Goal: Task Accomplishment & Management: Manage account settings

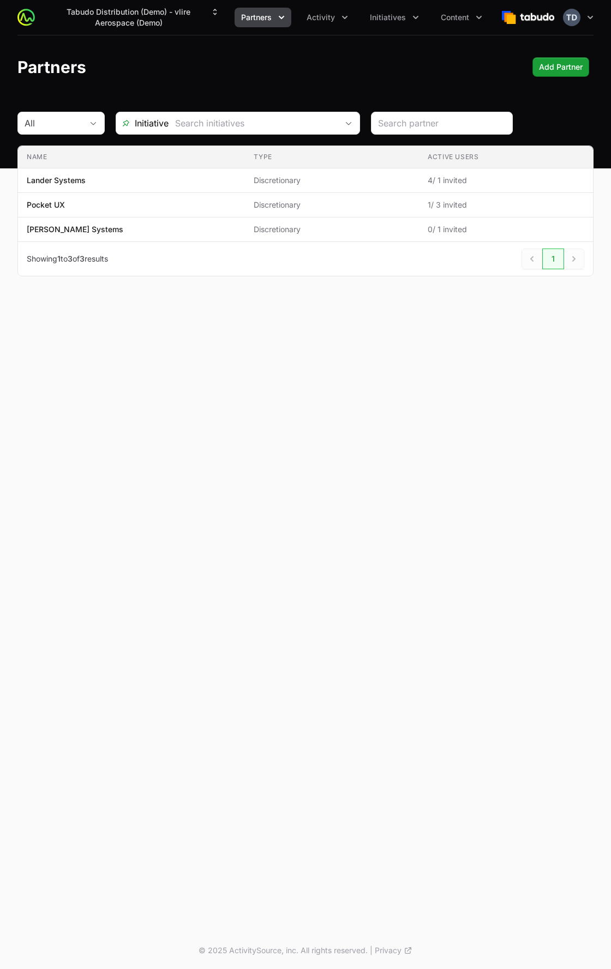
click at [360, 323] on div "Tabudo Distribution (Demo) - vlire Aerospace (Demo) Partners Activity Initiativ…" at bounding box center [305, 466] width 611 height 932
click at [207, 21] on button "Tabudo Distribution (Demo) - vlire Aerospace (Demo)" at bounding box center [135, 17] width 182 height 31
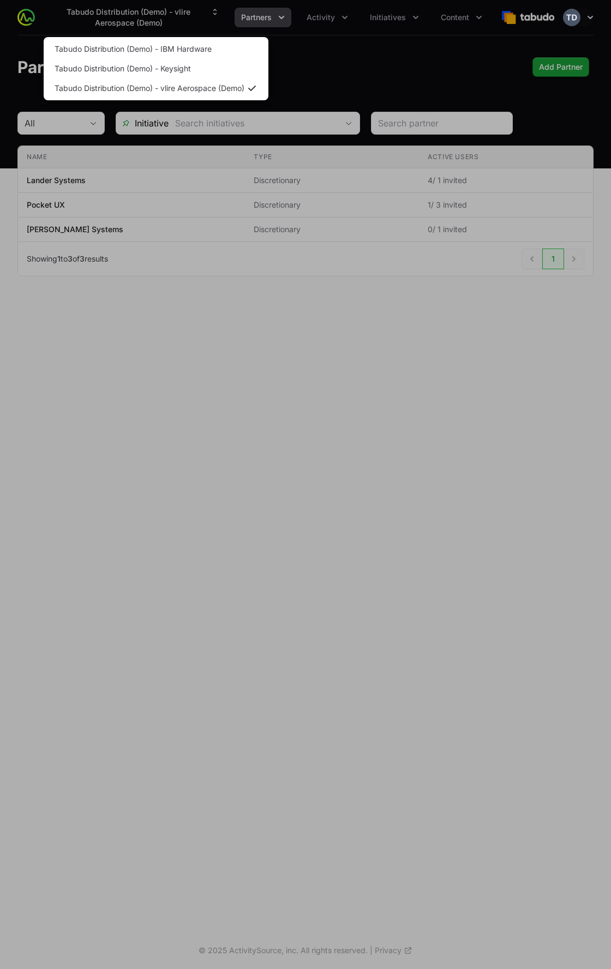
click at [200, 16] on div "Supplier switch menu" at bounding box center [305, 484] width 611 height 969
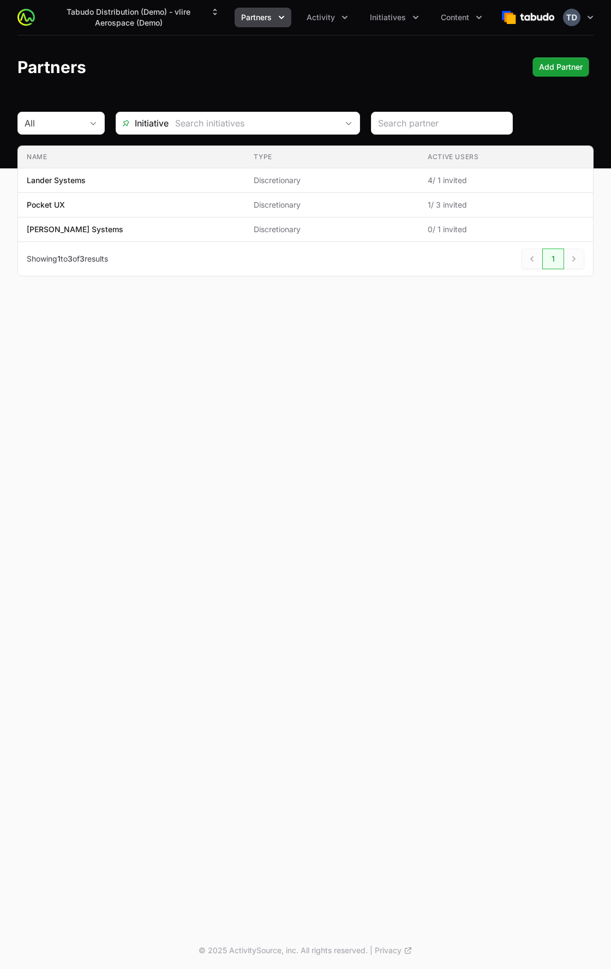
click at [280, 77] on header "Partners Add Partner Add Partner" at bounding box center [305, 66] width 611 height 63
click at [167, 19] on button "Tabudo Distribution (Demo) - vlire Aerospace (Demo)" at bounding box center [135, 17] width 182 height 31
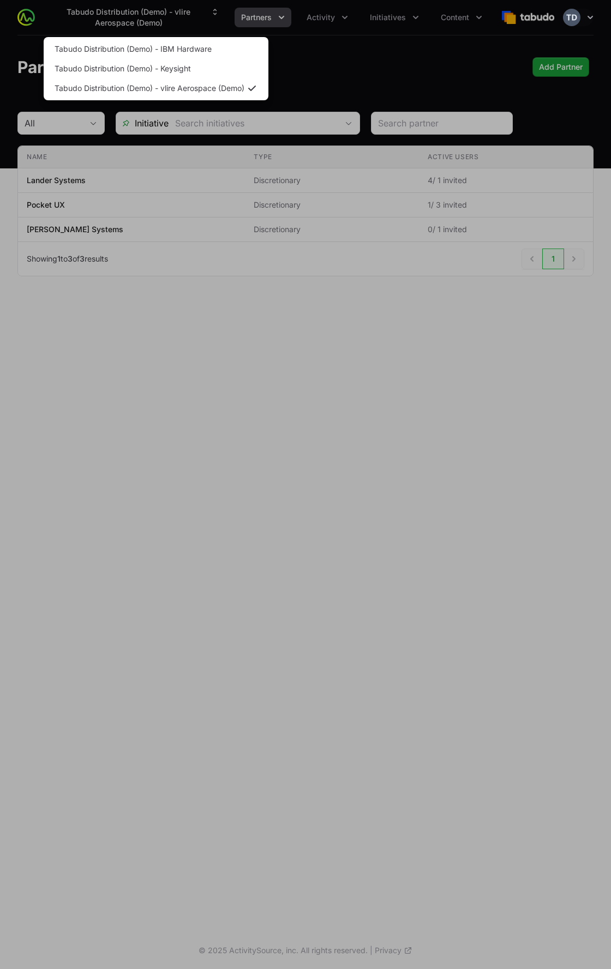
click at [352, 80] on div "Supplier switch menu" at bounding box center [305, 484] width 611 height 969
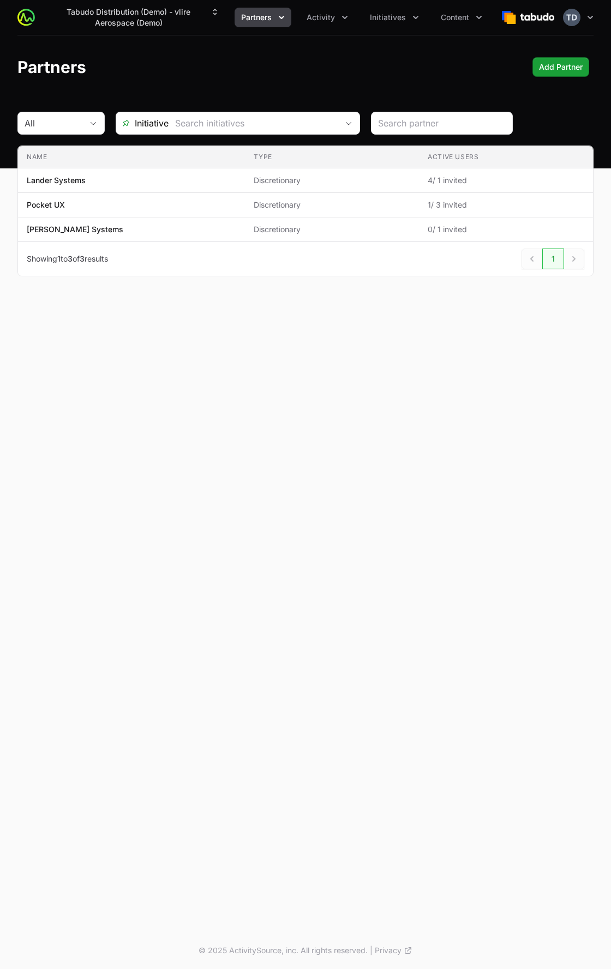
click at [364, 61] on div "Partners Add Partner Add Partner" at bounding box center [305, 67] width 576 height 20
click at [324, 20] on span "Activity" at bounding box center [320, 17] width 28 height 11
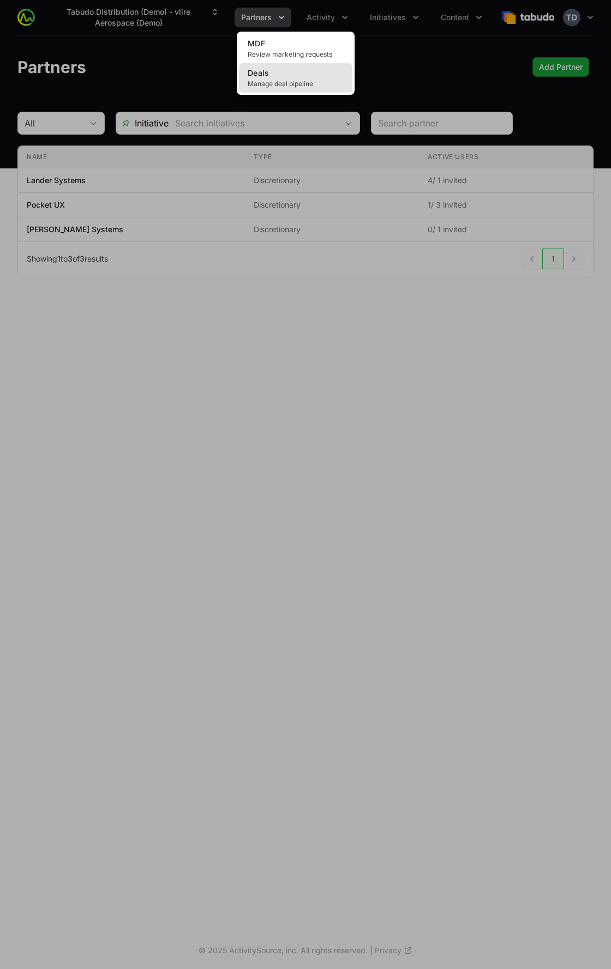
click at [298, 78] on link "Deals Manage deal pipeline" at bounding box center [295, 77] width 113 height 29
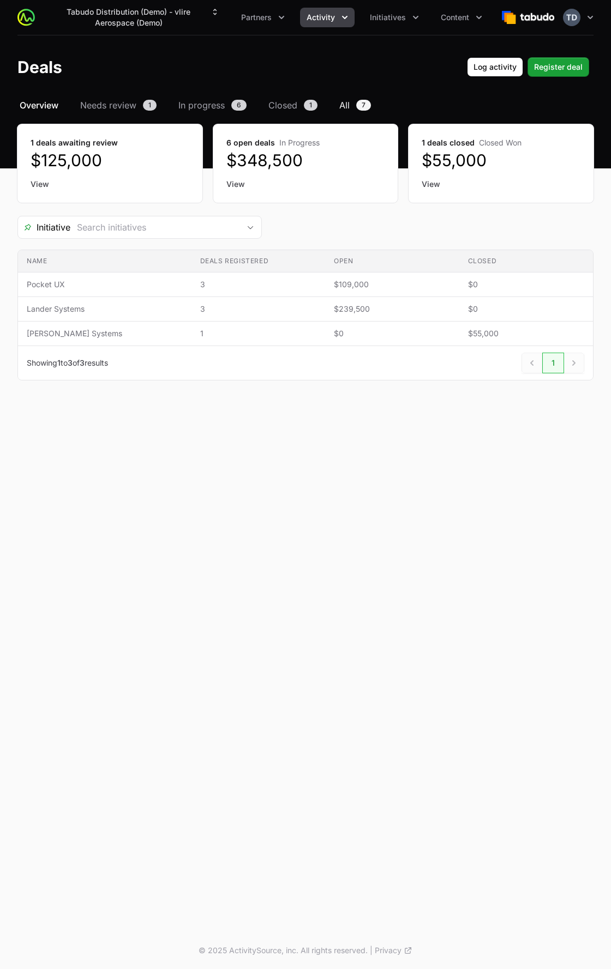
click at [349, 105] on span "All" at bounding box center [344, 105] width 10 height 13
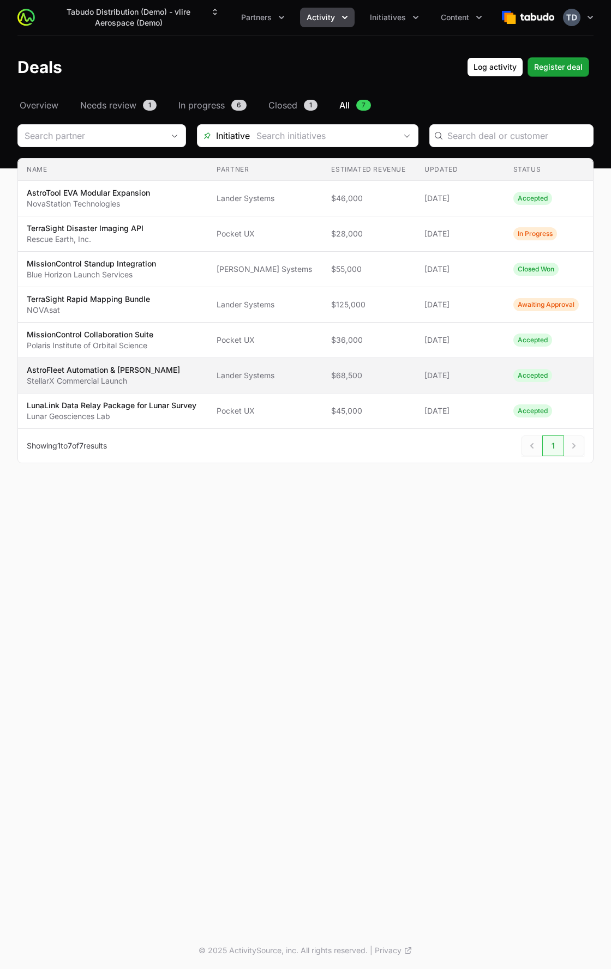
click at [162, 375] on span "AstroFleet Automation & EVA Toolkit StellarX Commercial Launch" at bounding box center [113, 376] width 172 height 22
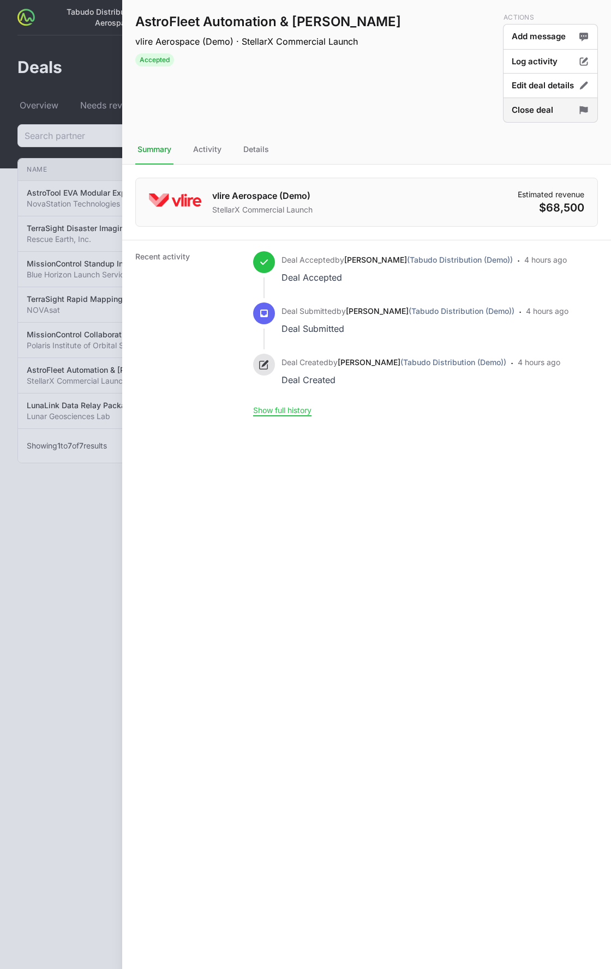
click at [525, 112] on button "Close deal" at bounding box center [550, 111] width 95 height 26
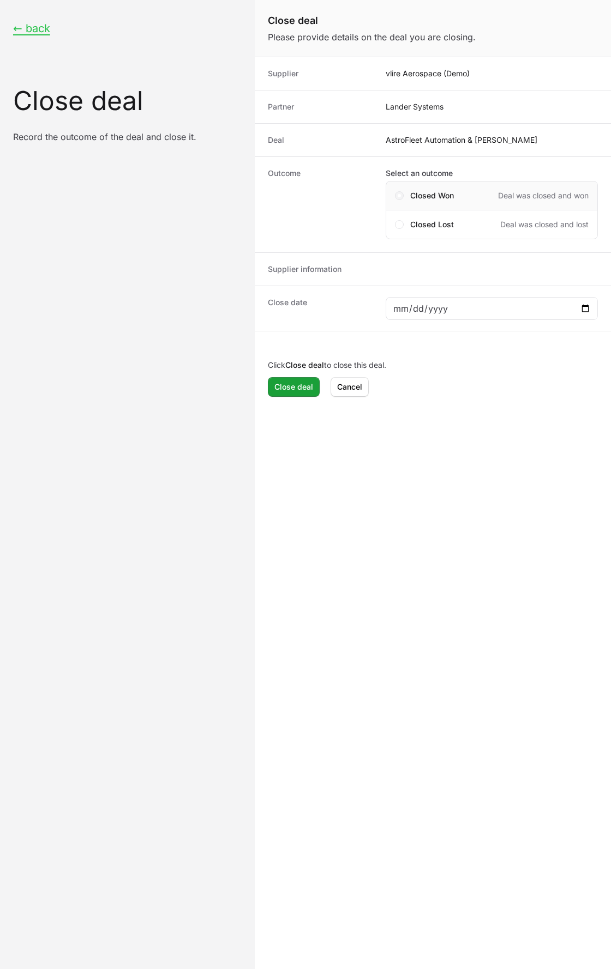
click at [396, 196] on span "Close deal form" at bounding box center [399, 195] width 9 height 9
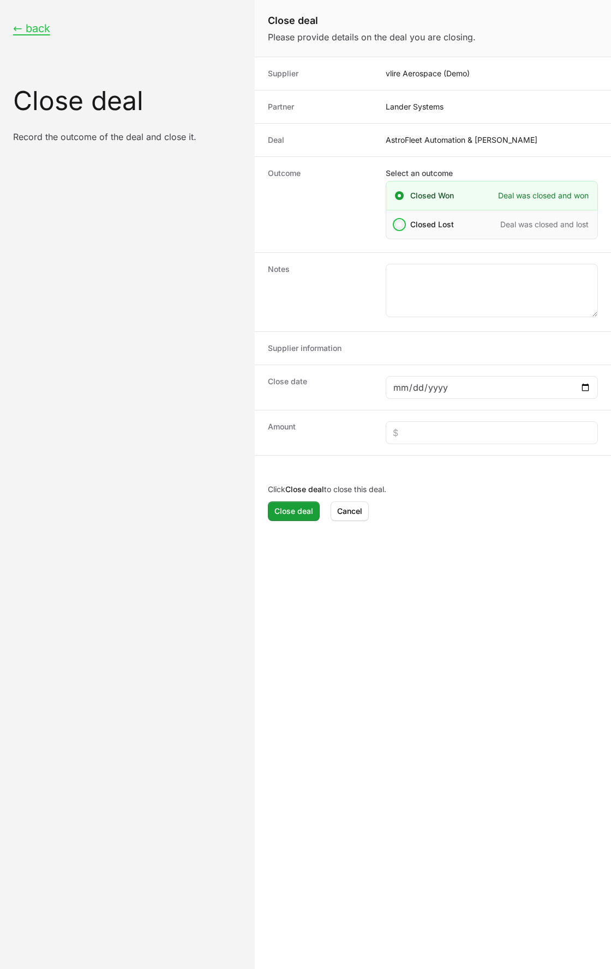
click at [398, 227] on span "Close deal form" at bounding box center [399, 224] width 9 height 9
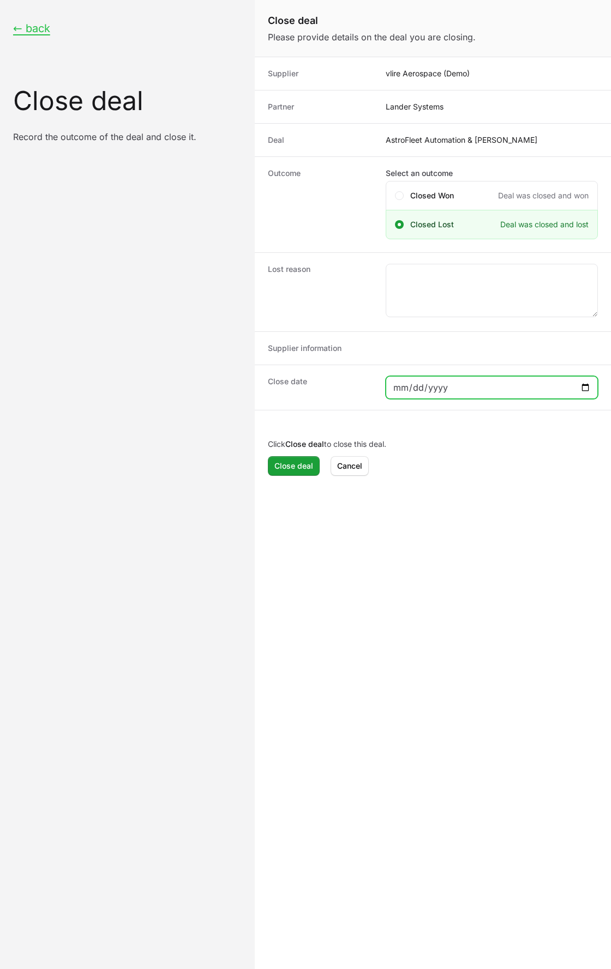
click at [589, 388] on input "Close deal form" at bounding box center [492, 387] width 198 height 13
type input "2025-10-09"
click at [299, 465] on span "Close deal" at bounding box center [293, 466] width 39 height 13
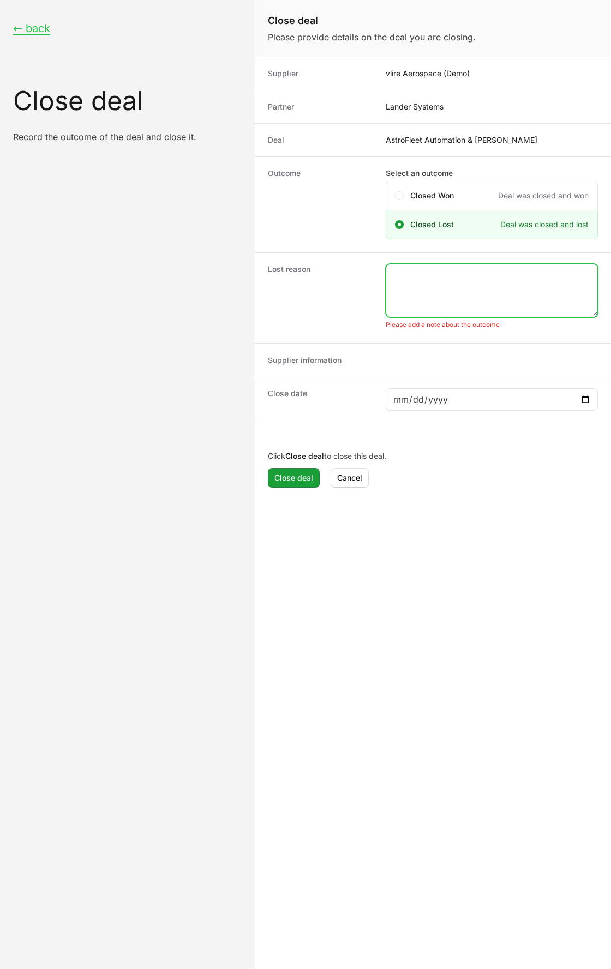
click at [427, 292] on textarea "Close deal form" at bounding box center [491, 290] width 211 height 52
click at [445, 141] on dd "AstroFleet Automation & EVA Toolkit" at bounding box center [491, 140] width 212 height 11
copy dd "AstroFleet Automation & EVA Toolkit"
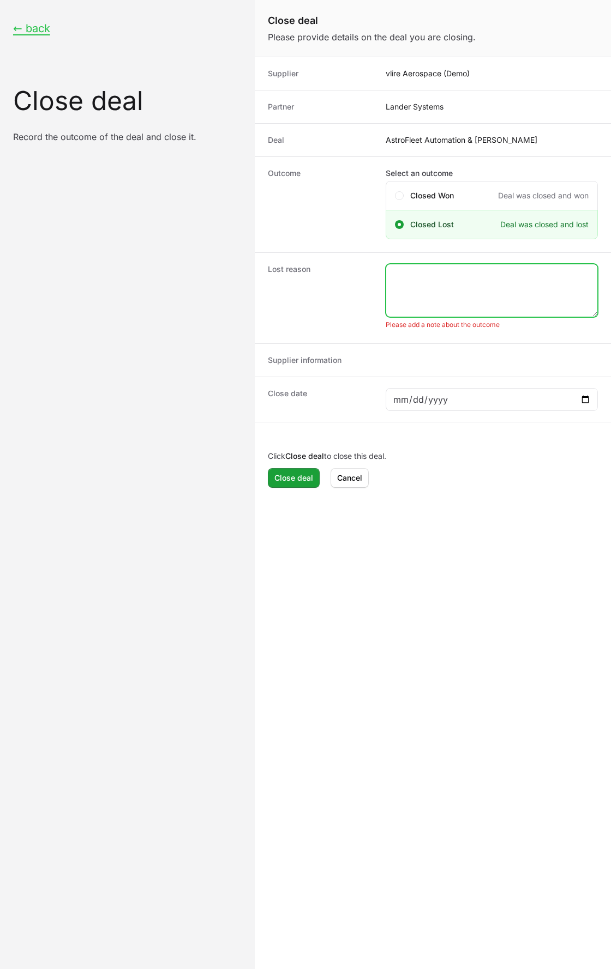
click at [476, 285] on textarea "Close deal form" at bounding box center [491, 290] width 211 height 52
paste textarea "Customer selected a competing vendor offering integrated automation and EVA cap…"
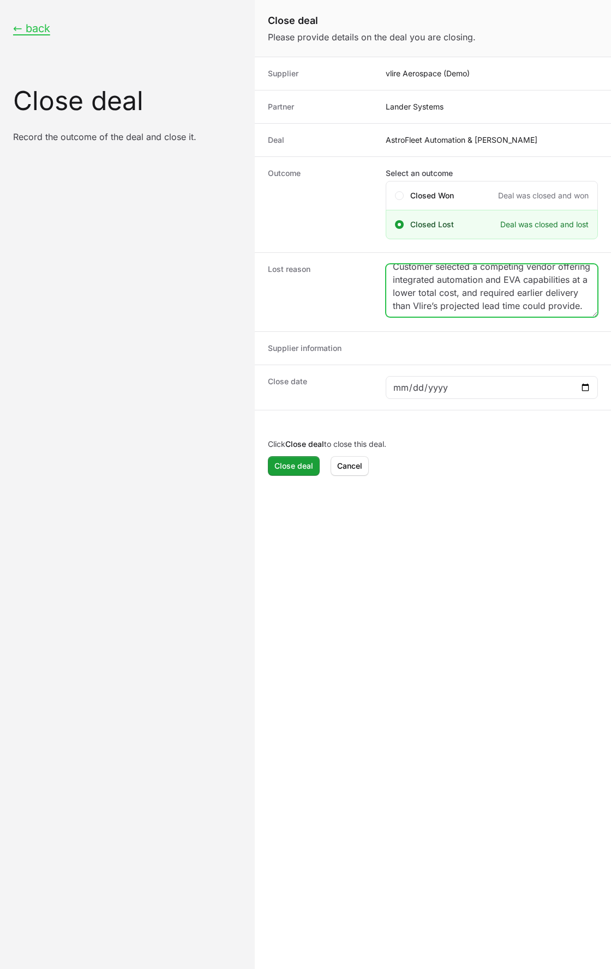
scroll to position [22, 0]
type textarea "Customer selected a competing vendor offering integrated automation and EVA cap…"
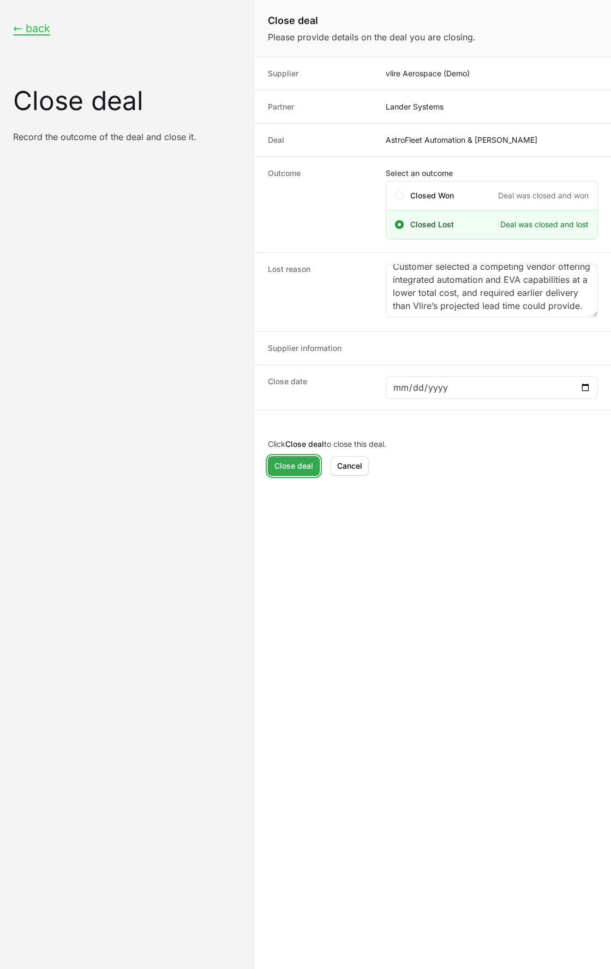
click at [274, 468] on span "Close deal" at bounding box center [293, 466] width 39 height 13
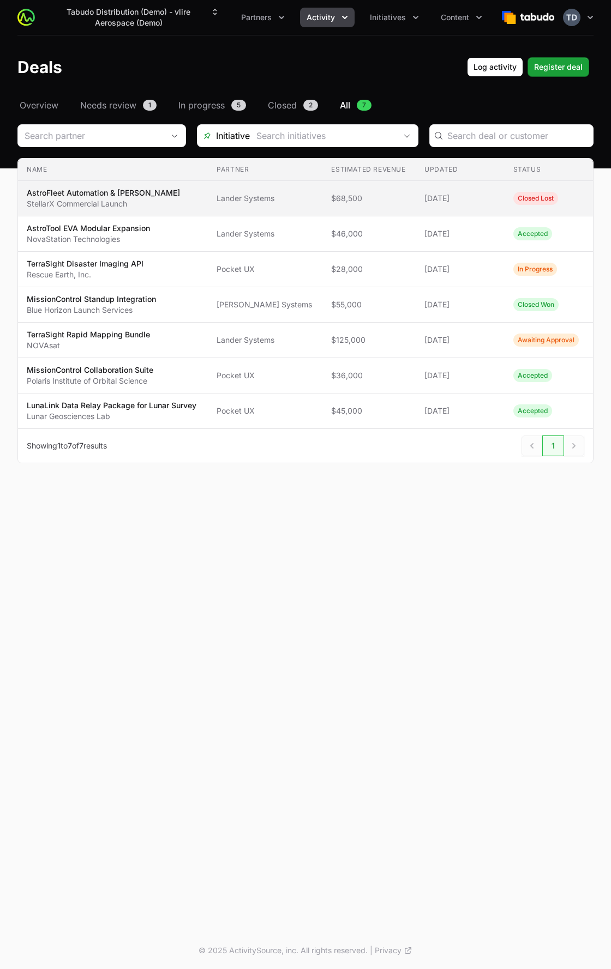
click at [287, 195] on span "Lander Systems" at bounding box center [264, 198] width 97 height 11
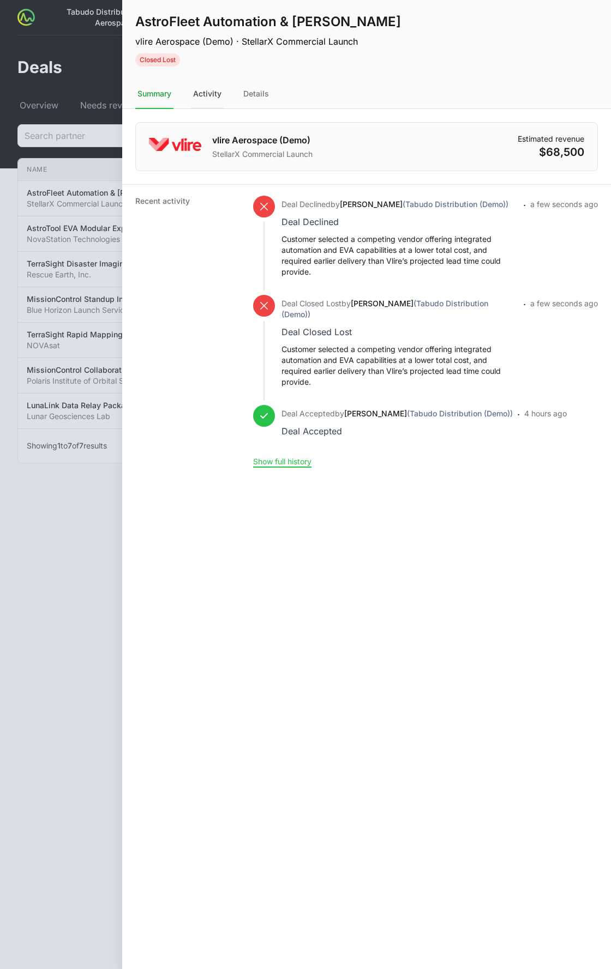
click at [200, 92] on div "Activity" at bounding box center [207, 94] width 33 height 29
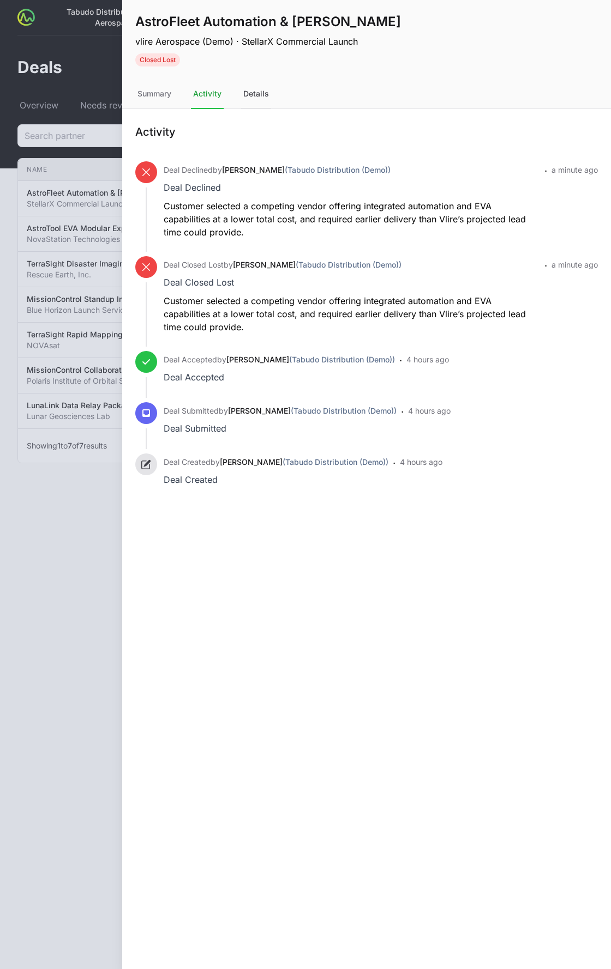
click at [257, 98] on div "Details" at bounding box center [256, 94] width 30 height 29
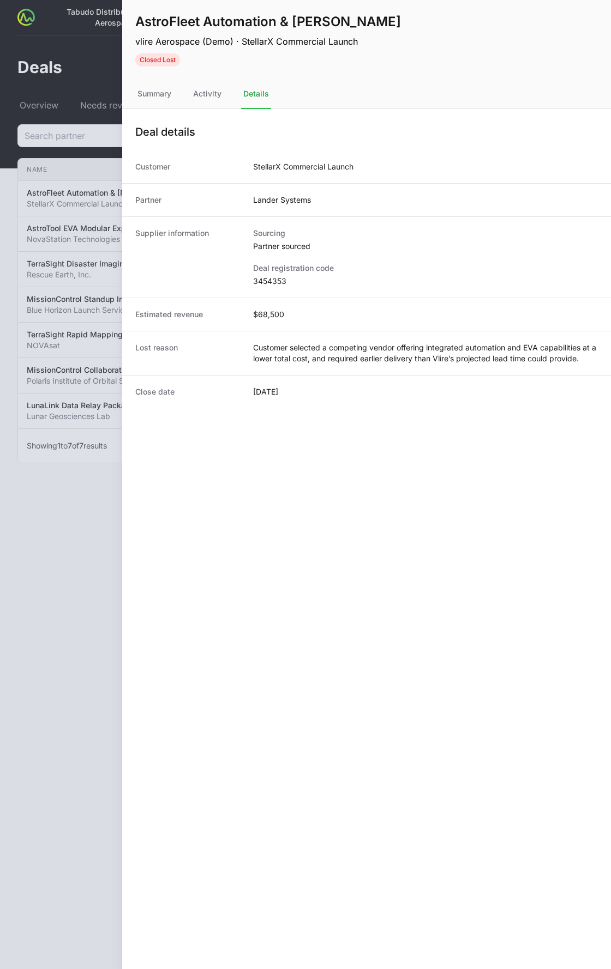
click at [81, 235] on div at bounding box center [305, 484] width 611 height 969
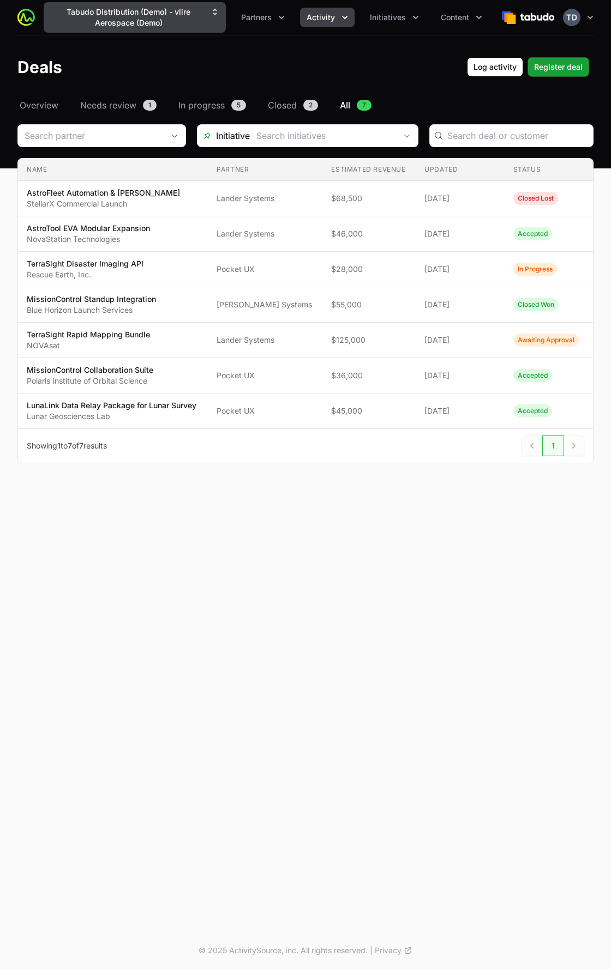
click at [130, 14] on button "Tabudo Distribution (Demo) - vlire Aerospace (Demo)" at bounding box center [135, 17] width 182 height 31
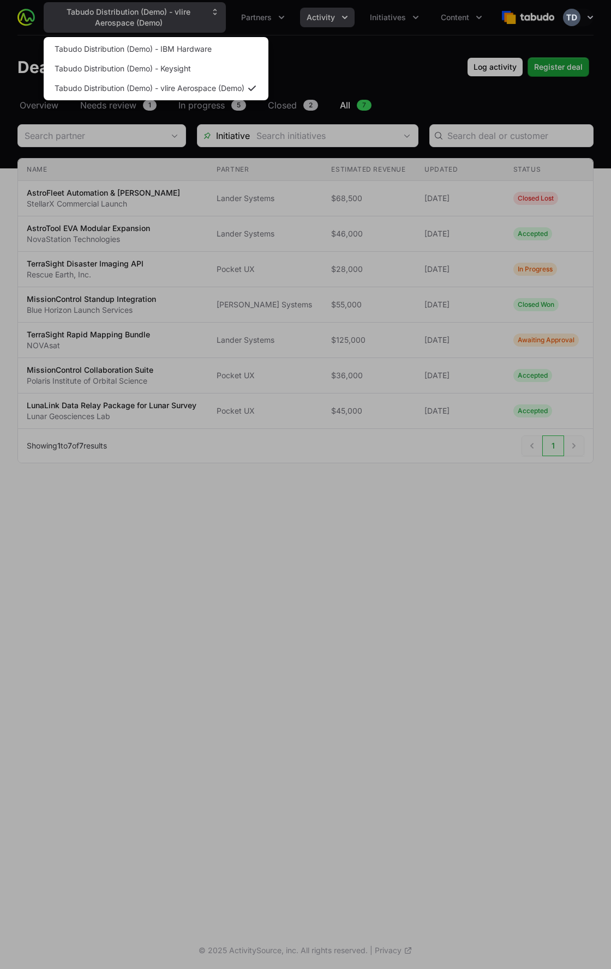
click at [131, 13] on div "Supplier switch menu" at bounding box center [305, 484] width 611 height 969
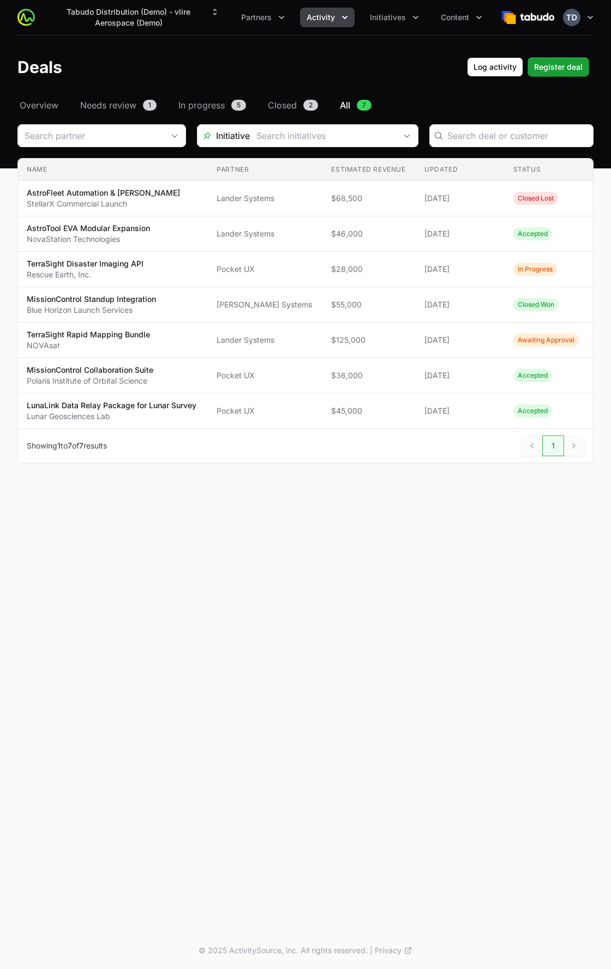
click at [298, 46] on header "Deals Log activity Log activity Register deal Register deal" at bounding box center [305, 66] width 611 height 63
click at [219, 25] on button "Tabudo Distribution (Demo) - vlire Aerospace (Demo)" at bounding box center [135, 17] width 182 height 31
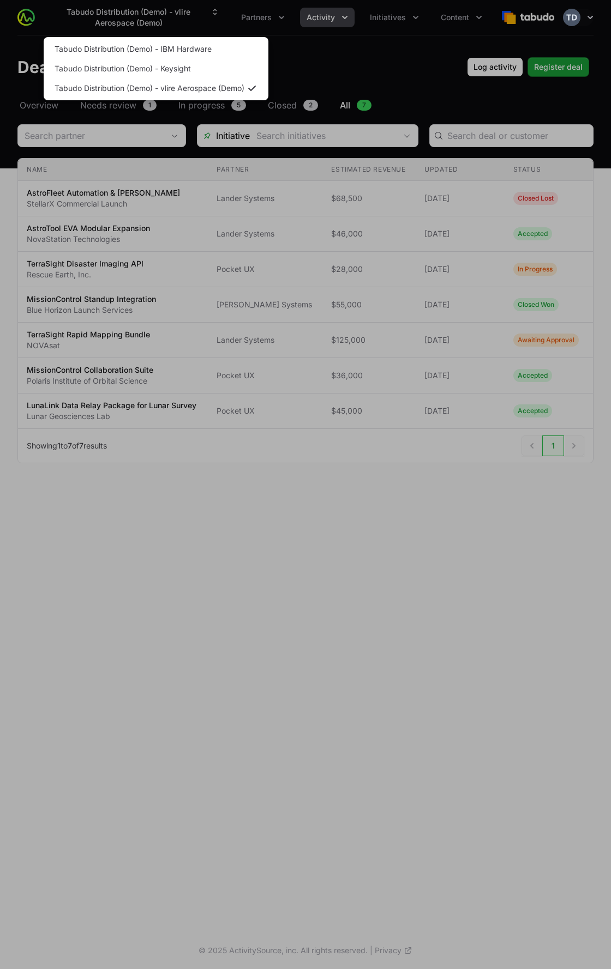
click at [218, 21] on div "Supplier switch menu" at bounding box center [305, 484] width 611 height 969
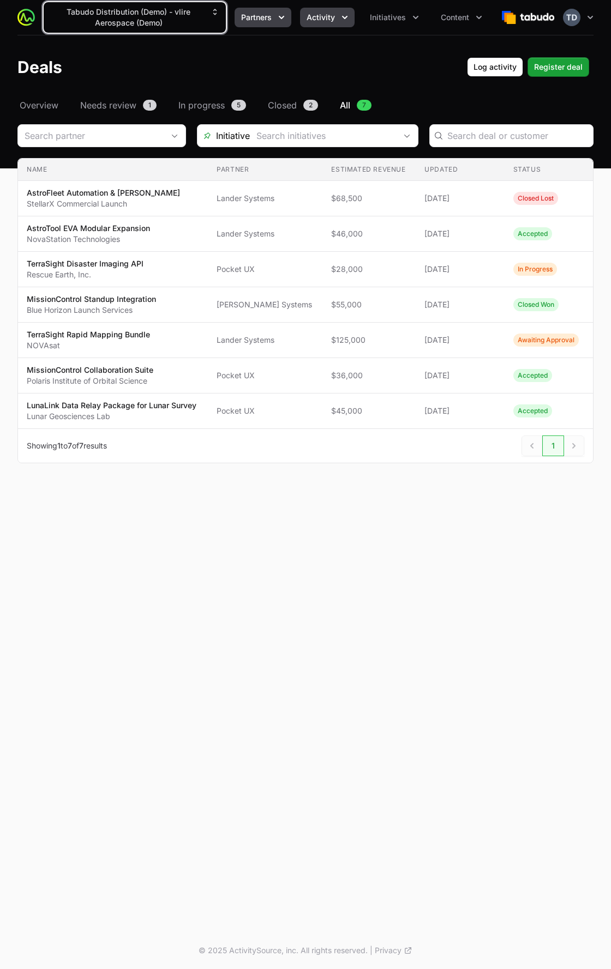
click at [271, 21] on span "Partners" at bounding box center [256, 17] width 31 height 11
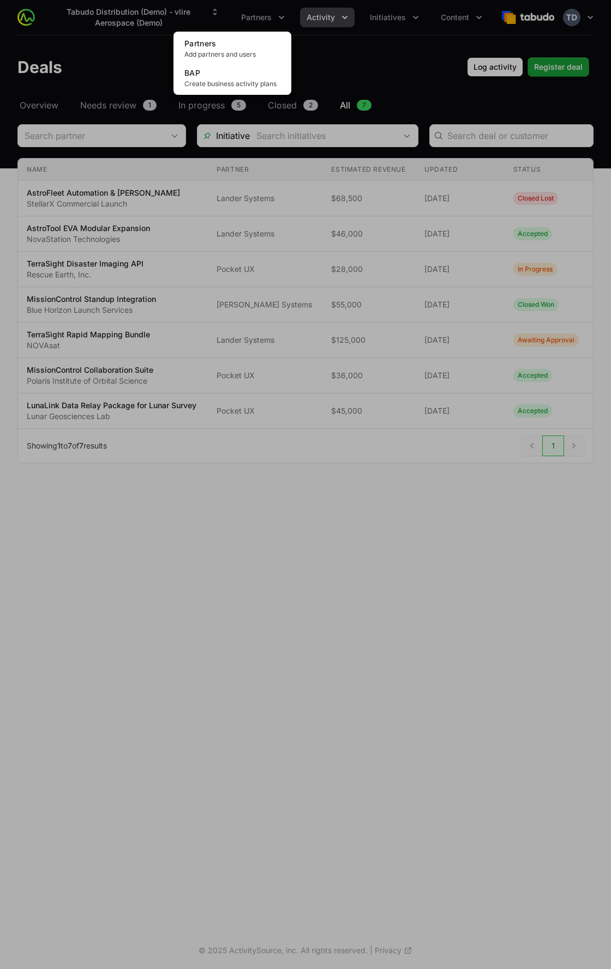
click at [274, 19] on div "Partners menu" at bounding box center [305, 484] width 611 height 969
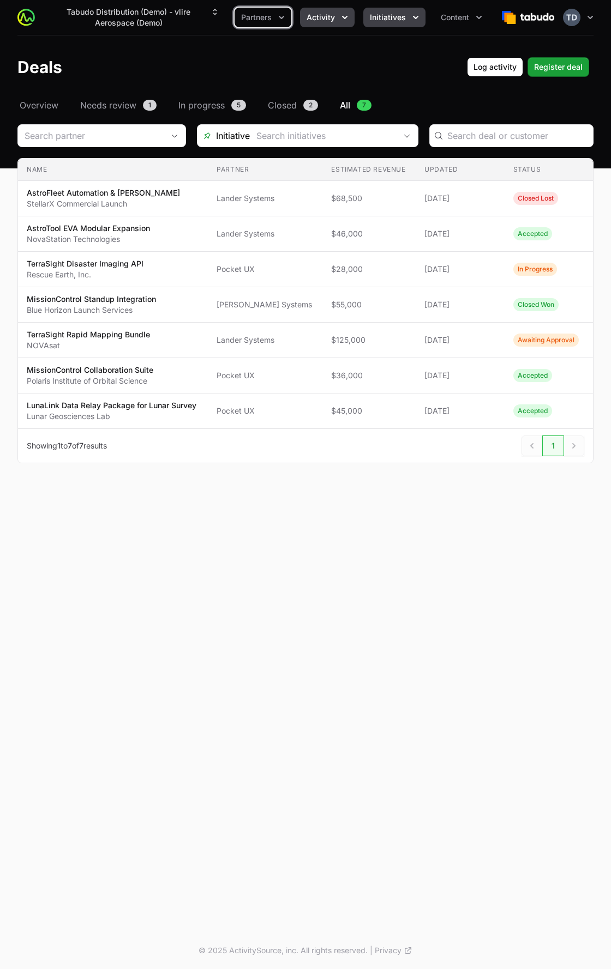
click at [407, 12] on button "Initiatives" at bounding box center [394, 18] width 62 height 20
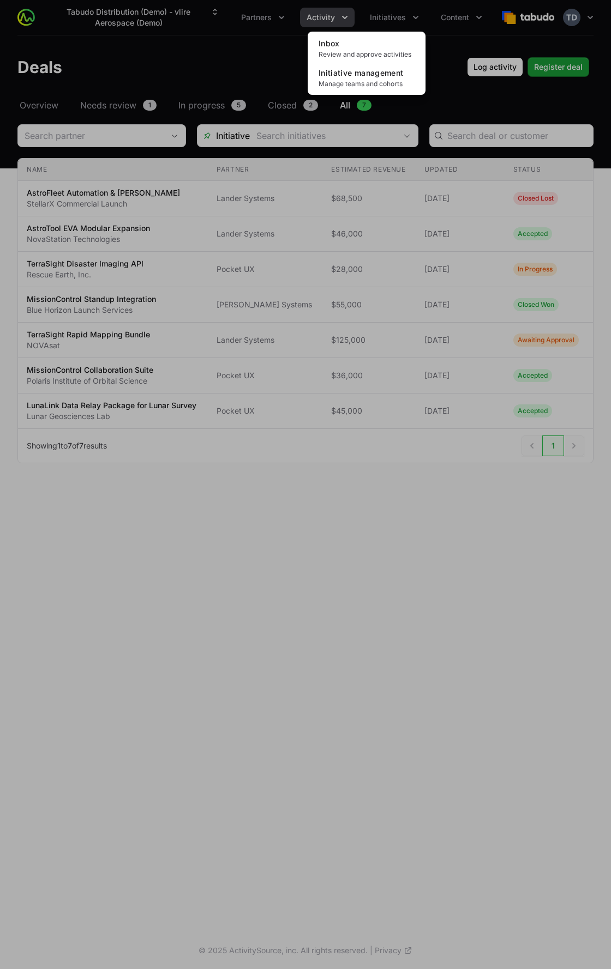
click at [475, 27] on div "Initiatives menu" at bounding box center [305, 484] width 611 height 969
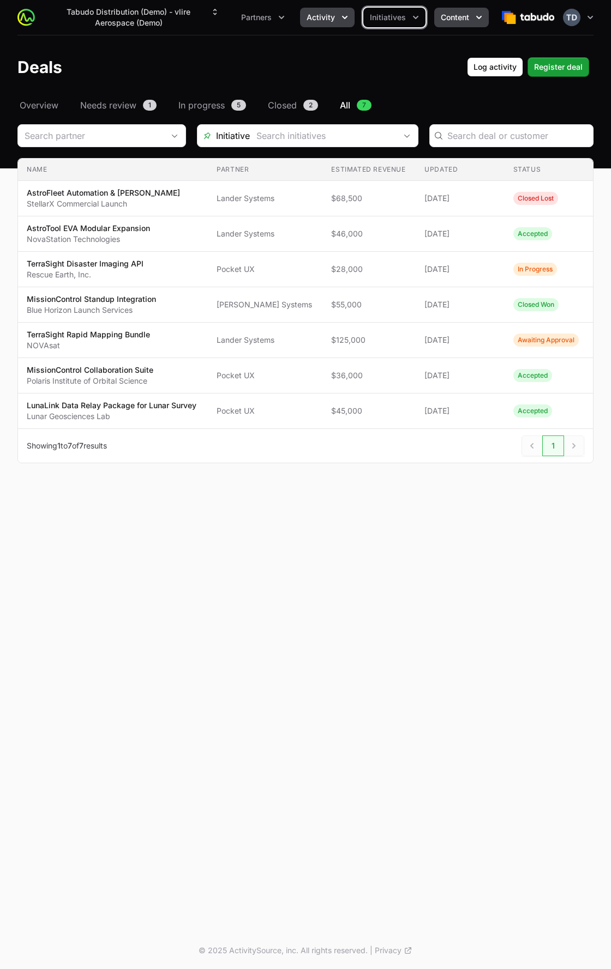
click at [464, 21] on span "Content" at bounding box center [454, 17] width 28 height 11
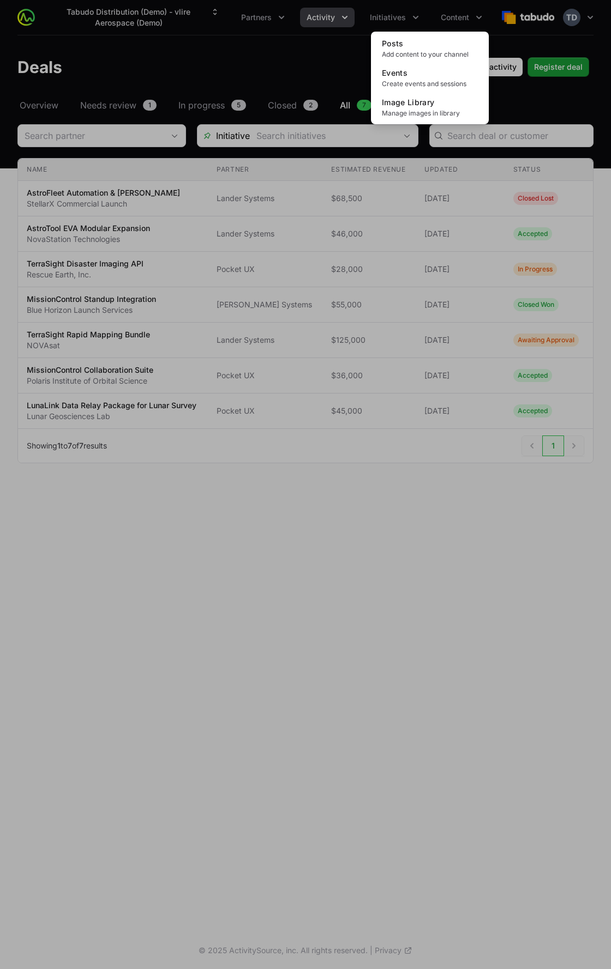
click at [466, 20] on div "Content menu" at bounding box center [305, 484] width 611 height 969
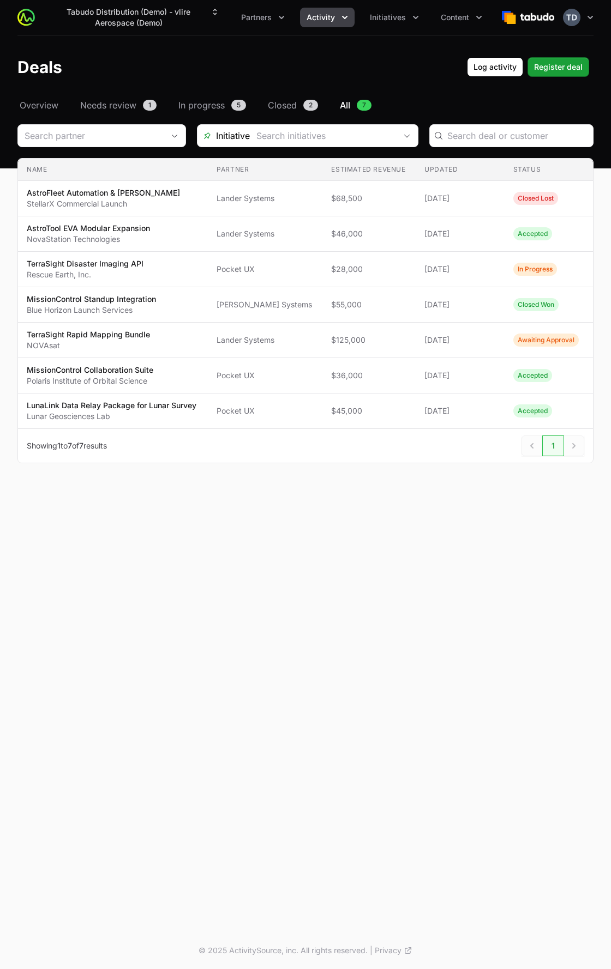
click at [425, 41] on header "Deals Log activity Log activity Register deal Register deal" at bounding box center [305, 66] width 611 height 63
click at [588, 16] on icon "button" at bounding box center [589, 17] width 5 height 3
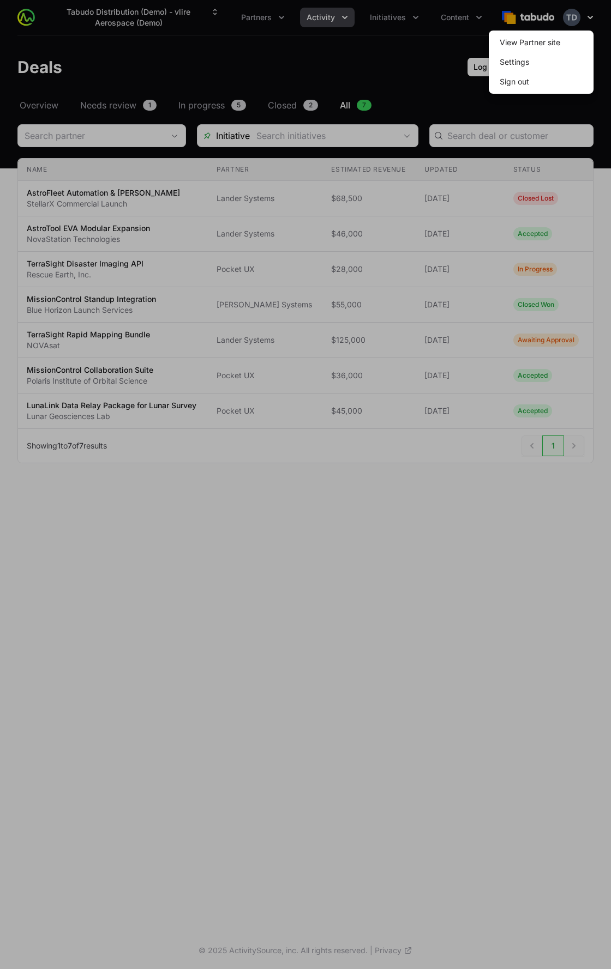
click at [589, 15] on div at bounding box center [305, 484] width 611 height 969
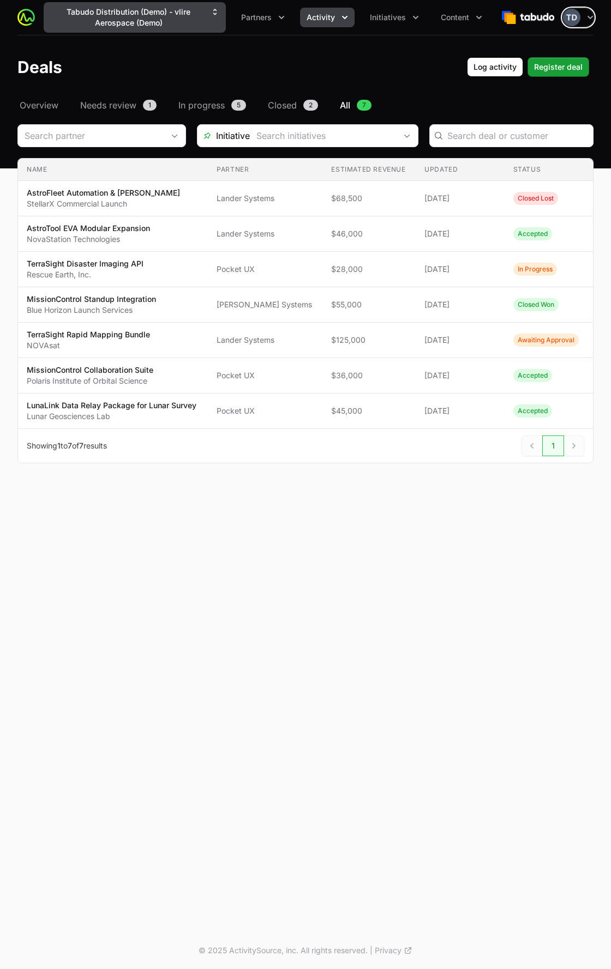
click at [135, 19] on button "Tabudo Distribution (Demo) - vlire Aerospace (Demo)" at bounding box center [135, 17] width 182 height 31
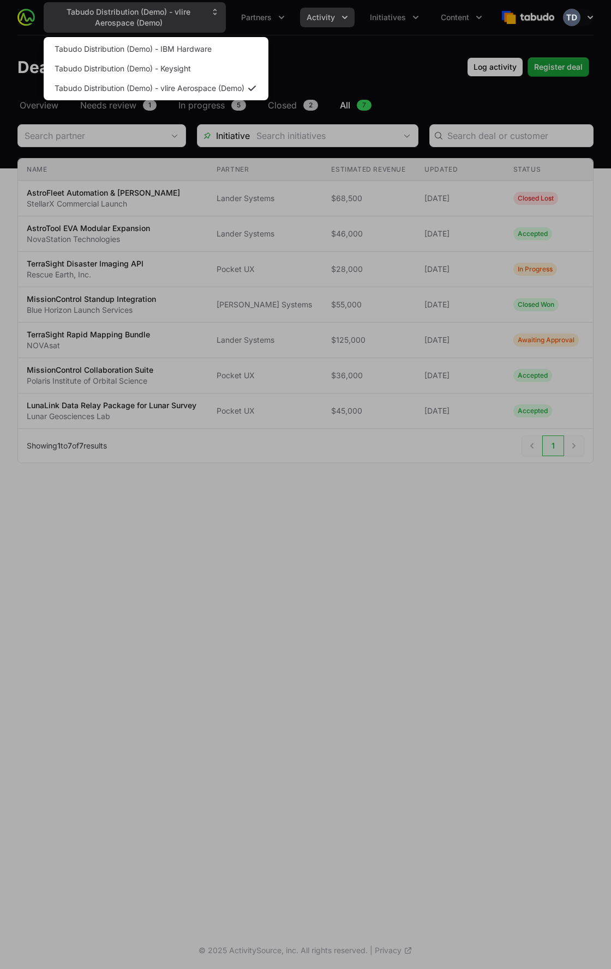
click at [140, 17] on div "Supplier switch menu" at bounding box center [305, 484] width 611 height 969
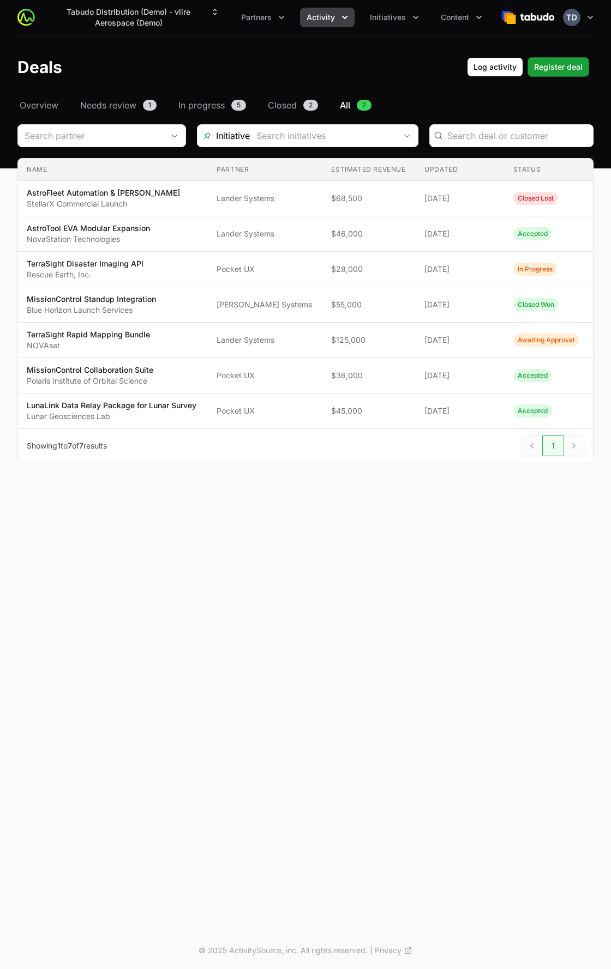
click at [247, 58] on div "Deals Log activity Log activity Register deal Register deal" at bounding box center [305, 67] width 576 height 20
click at [588, 19] on icon "button" at bounding box center [589, 17] width 11 height 11
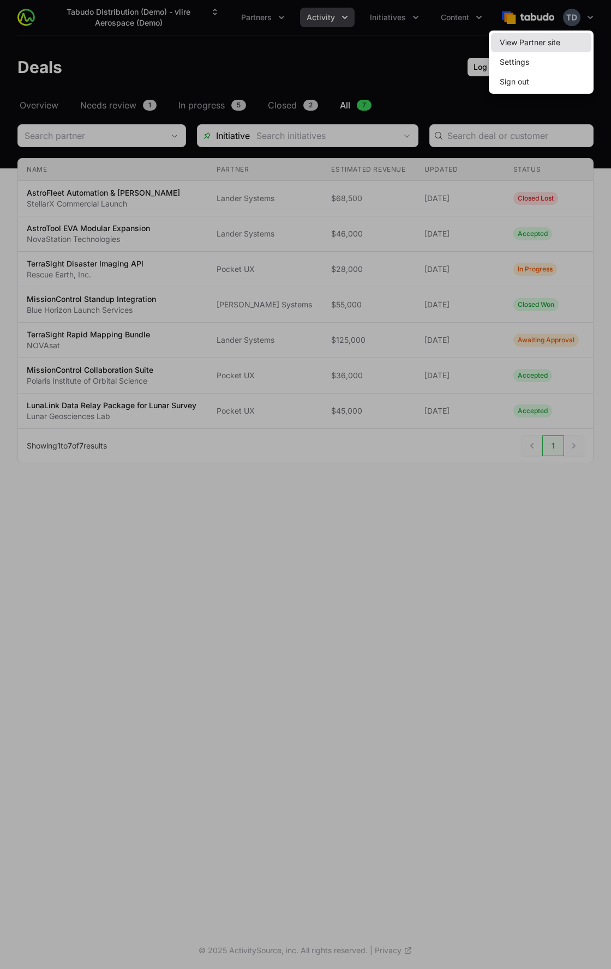
click at [562, 39] on link "View Partner site" at bounding box center [541, 43] width 100 height 20
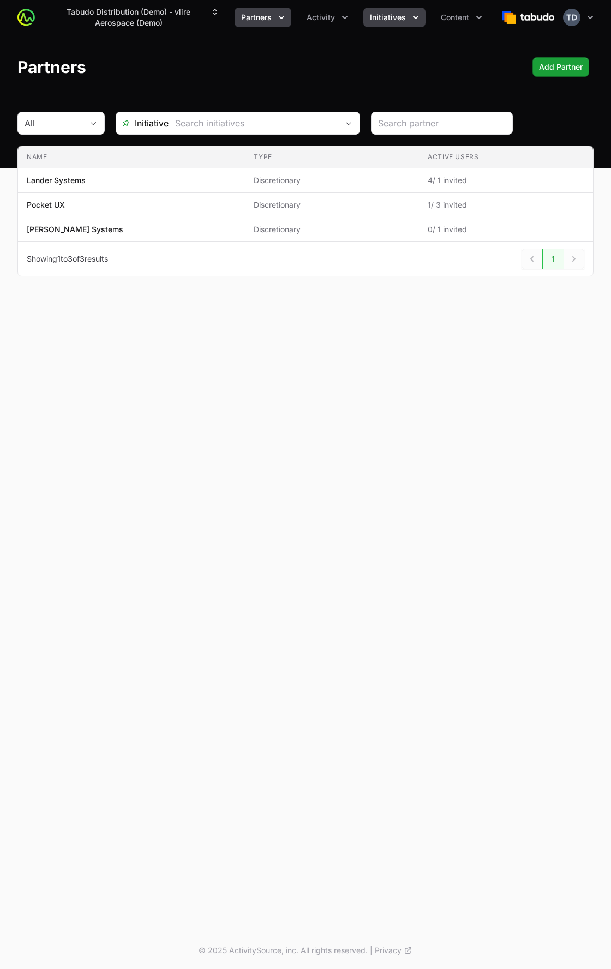
click at [386, 15] on span "Initiatives" at bounding box center [388, 17] width 36 height 11
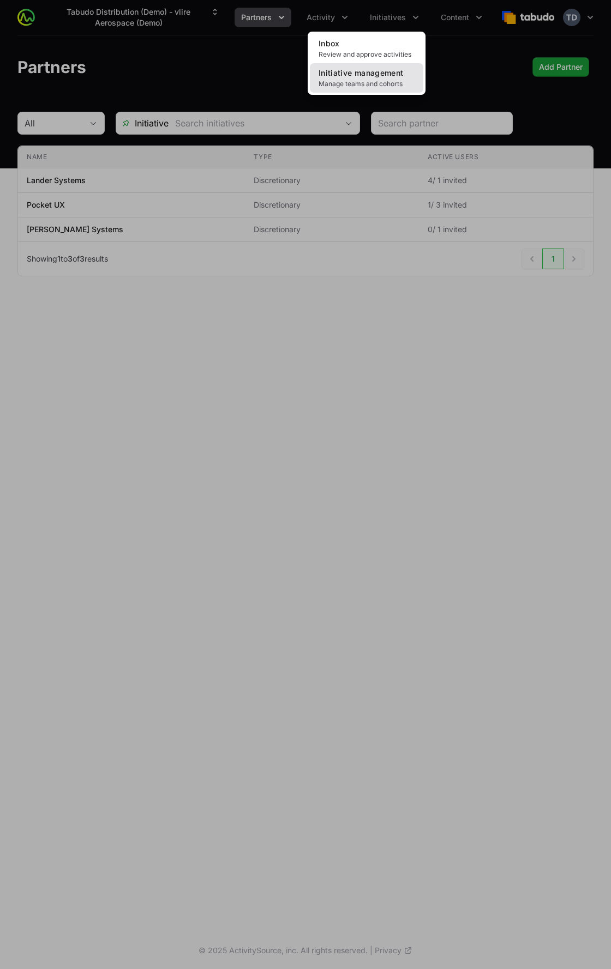
click at [382, 78] on link "Initiative management Manage teams and cohorts" at bounding box center [366, 77] width 113 height 29
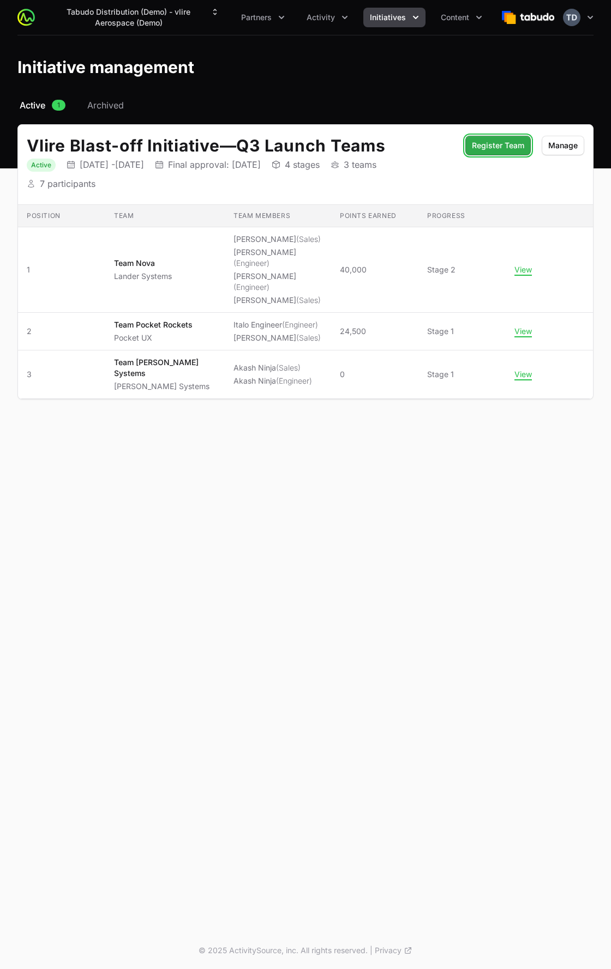
click at [503, 149] on span "Register Team" at bounding box center [498, 145] width 52 height 13
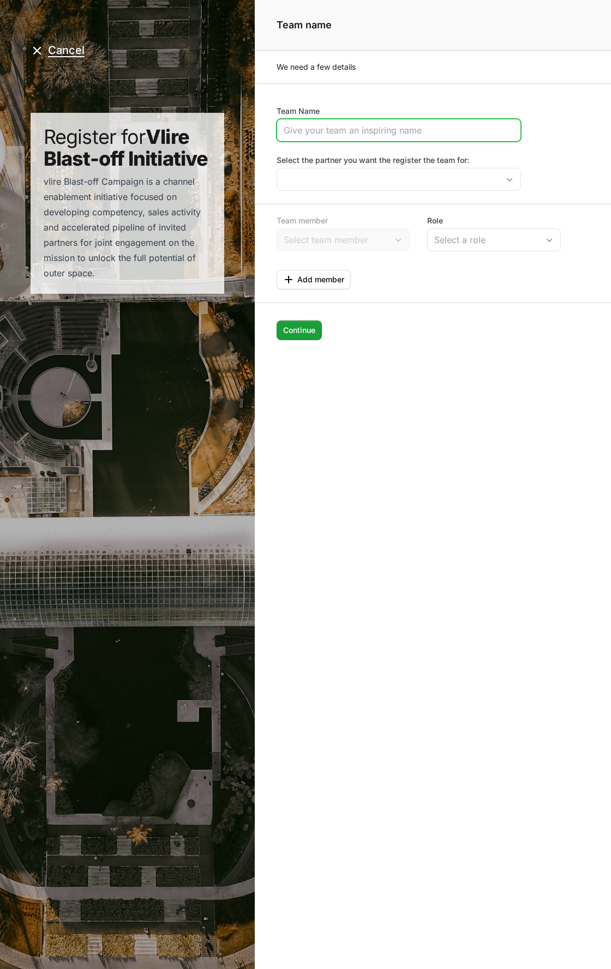
click at [390, 132] on input "Team Name" at bounding box center [398, 130] width 230 height 13
type input "Team Pocket Dimension"
click at [456, 87] on form "Team Name Team Pocket Dimension Select the partner you want the register the te…" at bounding box center [433, 233] width 356 height 300
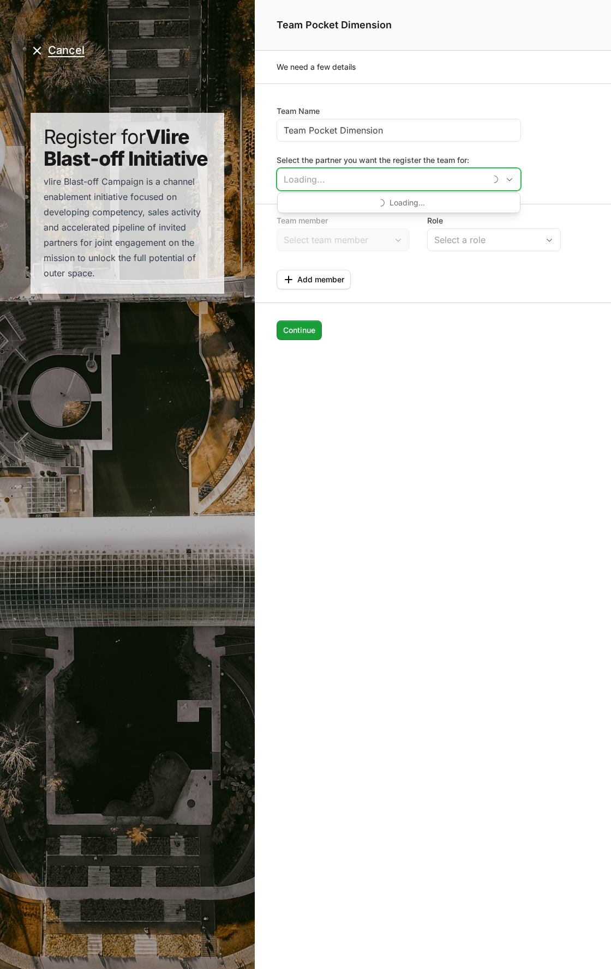
click at [400, 185] on input "Select the partner you want the register the team for:" at bounding box center [381, 179] width 208 height 22
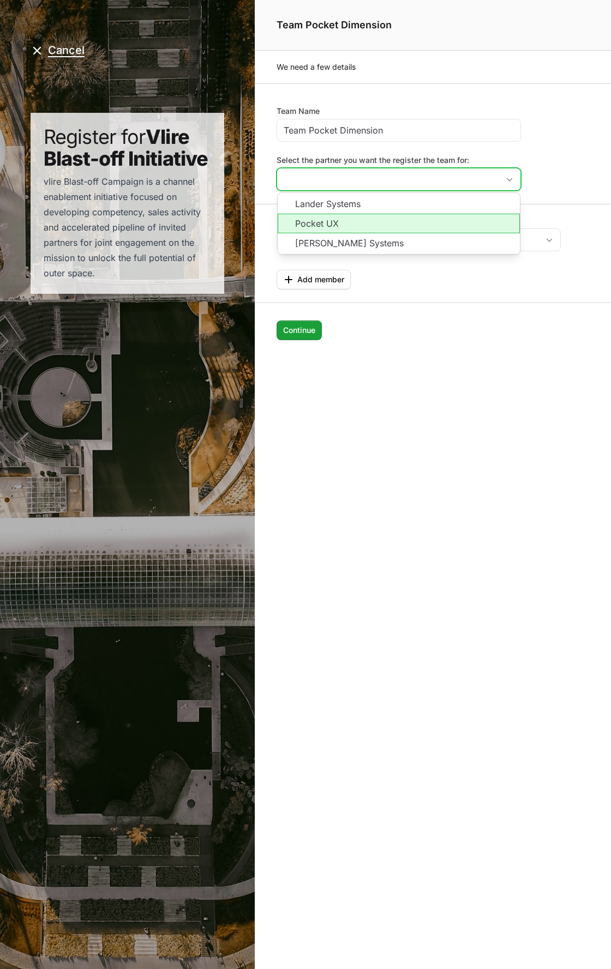
click at [346, 226] on li "Pocket UX" at bounding box center [398, 224] width 242 height 20
type input "Pocket UX"
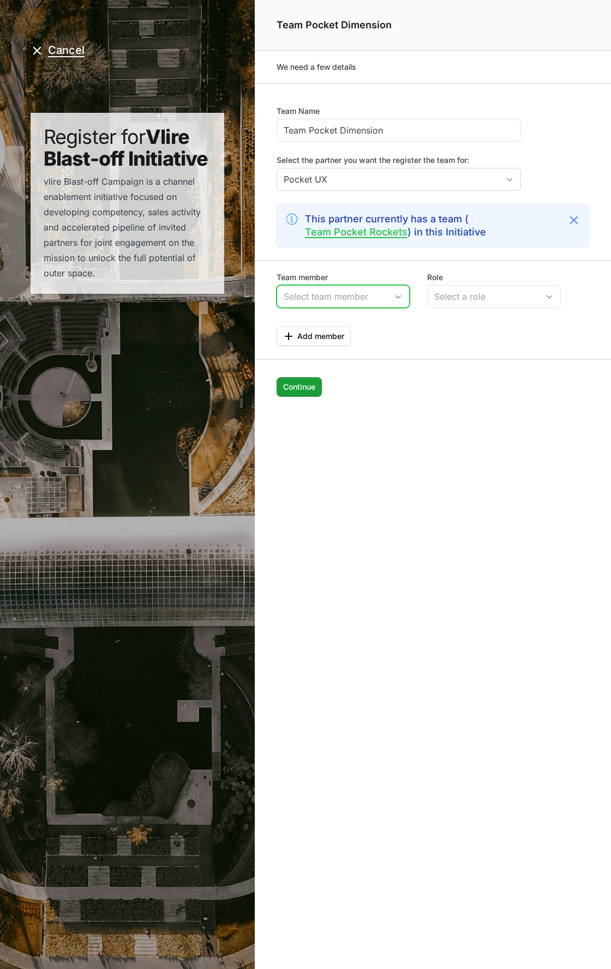
click at [393, 295] on span "Open" at bounding box center [398, 297] width 22 height 4
click at [331, 345] on li "Sally Sales" at bounding box center [342, 341] width 131 height 21
type input "Sally Sales"
click at [439, 298] on div "Select a role" at bounding box center [486, 296] width 104 height 13
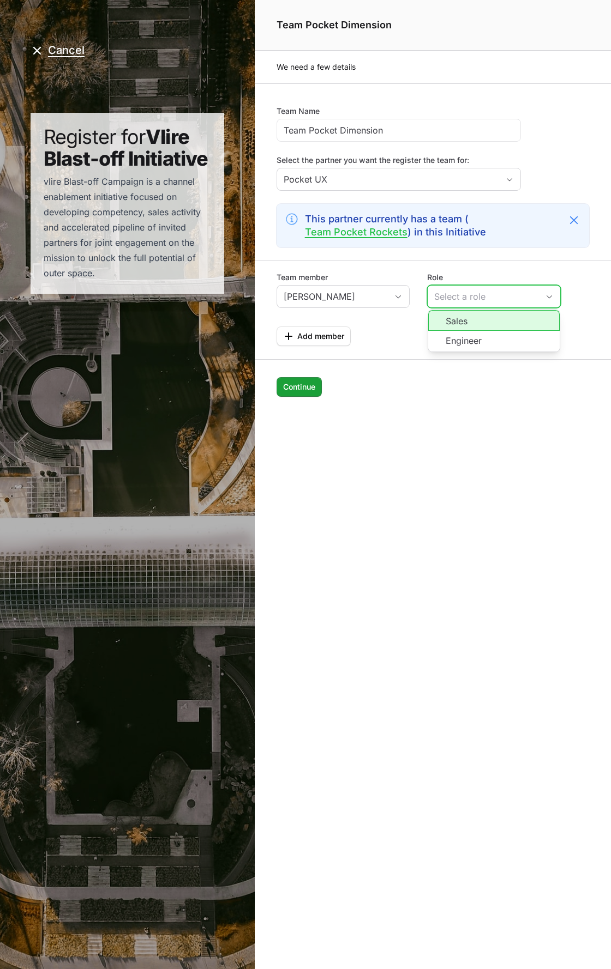
click at [449, 322] on li "Sales" at bounding box center [493, 320] width 131 height 21
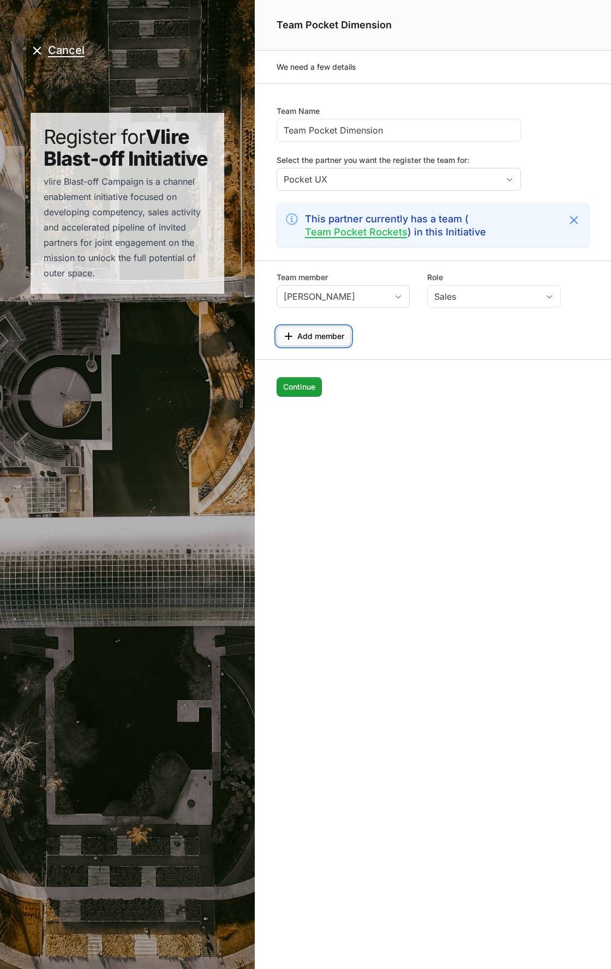
click at [315, 336] on span "Add member" at bounding box center [320, 336] width 47 height 13
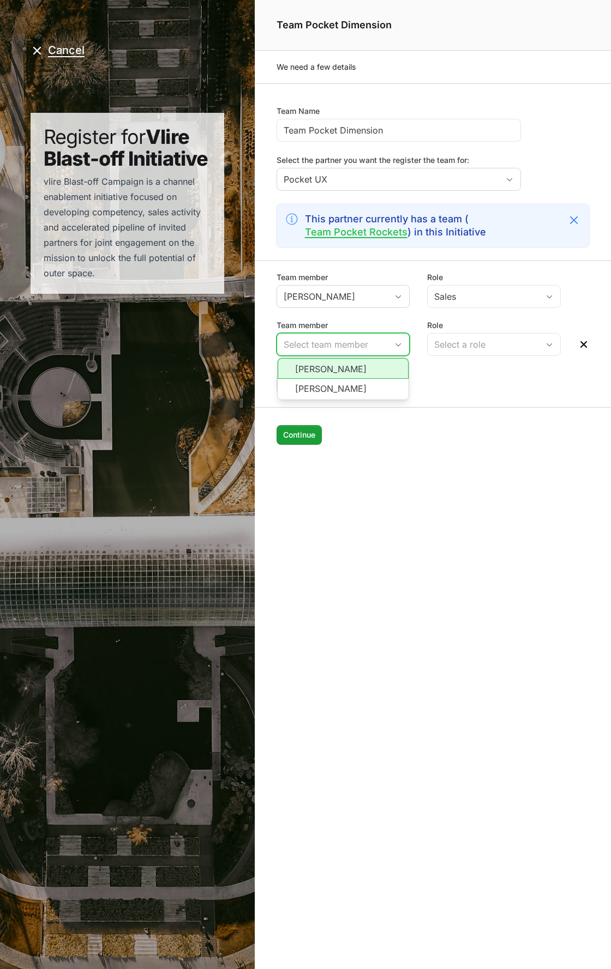
click at [332, 339] on input "Team member" at bounding box center [332, 345] width 111 height 22
click at [346, 372] on li "Timothy Tekcop" at bounding box center [342, 368] width 131 height 21
type input "Timothy Tekcop"
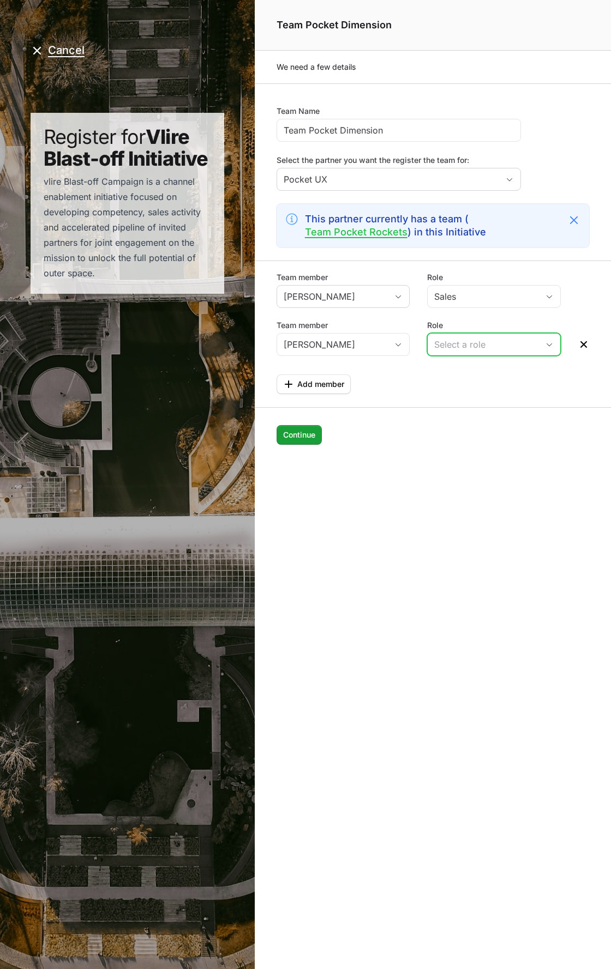
click at [462, 341] on div "Select a role" at bounding box center [486, 344] width 104 height 13
click at [464, 389] on li "Engineer" at bounding box center [493, 389] width 131 height 21
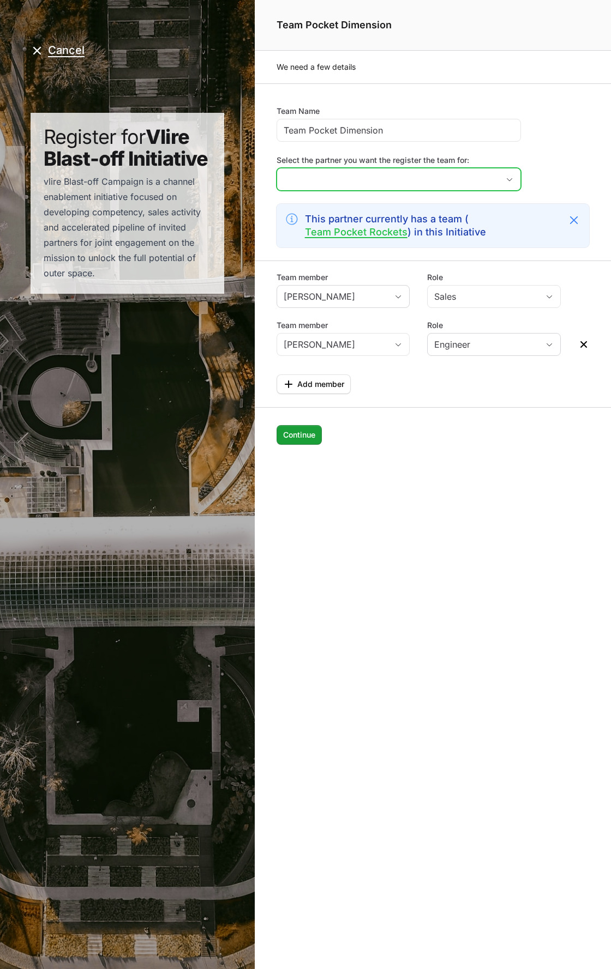
click at [373, 184] on input "Select the partner you want the register the team for:" at bounding box center [387, 179] width 221 height 22
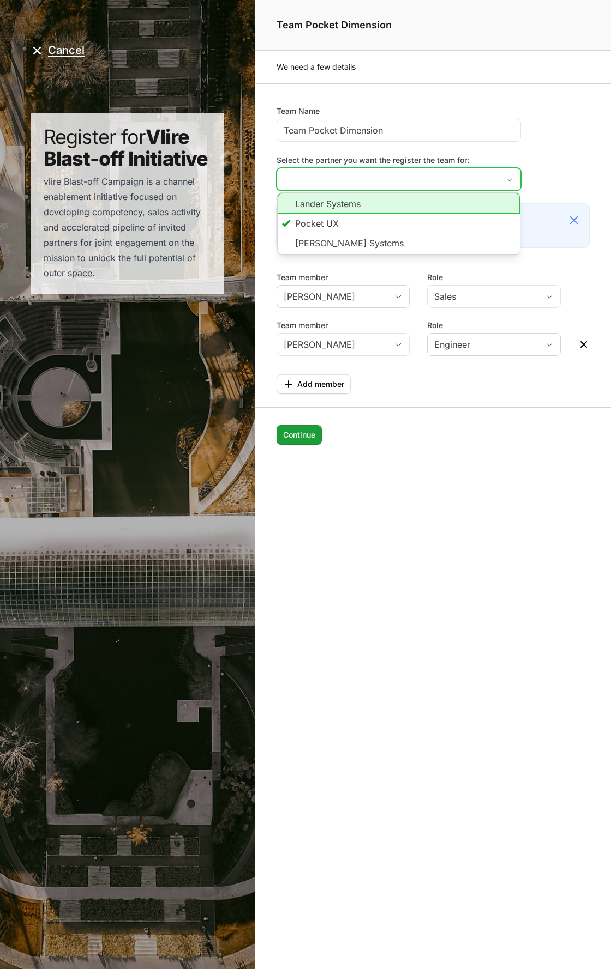
click at [344, 210] on li "Lander Systems" at bounding box center [398, 203] width 242 height 21
type input "Lander Systems"
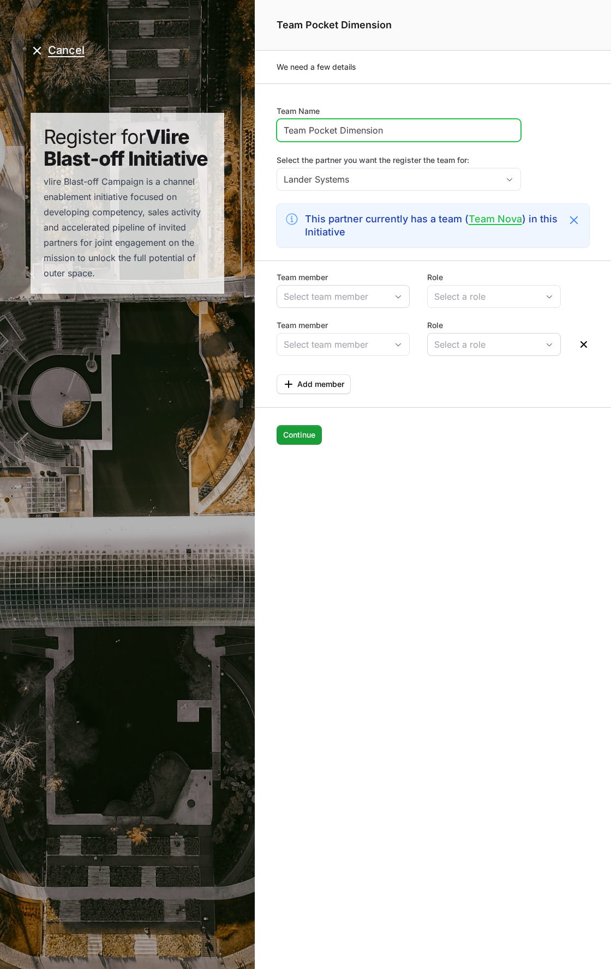
drag, startPoint x: 308, startPoint y: 127, endPoint x: 433, endPoint y: 136, distance: 125.7
click at [433, 135] on input "Team Pocket Dimension" at bounding box center [398, 130] width 230 height 13
type input "Team Lander Module"
click at [367, 285] on div "Page details" at bounding box center [343, 296] width 134 height 23
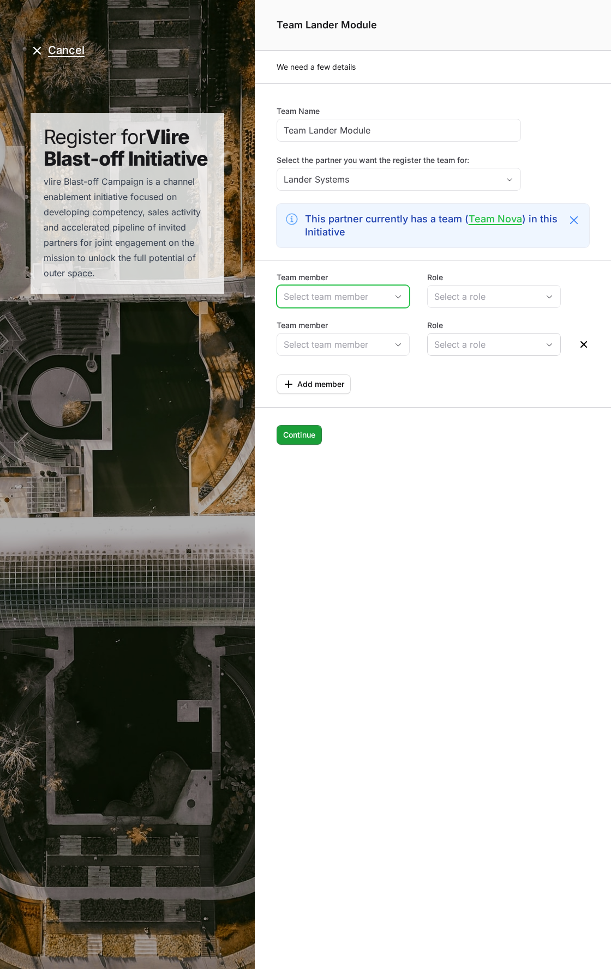
click at [360, 297] on input "Team member" at bounding box center [332, 297] width 111 height 22
click at [353, 318] on li "Timothy Demo" at bounding box center [342, 321] width 131 height 22
type input "Timothy Demo"
click at [490, 289] on button "Select a role" at bounding box center [493, 297] width 132 height 22
click at [483, 318] on li "Sales" at bounding box center [493, 320] width 131 height 21
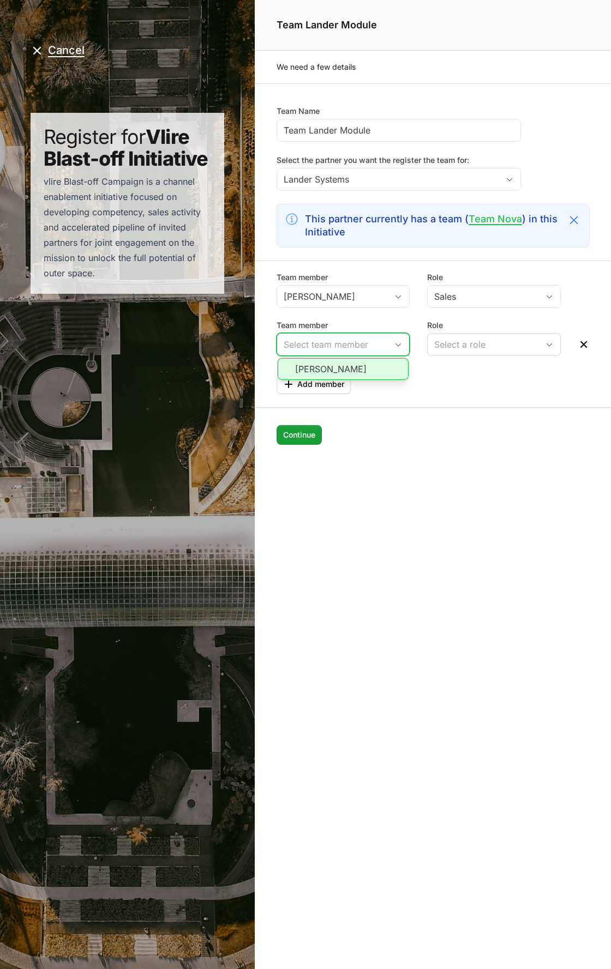
click at [353, 344] on input "Team member" at bounding box center [332, 345] width 111 height 22
drag, startPoint x: 352, startPoint y: 367, endPoint x: 407, endPoint y: 359, distance: 55.1
click at [353, 369] on li "Timothy Demo" at bounding box center [342, 369] width 131 height 22
type input "Timothy Demo"
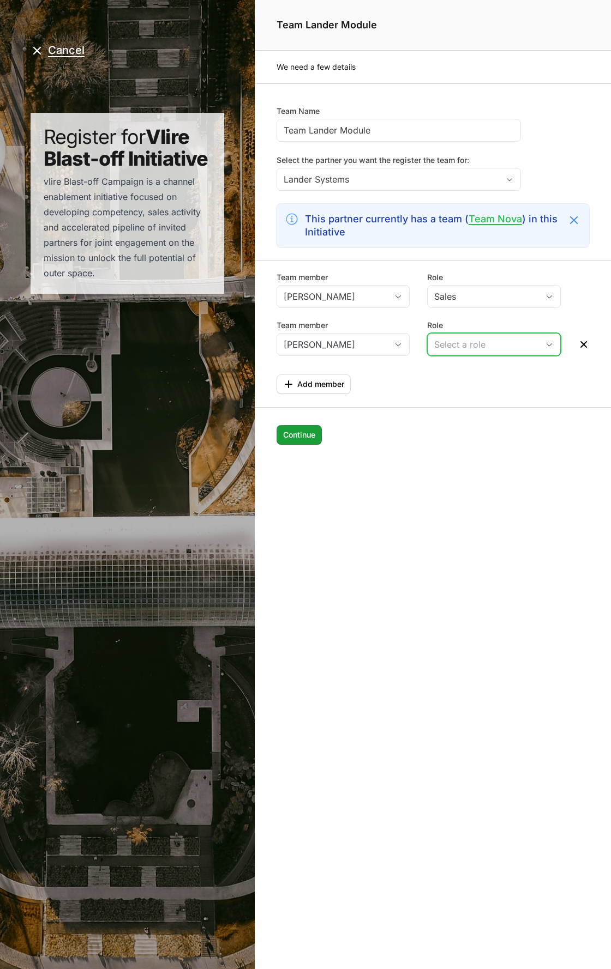
click at [509, 346] on div "Select a role" at bounding box center [486, 344] width 104 height 13
click at [491, 388] on li "Engineer" at bounding box center [493, 389] width 131 height 21
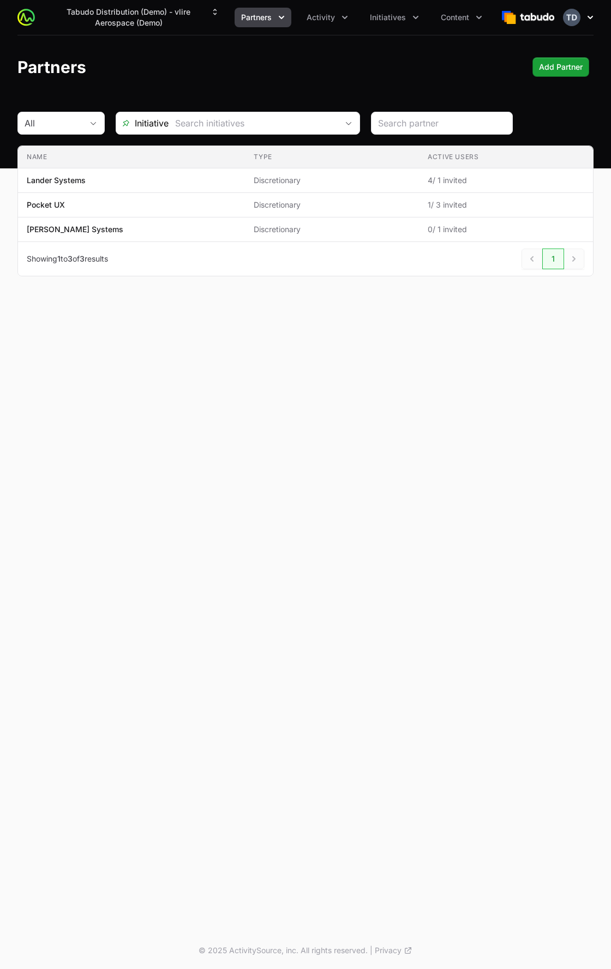
click at [586, 12] on icon "button" at bounding box center [589, 17] width 11 height 11
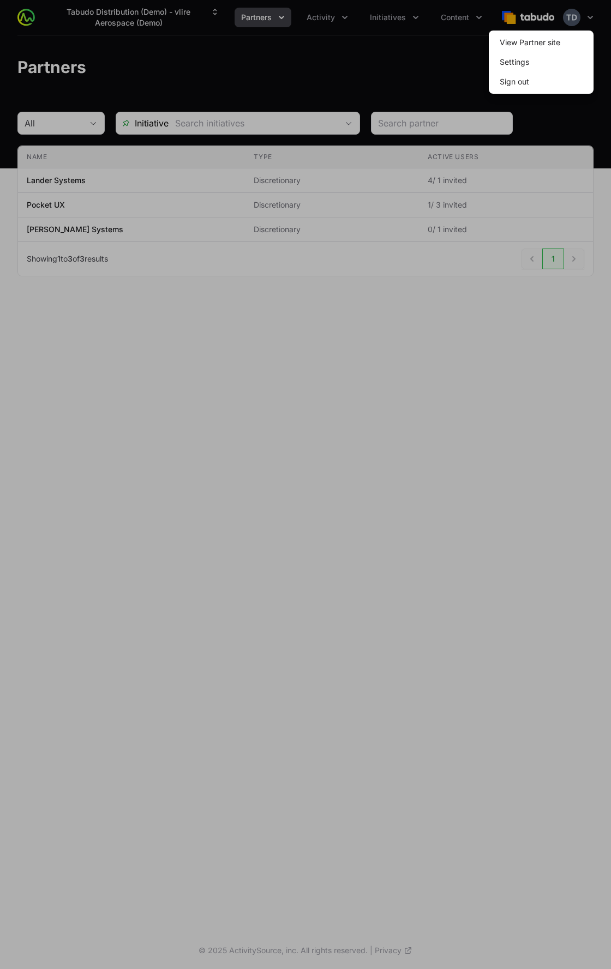
click at [275, 81] on div at bounding box center [305, 484] width 611 height 969
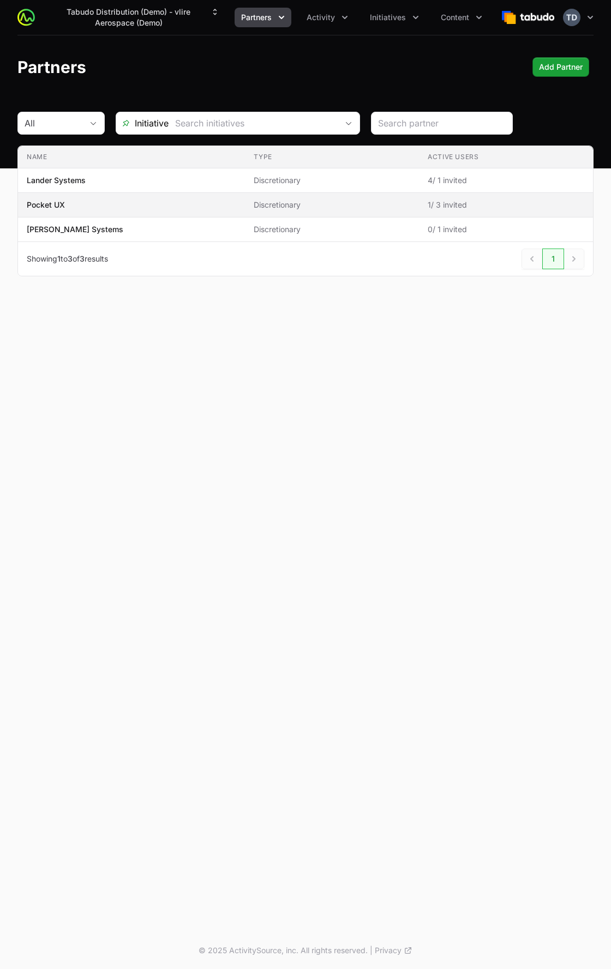
click at [279, 201] on span "Discretionary" at bounding box center [331, 205] width 156 height 11
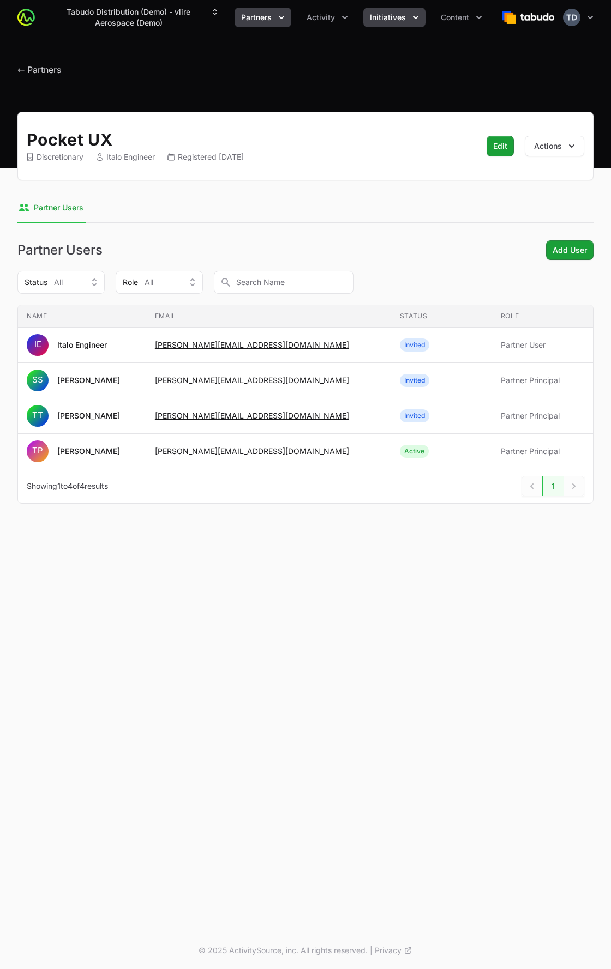
click at [401, 20] on span "Initiatives" at bounding box center [388, 17] width 36 height 11
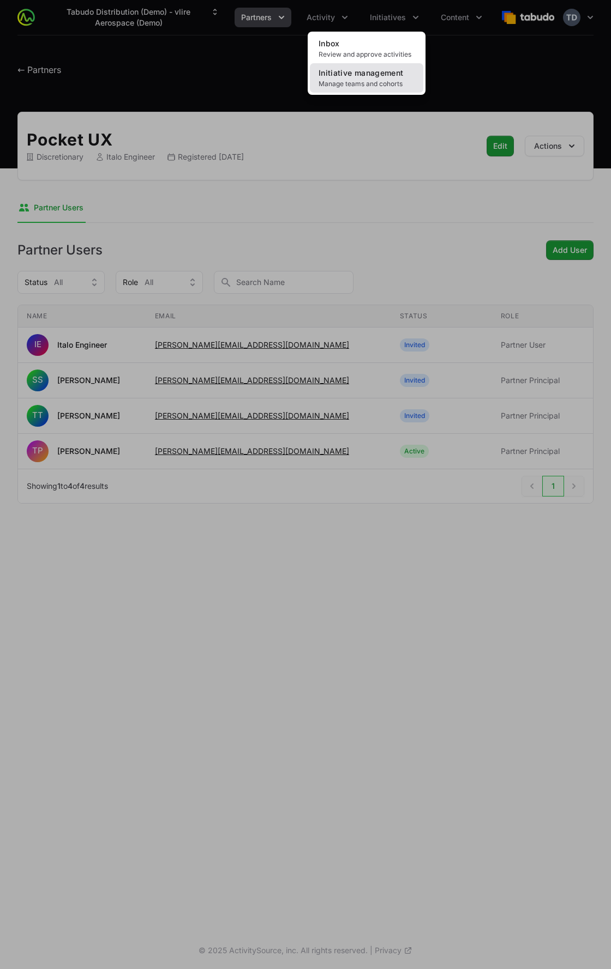
click at [348, 74] on span "Initiative management" at bounding box center [360, 72] width 84 height 9
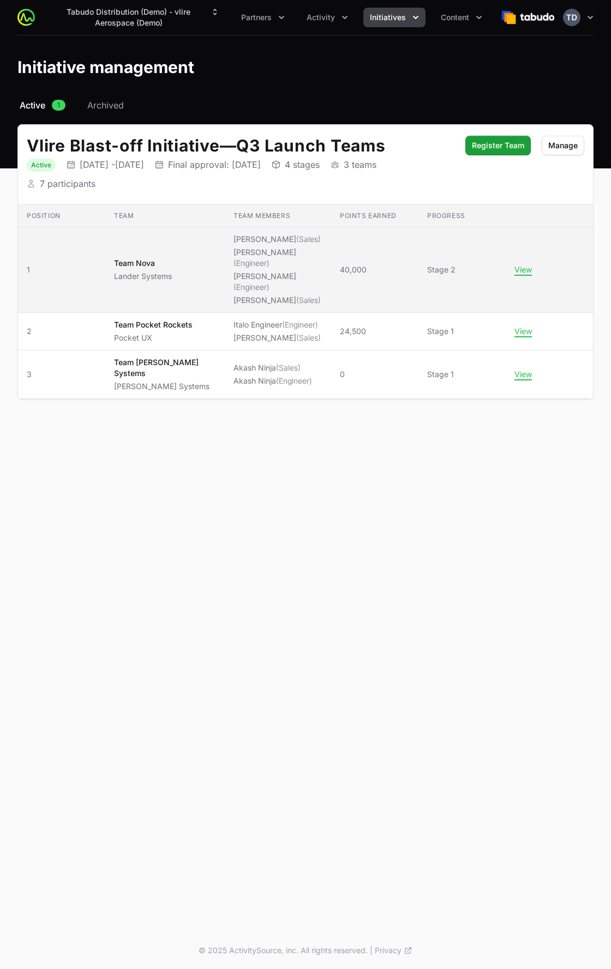
click at [194, 266] on span "Team Nova Lander Systems" at bounding box center [165, 270] width 102 height 24
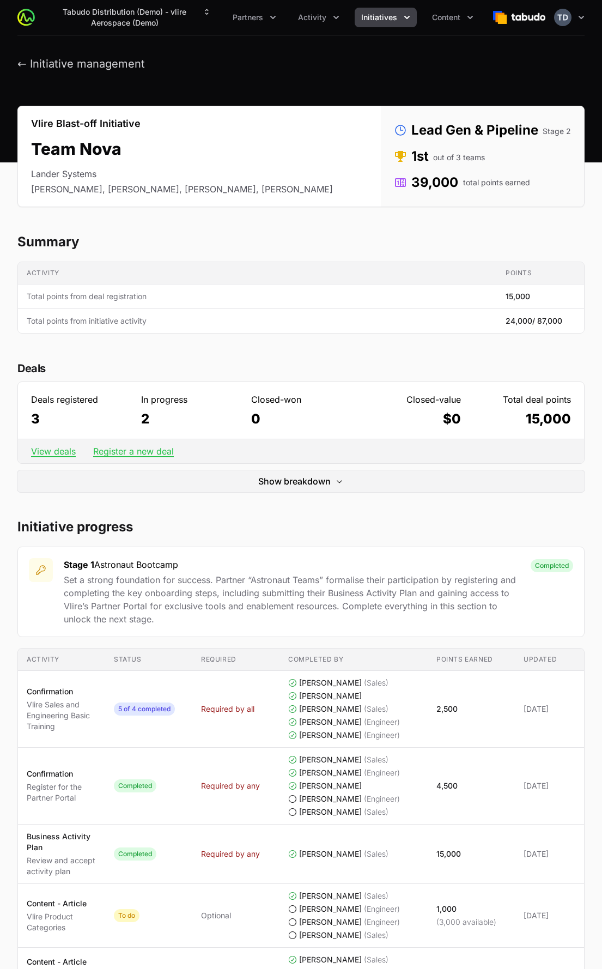
click at [43, 71] on div "← Initiative management" at bounding box center [81, 64] width 128 height 14
click at [42, 65] on button "← Initiative management" at bounding box center [81, 64] width 128 height 14
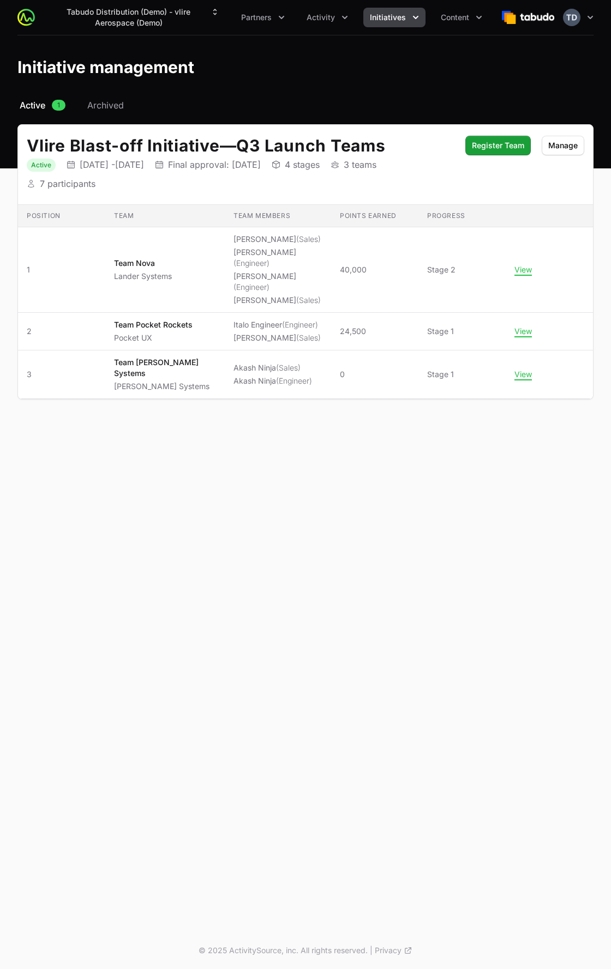
click at [391, 15] on span "Initiatives" at bounding box center [388, 17] width 36 height 11
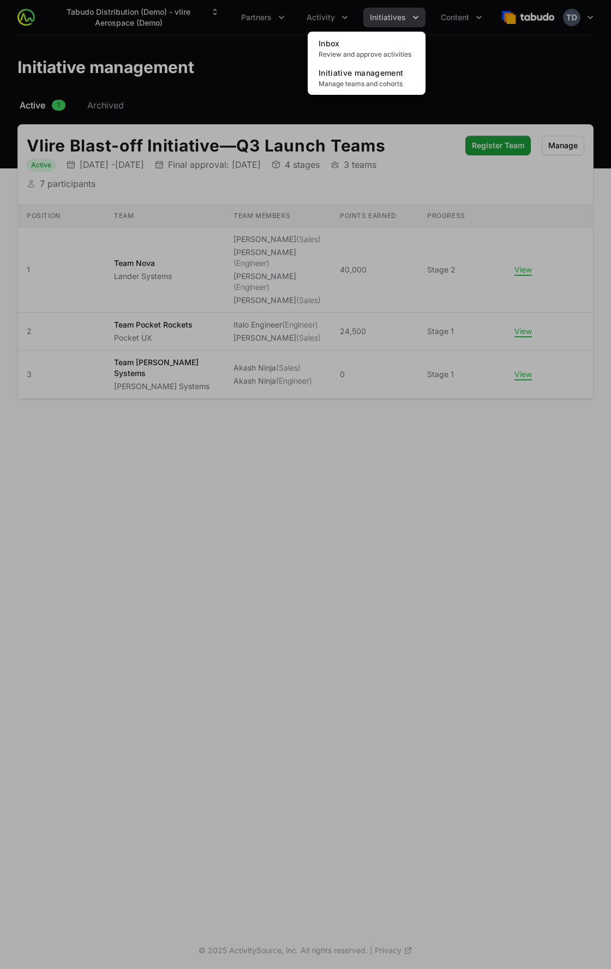
click at [258, 51] on div "Initiatives menu" at bounding box center [305, 484] width 611 height 969
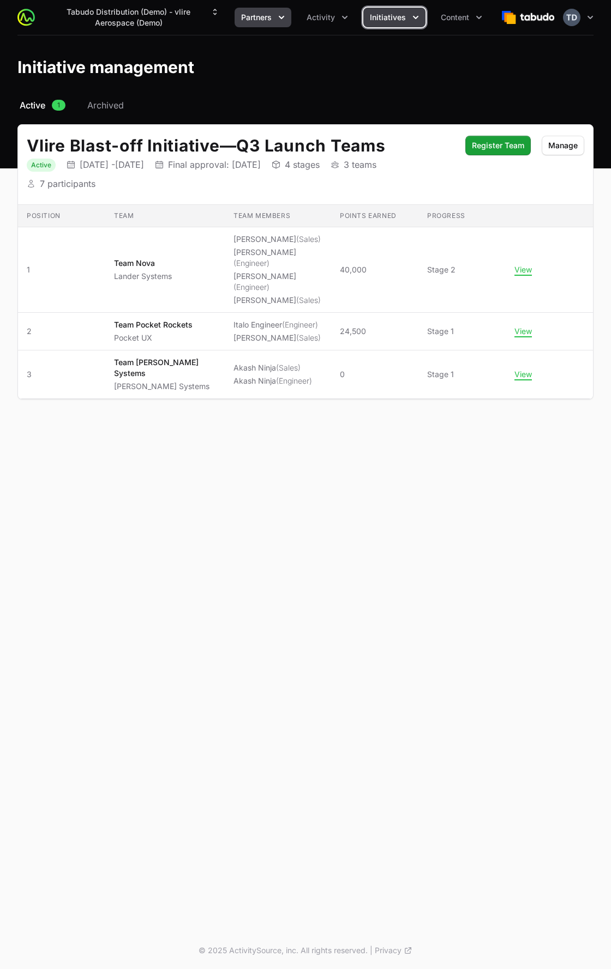
click at [259, 25] on button "Partners" at bounding box center [262, 18] width 57 height 20
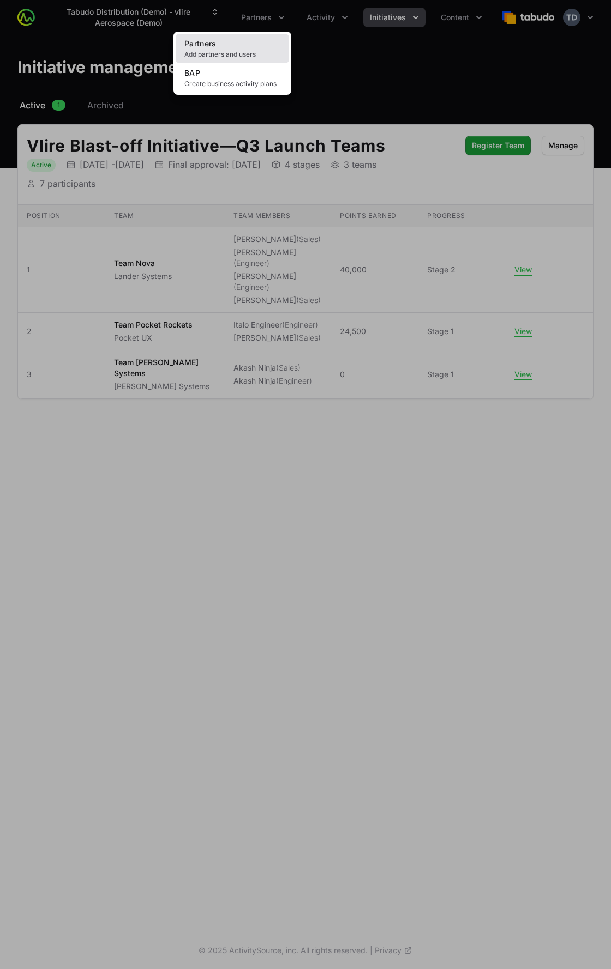
click at [251, 52] on span "Add partners and users" at bounding box center [232, 54] width 96 height 9
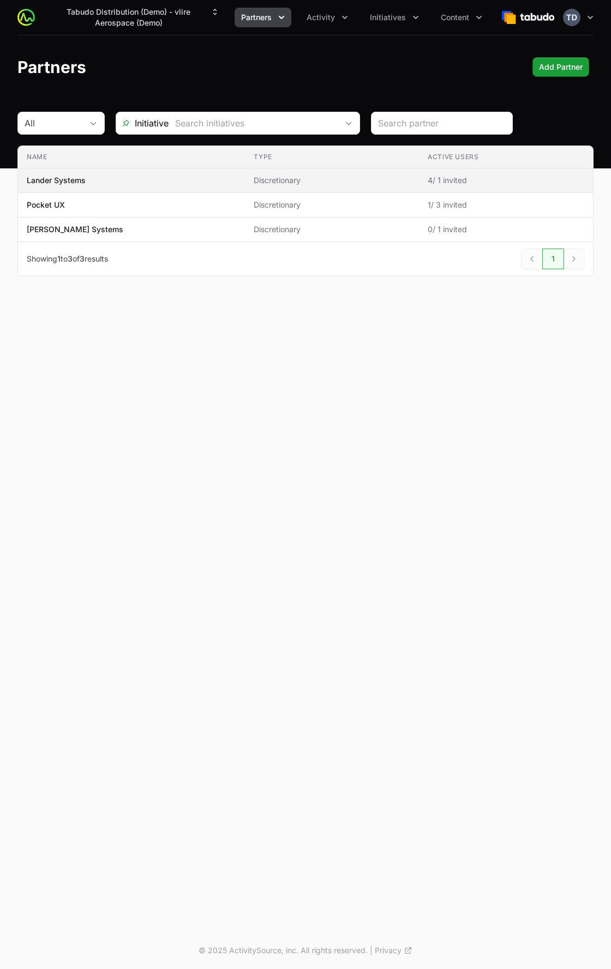
click at [183, 180] on span "Lander Systems" at bounding box center [131, 180] width 209 height 11
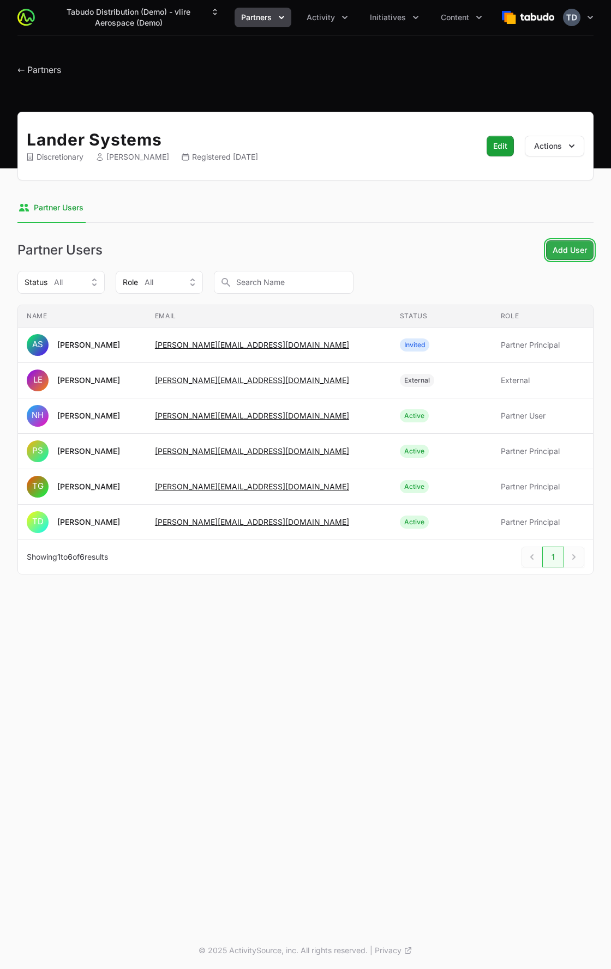
click at [576, 252] on span "Add User" at bounding box center [569, 250] width 34 height 13
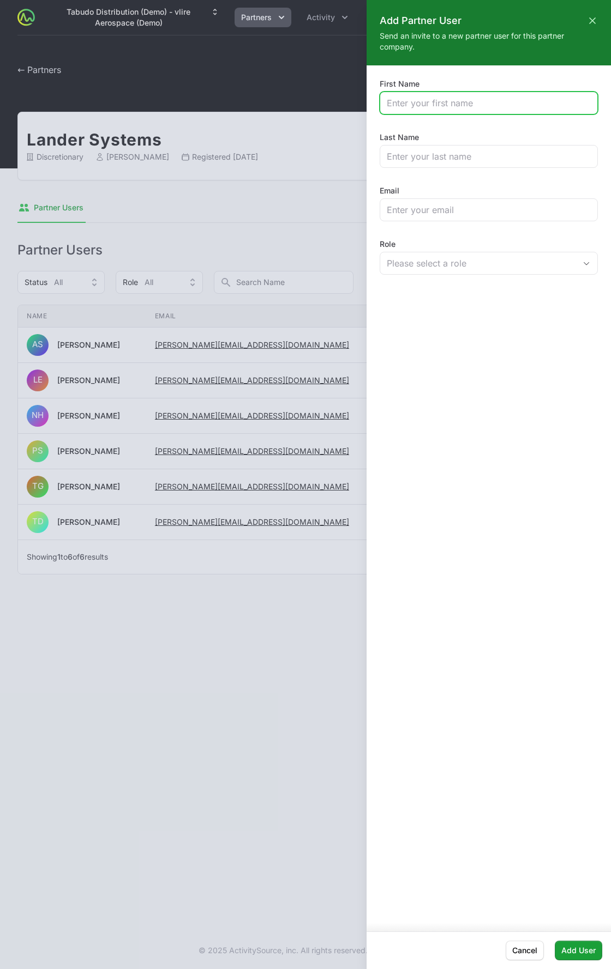
click at [422, 104] on input "First Name" at bounding box center [489, 102] width 204 height 13
type input "Peter"
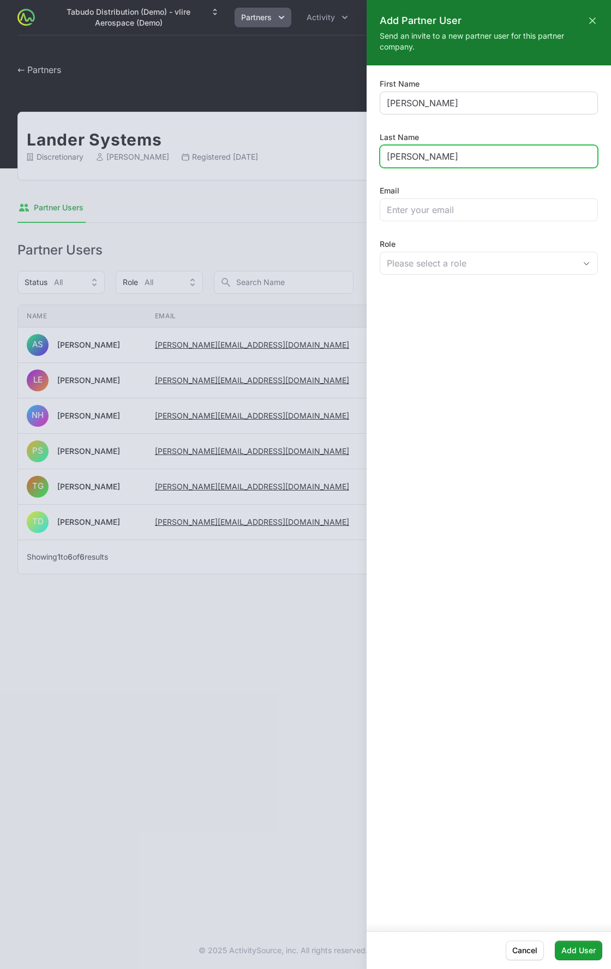
type input "Montgomery"
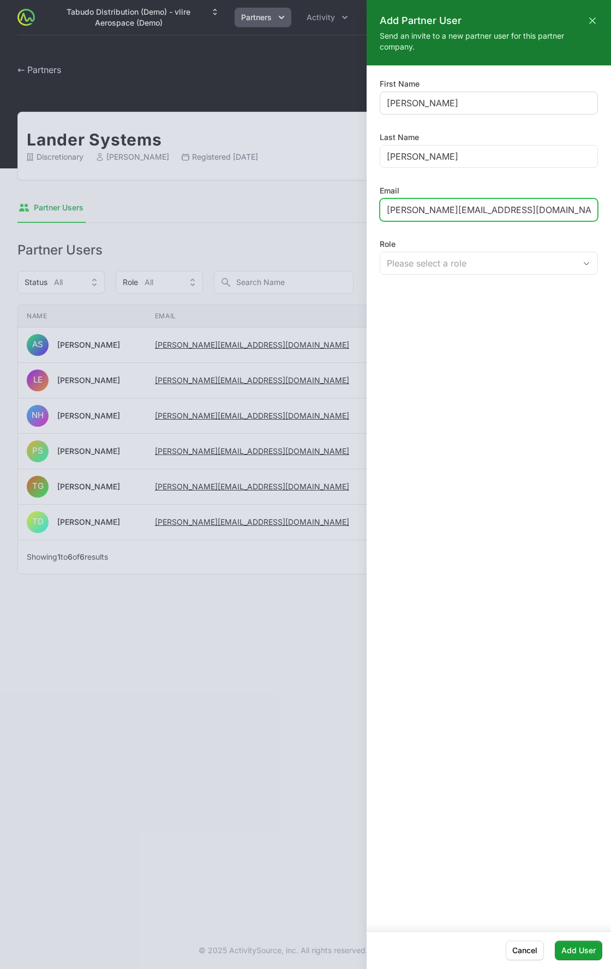
type input "timothy+landeradmin@landersystems.com"
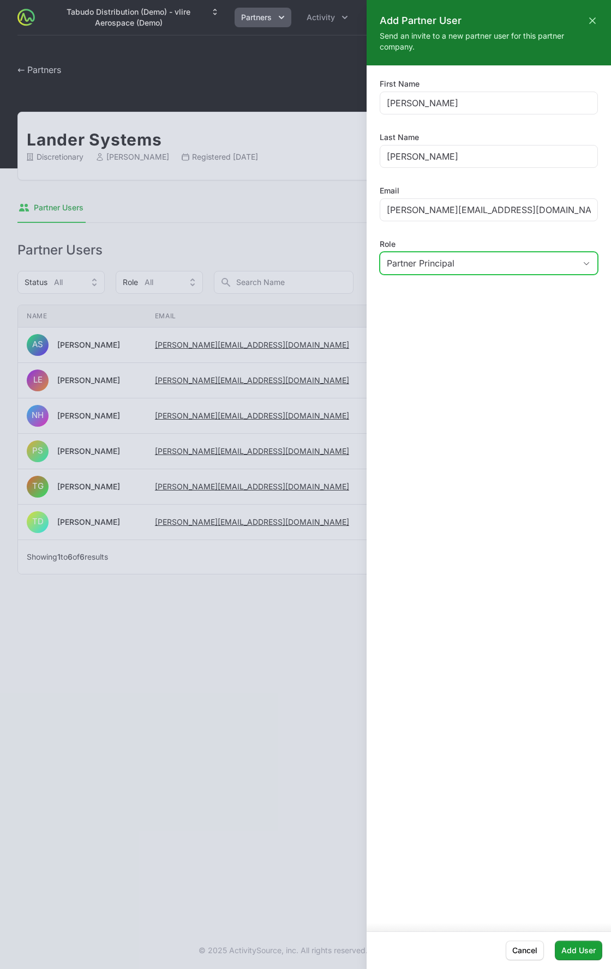
click at [493, 258] on div "Partner Principal" at bounding box center [481, 263] width 189 height 13
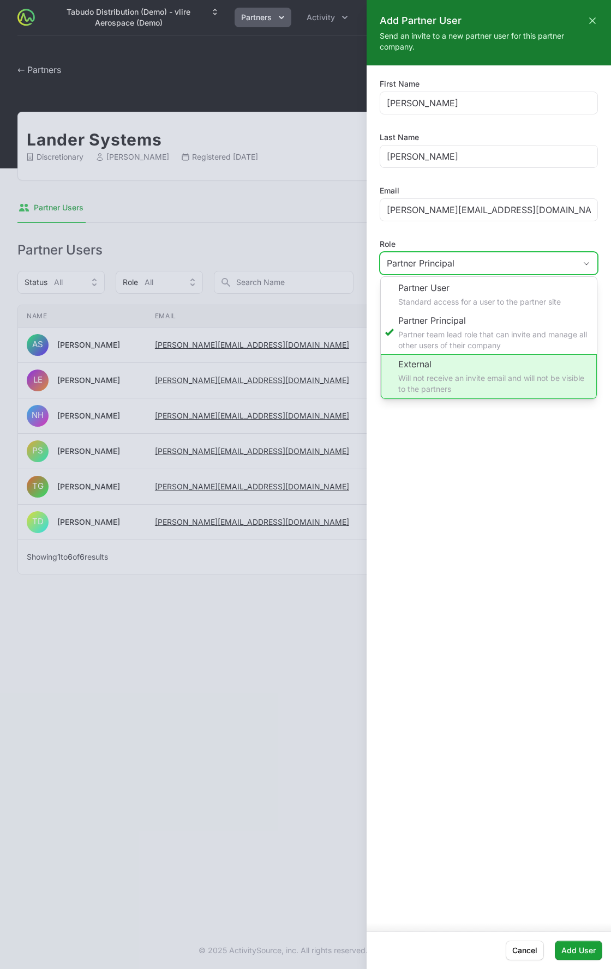
click at [459, 388] on li "External Will not receive an invite email and will not be visible to the partne…" at bounding box center [489, 376] width 216 height 45
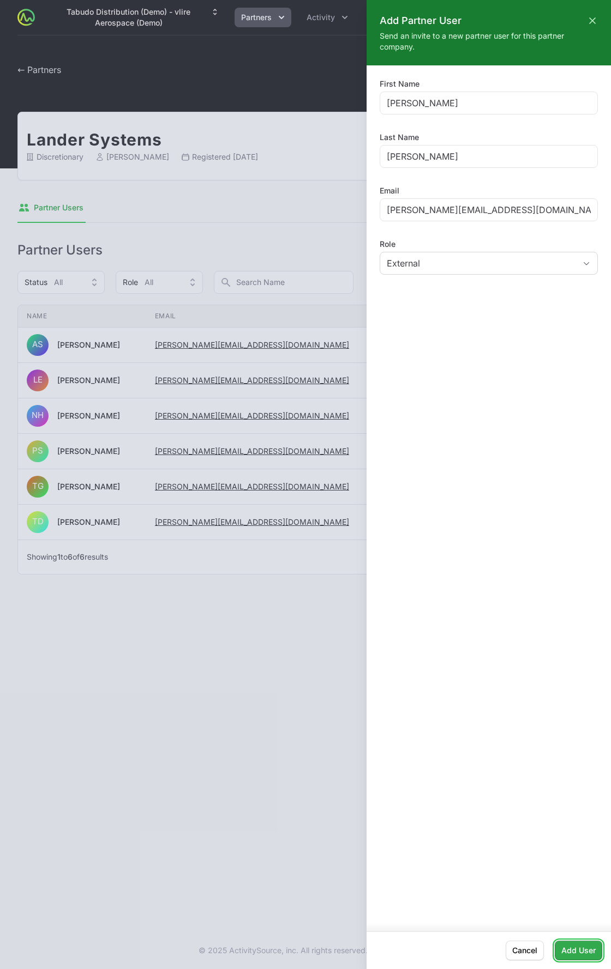
click at [574, 953] on span "Add User" at bounding box center [578, 950] width 34 height 13
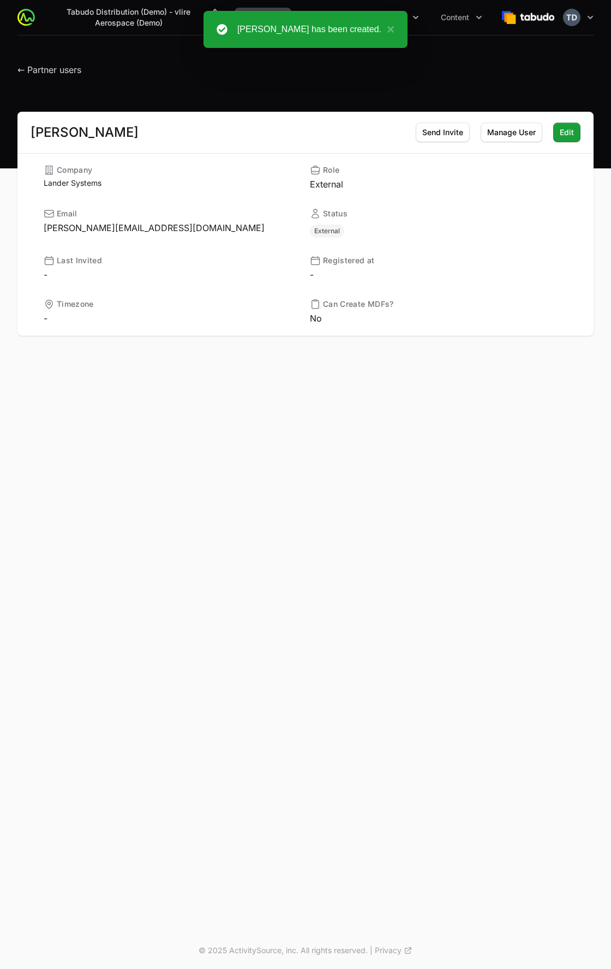
click at [60, 79] on header "← Partner users" at bounding box center [305, 66] width 611 height 63
click at [61, 70] on span "← Partner users" at bounding box center [49, 69] width 64 height 11
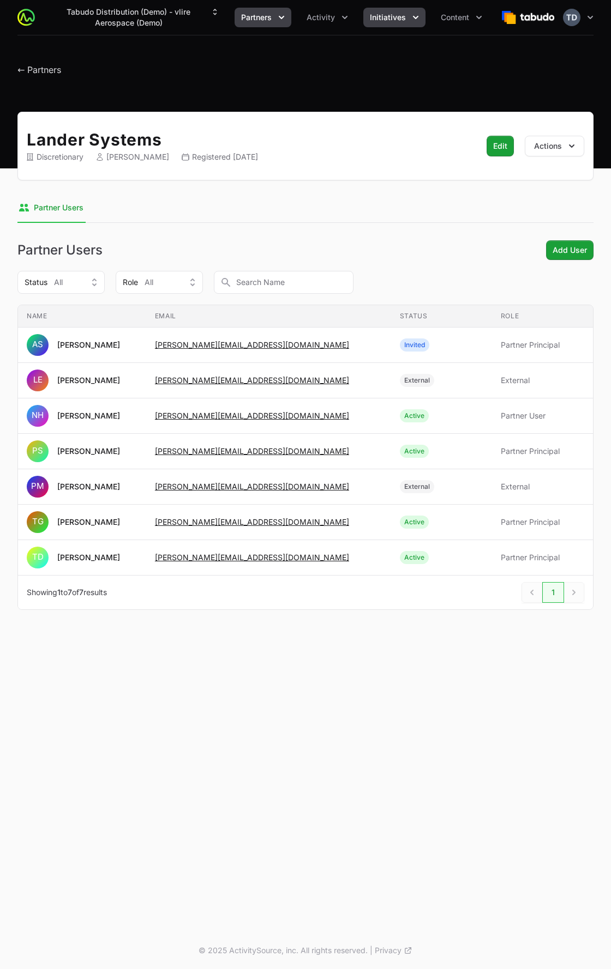
click at [421, 17] on button "Initiatives" at bounding box center [394, 18] width 62 height 20
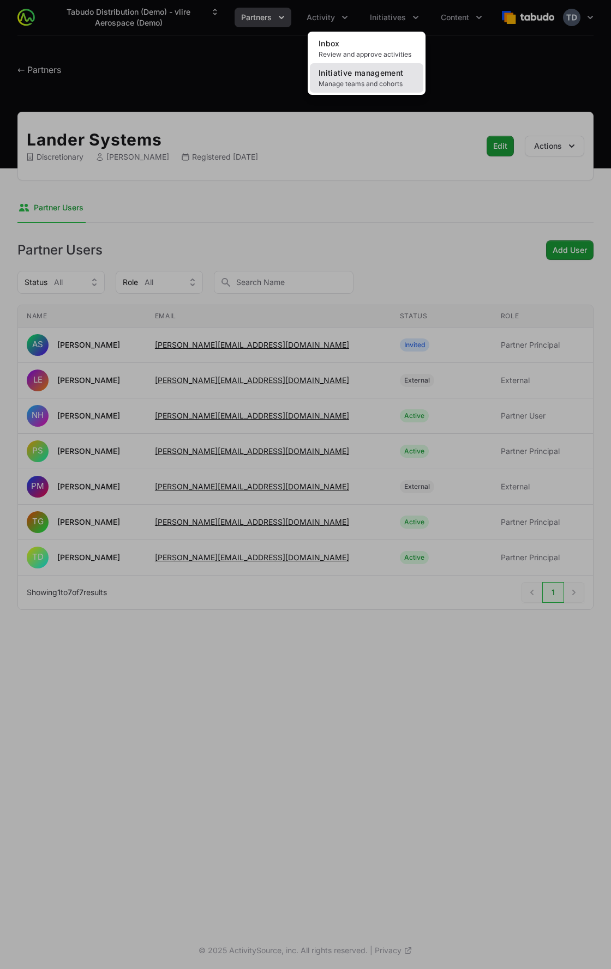
click at [382, 75] on span "Initiative management" at bounding box center [360, 72] width 84 height 9
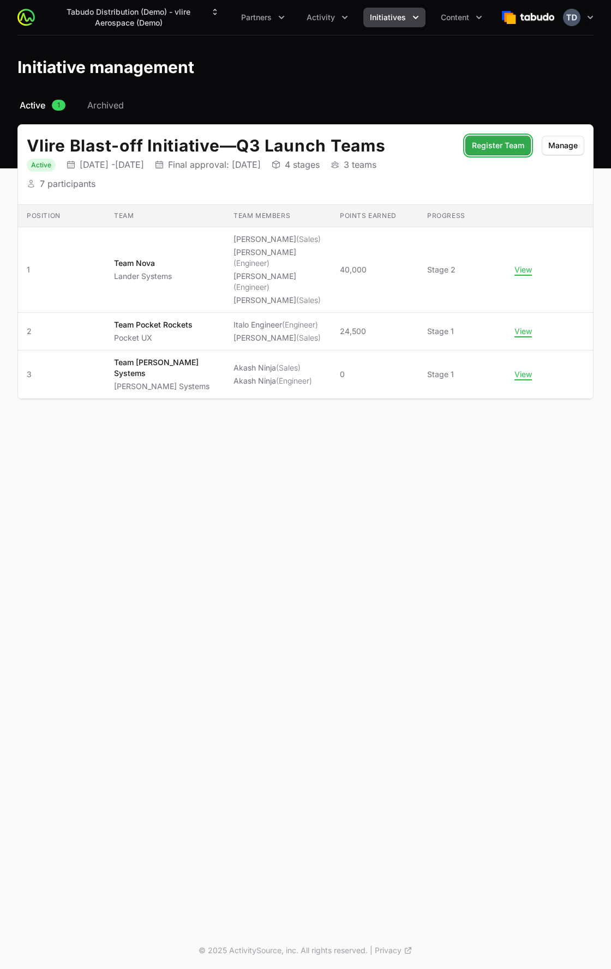
click at [502, 146] on span "Register Team" at bounding box center [498, 145] width 52 height 13
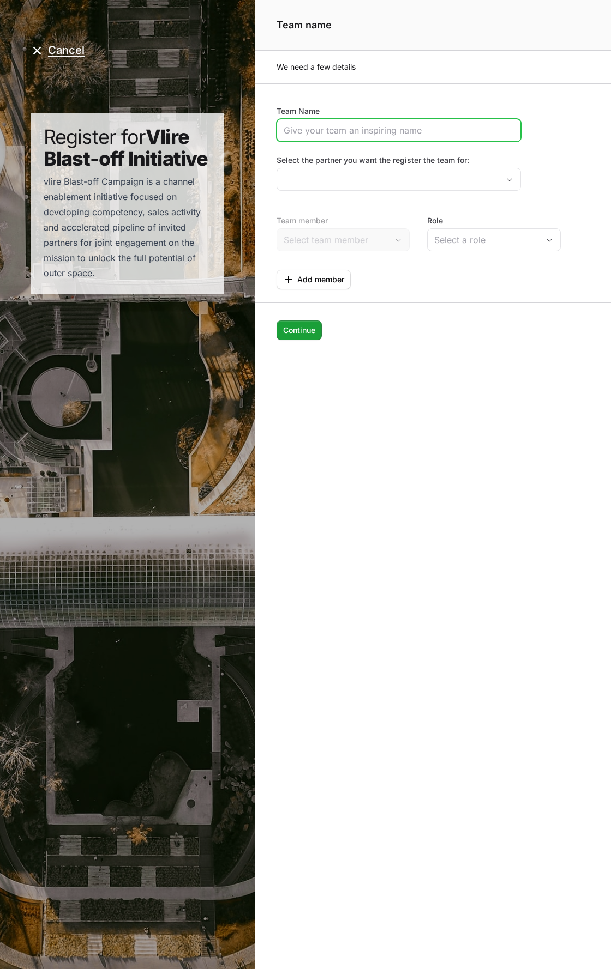
click at [376, 132] on input "Team Name" at bounding box center [398, 130] width 230 height 13
type input "Team Lander"
click at [587, 135] on div "Team Name Team Lander Select the partner you want the register the team for:" at bounding box center [433, 148] width 356 height 85
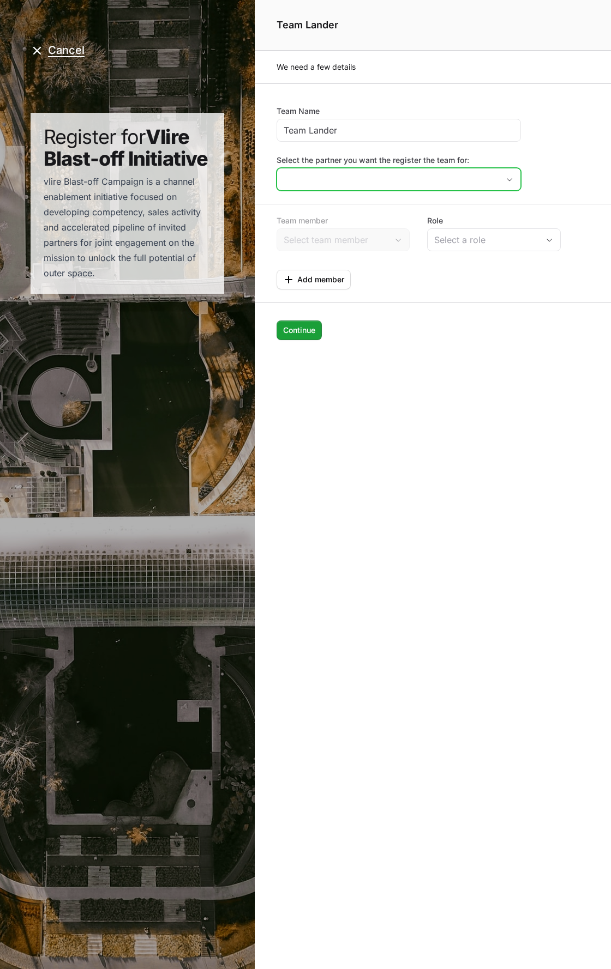
click at [430, 185] on input "Select the partner you want the register the team for:" at bounding box center [387, 179] width 221 height 22
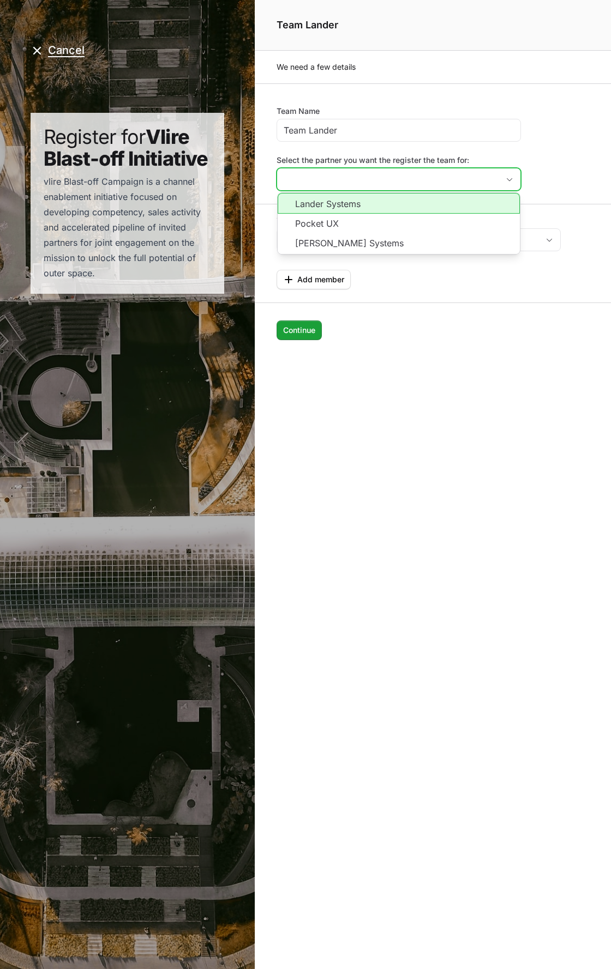
drag, startPoint x: 357, startPoint y: 204, endPoint x: 363, endPoint y: 203, distance: 5.6
click at [359, 203] on li "Lander Systems" at bounding box center [398, 203] width 242 height 21
type input "Lander Systems"
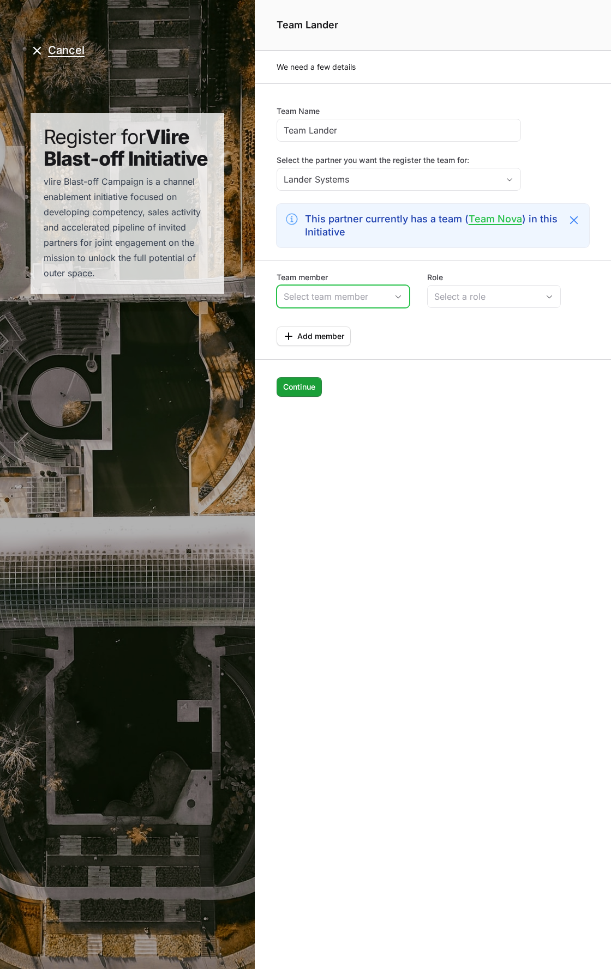
click at [366, 290] on input "Team member" at bounding box center [332, 297] width 111 height 22
click at [358, 320] on li "Timothy Demo" at bounding box center [342, 321] width 131 height 22
type input "Timothy Demo"
click at [504, 303] on div "Select a role" at bounding box center [486, 296] width 104 height 13
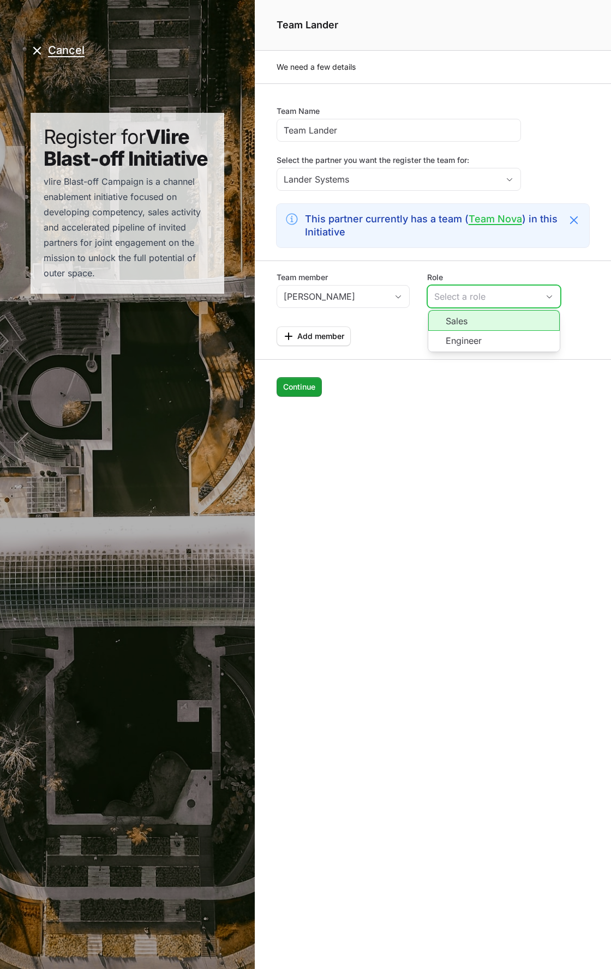
click at [501, 318] on li "Sales" at bounding box center [493, 320] width 131 height 21
click at [341, 335] on span "Add member" at bounding box center [320, 336] width 47 height 13
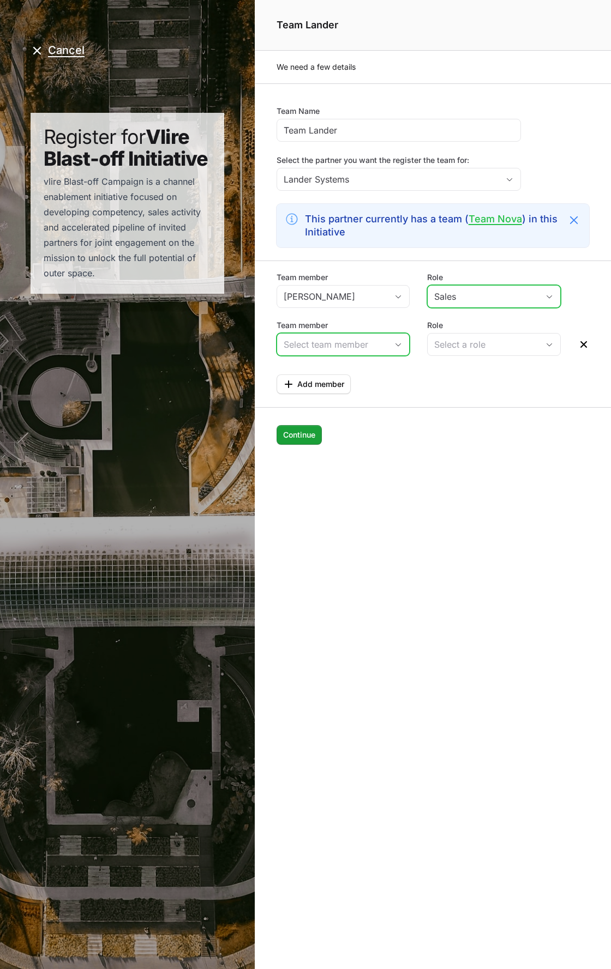
click at [343, 346] on input "Team member" at bounding box center [332, 345] width 111 height 22
drag, startPoint x: 351, startPoint y: 370, endPoint x: 358, endPoint y: 372, distance: 7.9
click at [351, 371] on li "Timothy Demo" at bounding box center [342, 369] width 131 height 22
type input "Timothy Demo"
click at [477, 347] on div "Select a role" at bounding box center [486, 344] width 104 height 13
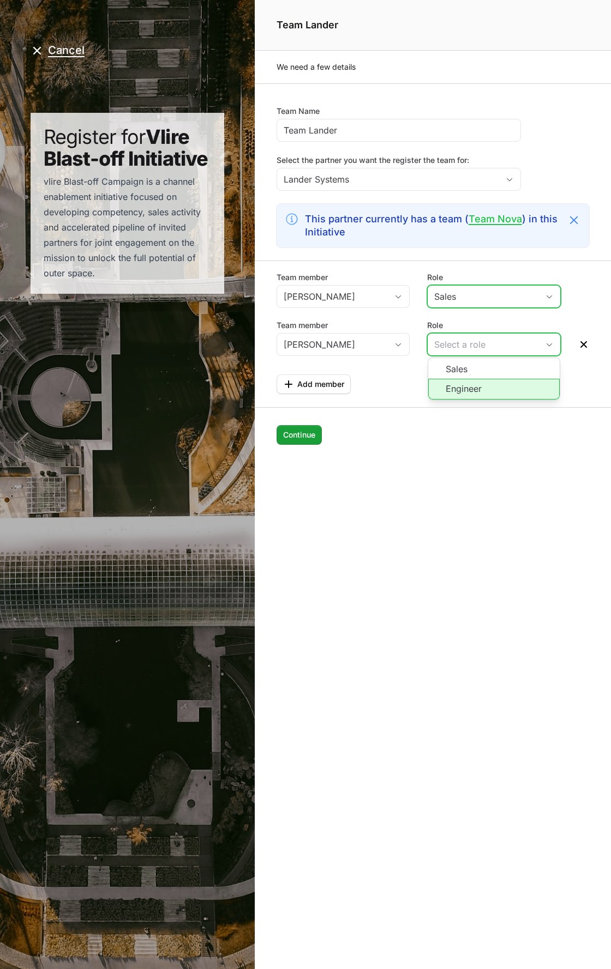
click at [469, 385] on li "Engineer" at bounding box center [493, 389] width 131 height 21
click at [433, 403] on form "Team Name Team Lander Select the partner you want the register the team for: La…" at bounding box center [433, 285] width 356 height 405
click at [586, 347] on icon "Page details" at bounding box center [583, 344] width 11 height 11
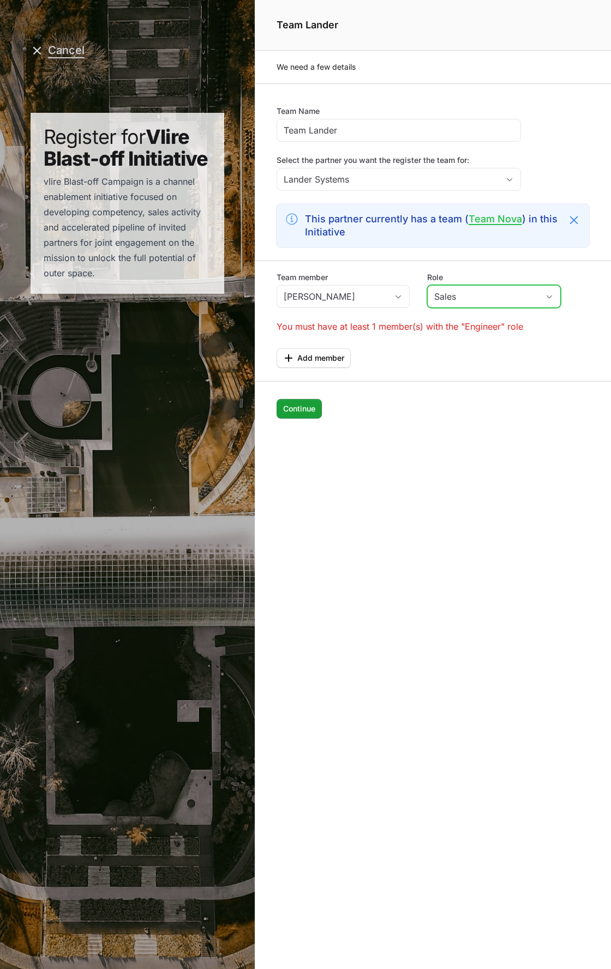
click at [64, 54] on button "Cancel" at bounding box center [58, 51] width 54 height 14
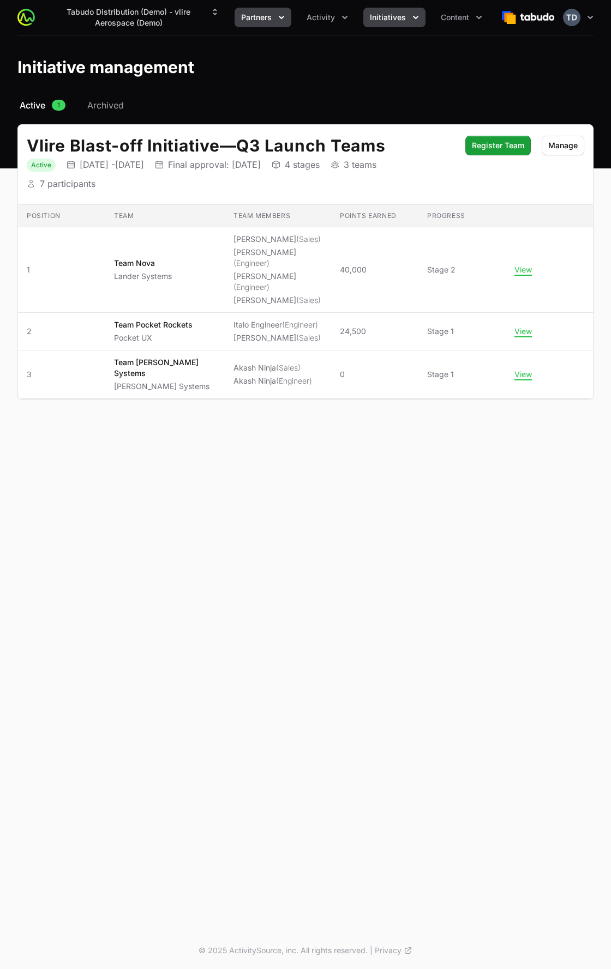
click at [261, 12] on span "Partners" at bounding box center [256, 17] width 31 height 11
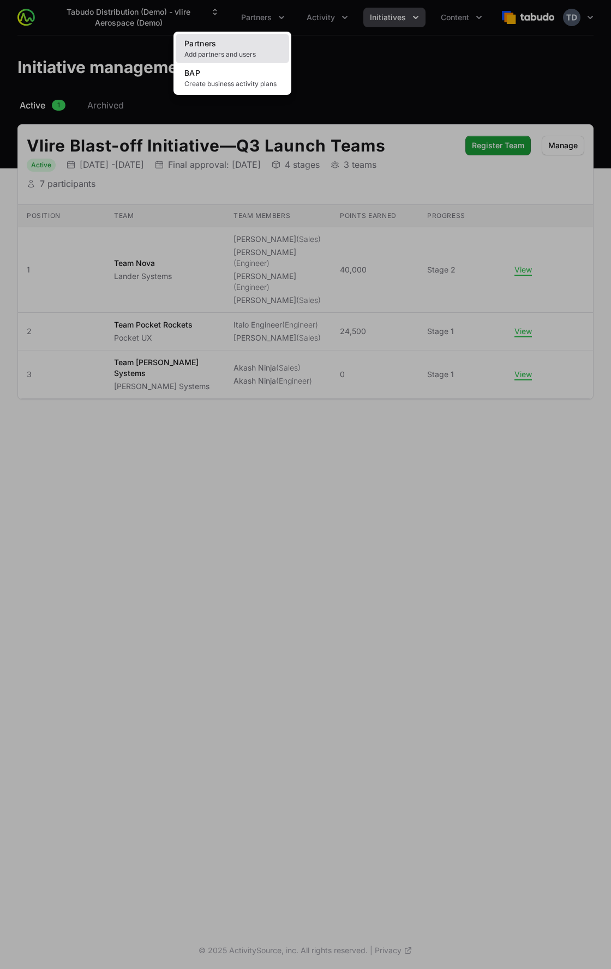
click at [236, 51] on span "Add partners and users" at bounding box center [232, 54] width 96 height 9
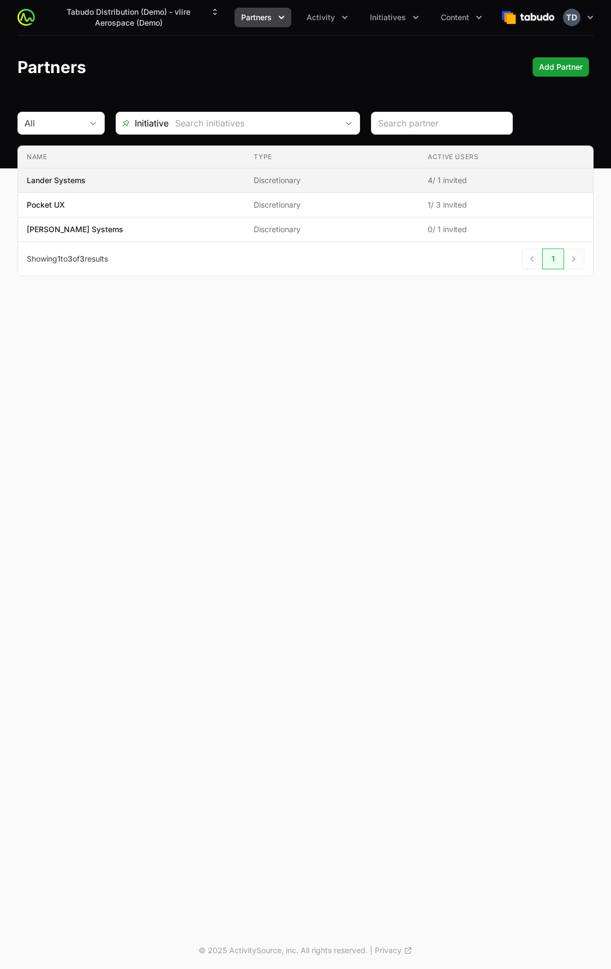
click at [190, 186] on td "Name Lander Systems" at bounding box center [131, 180] width 227 height 25
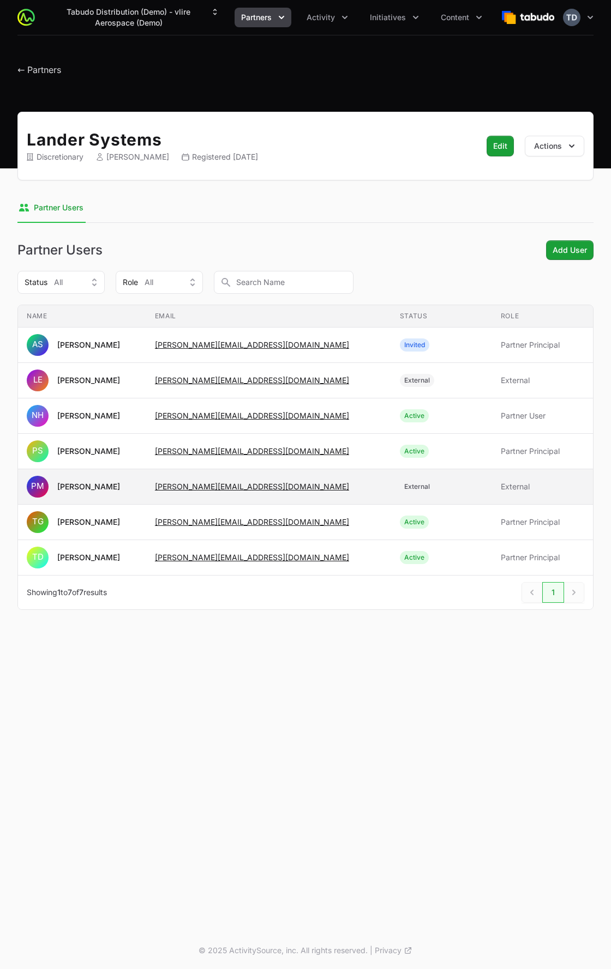
click at [476, 486] on span "External" at bounding box center [441, 486] width 83 height 13
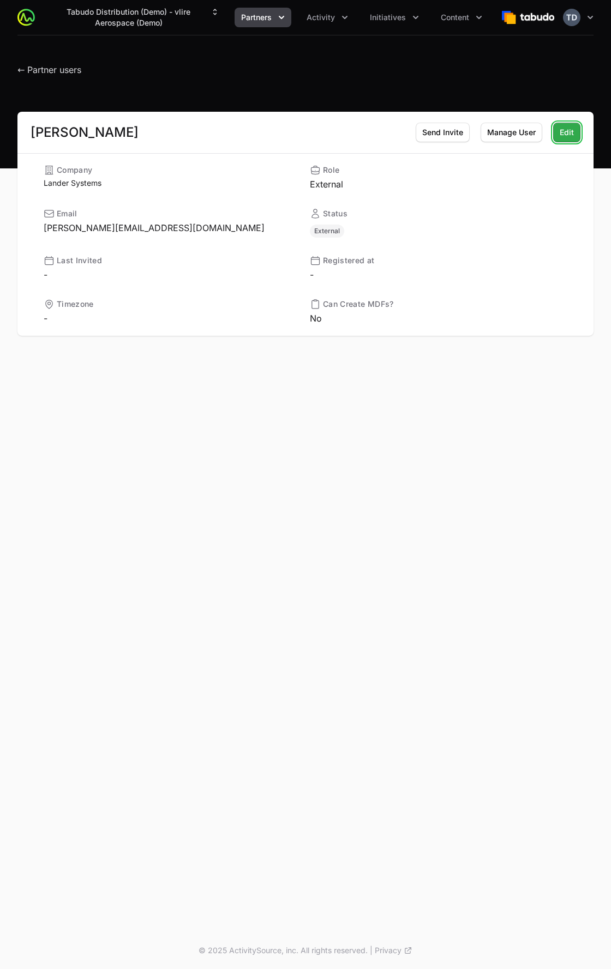
click at [564, 131] on span "Edit" at bounding box center [566, 132] width 14 height 13
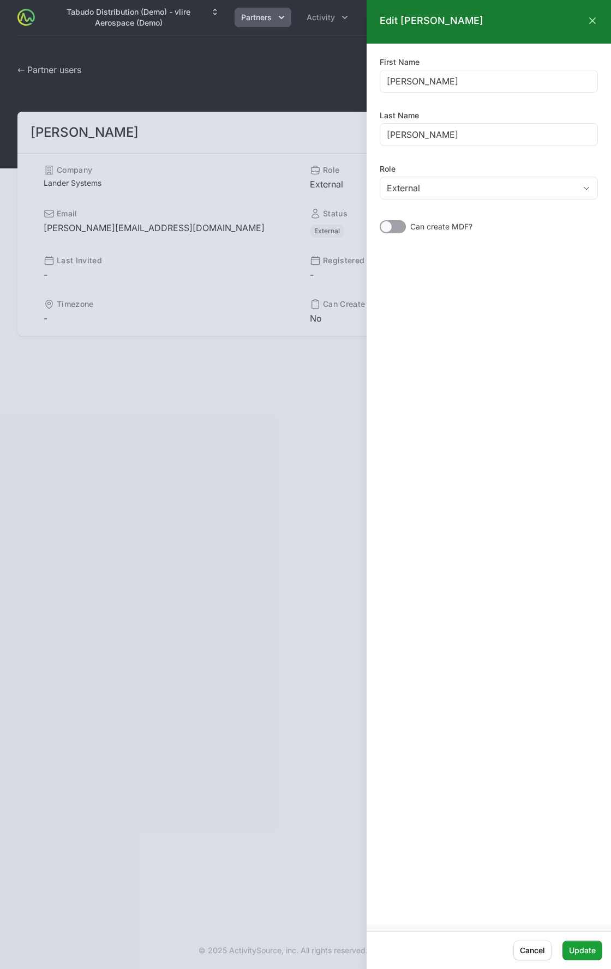
click at [249, 144] on div at bounding box center [305, 484] width 611 height 969
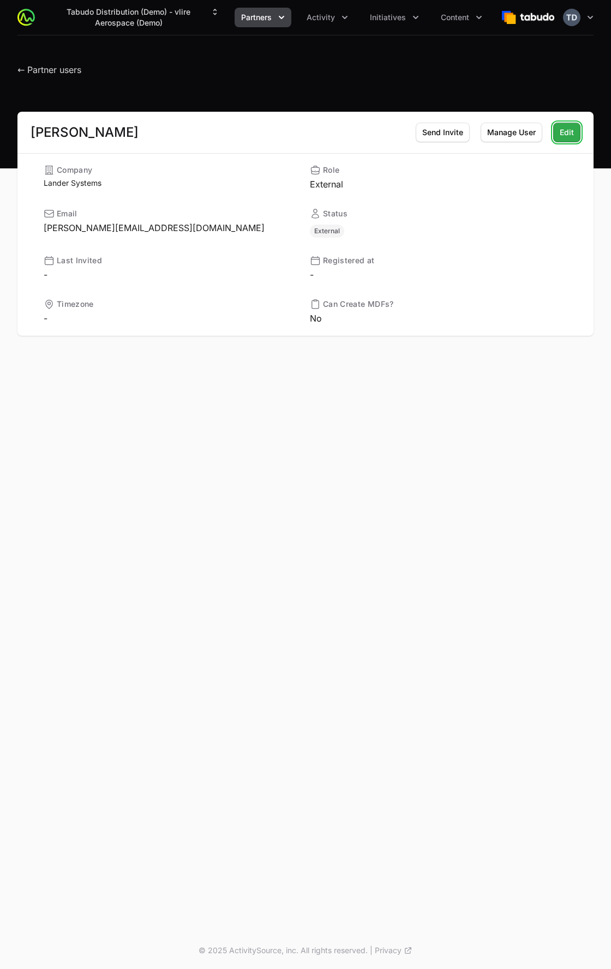
click at [564, 138] on span "Edit" at bounding box center [566, 132] width 14 height 13
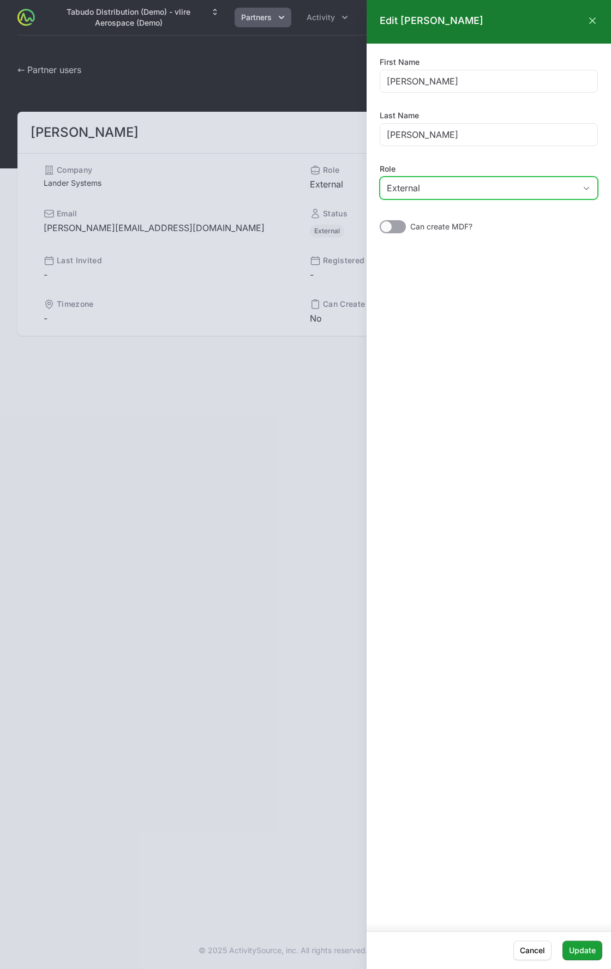
click at [505, 183] on div "External" at bounding box center [481, 188] width 189 height 13
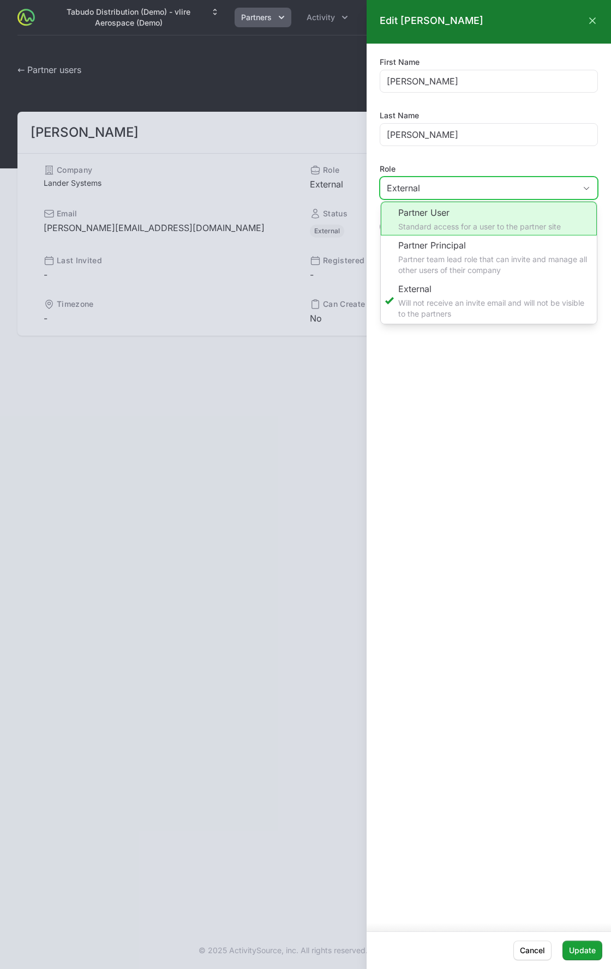
click at [484, 213] on li "Partner User Standard access for a user to the partner site" at bounding box center [489, 219] width 216 height 34
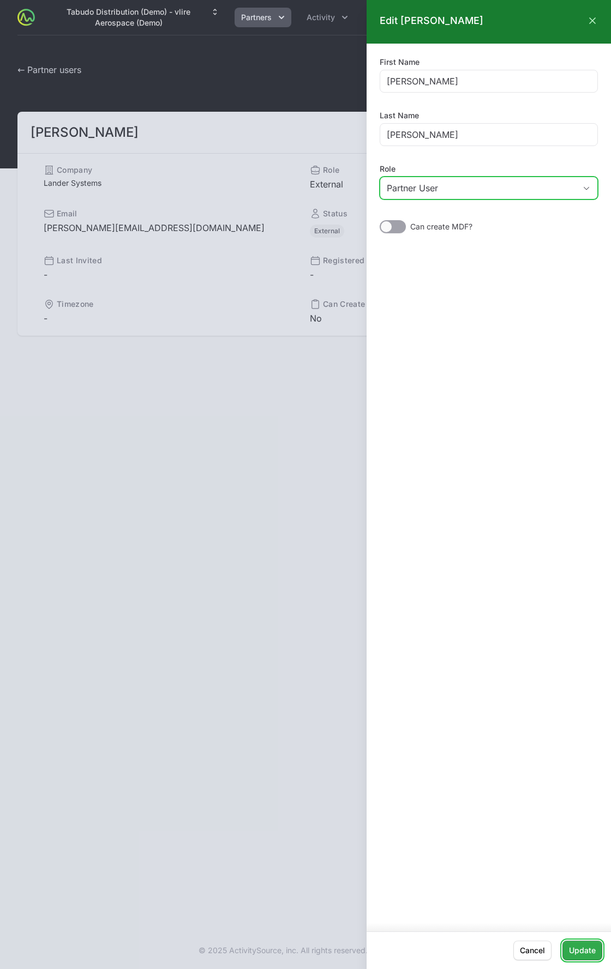
click at [584, 952] on span "Update" at bounding box center [582, 950] width 27 height 13
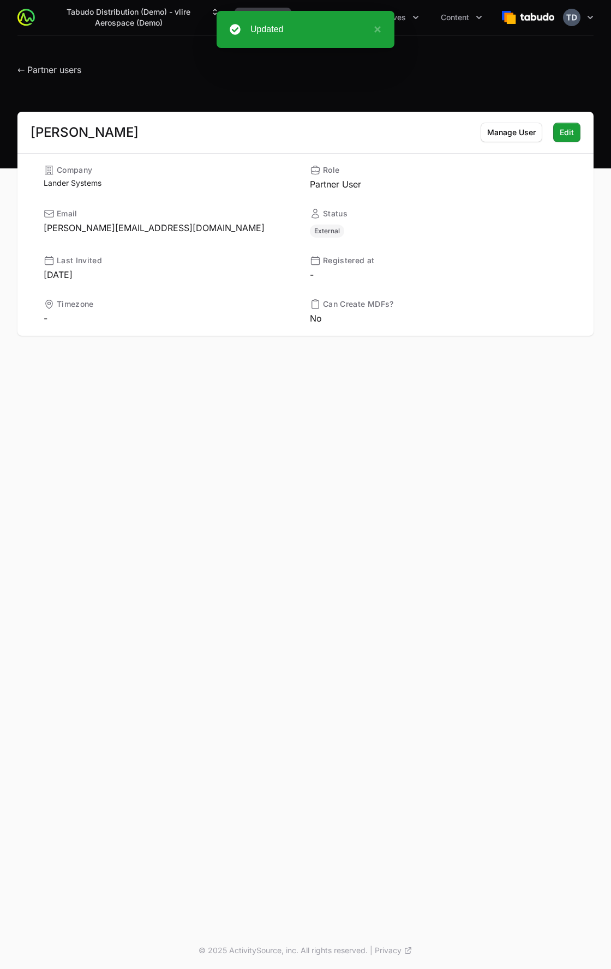
click at [467, 59] on div "← Partner users" at bounding box center [305, 67] width 576 height 20
click at [377, 31] on button "×" at bounding box center [374, 29] width 13 height 13
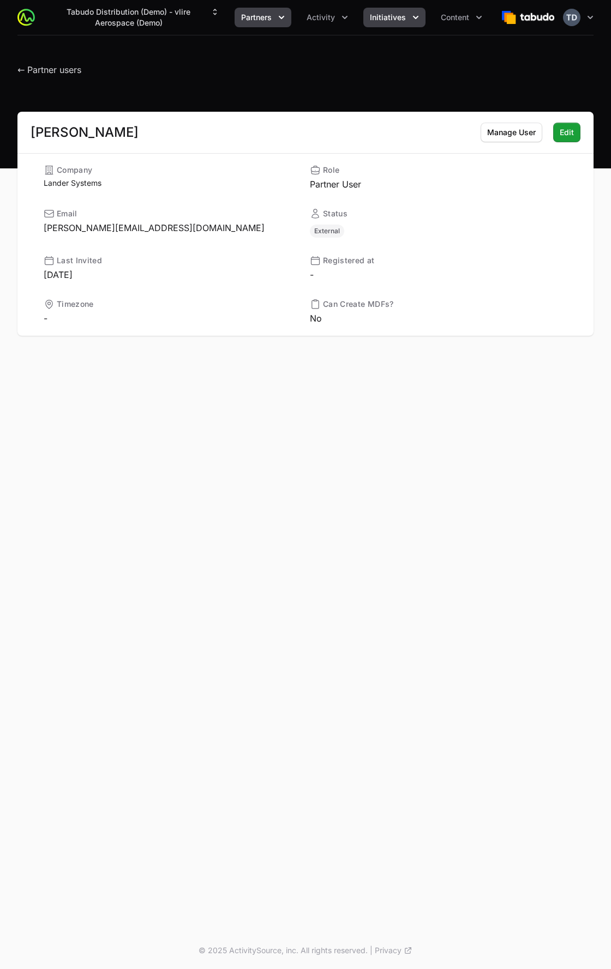
click at [405, 18] on button "Initiatives" at bounding box center [394, 18] width 62 height 20
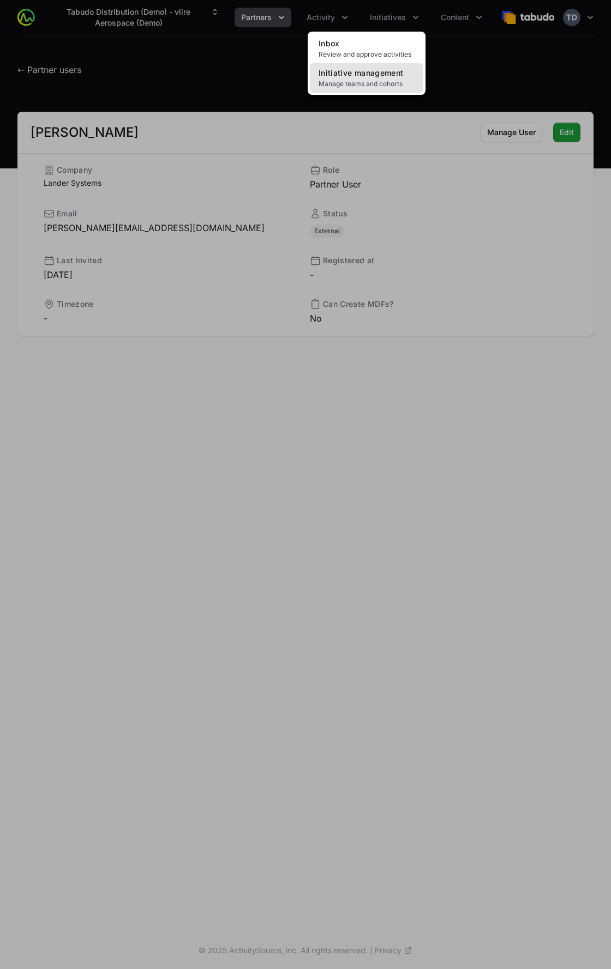
click at [399, 77] on span "Initiative management" at bounding box center [360, 72] width 84 height 9
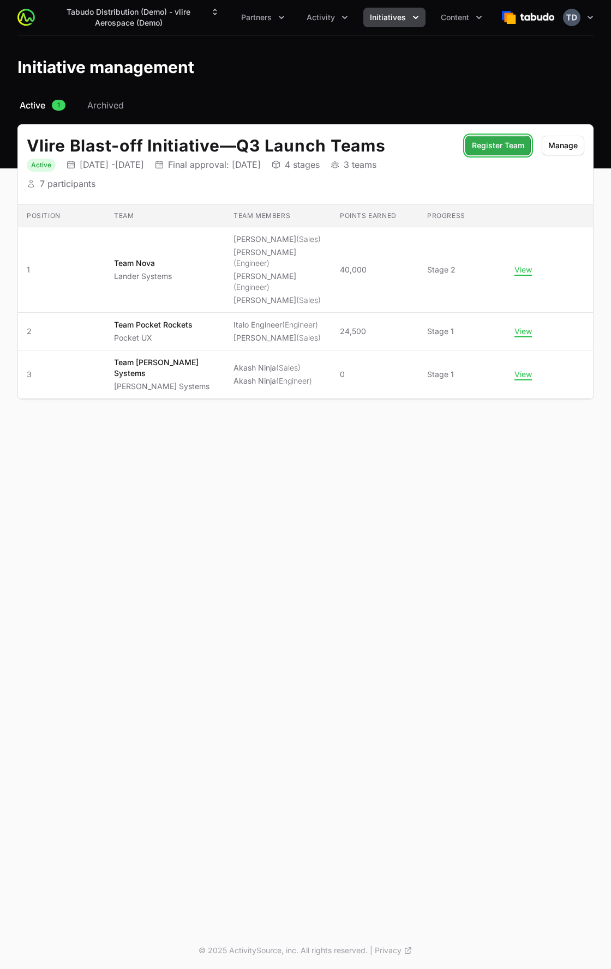
click at [521, 152] on span "Register Team" at bounding box center [498, 145] width 52 height 13
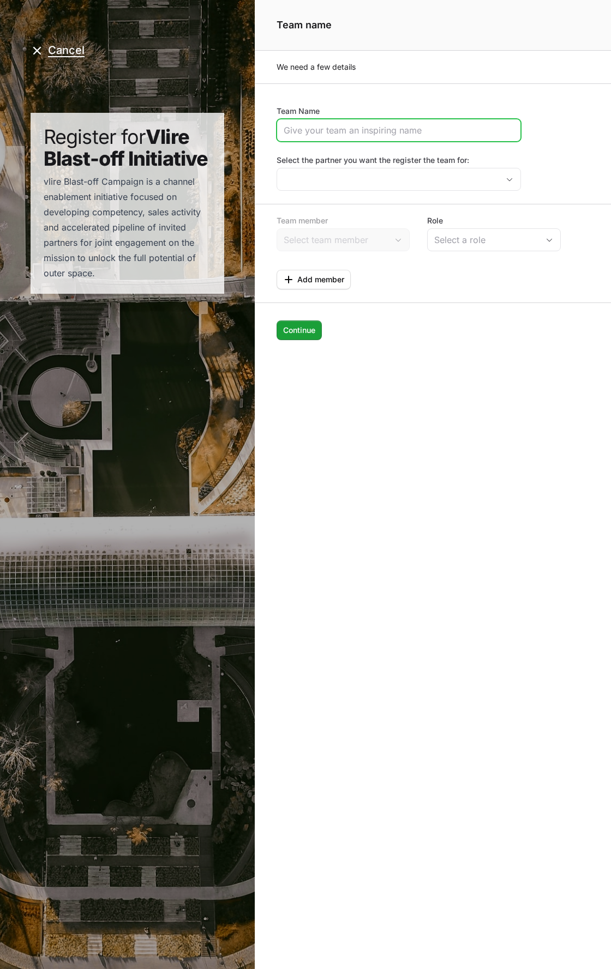
click at [396, 131] on input "Team Name" at bounding box center [398, 130] width 230 height 13
type input "Team Lander"
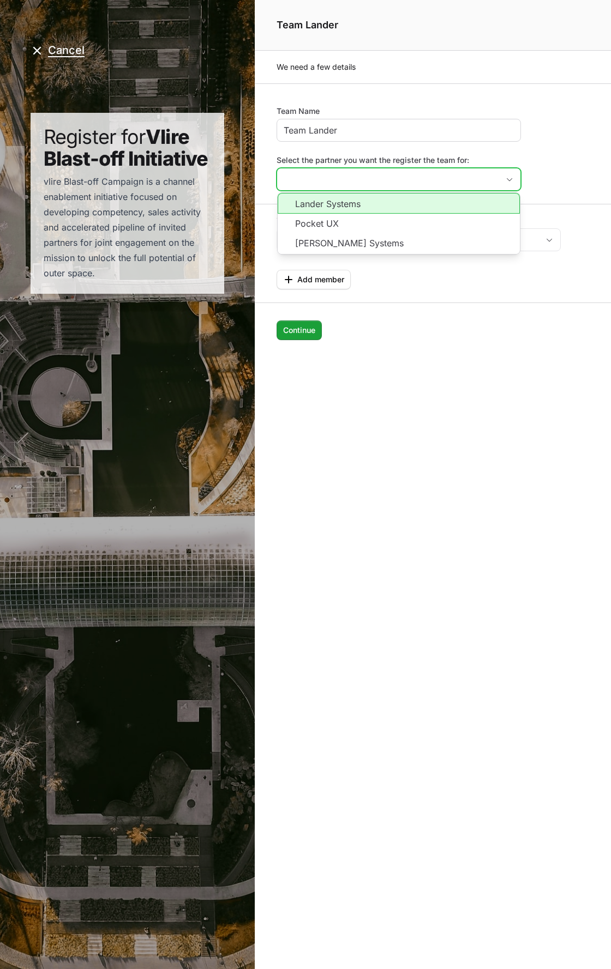
type input "Lander Systems"
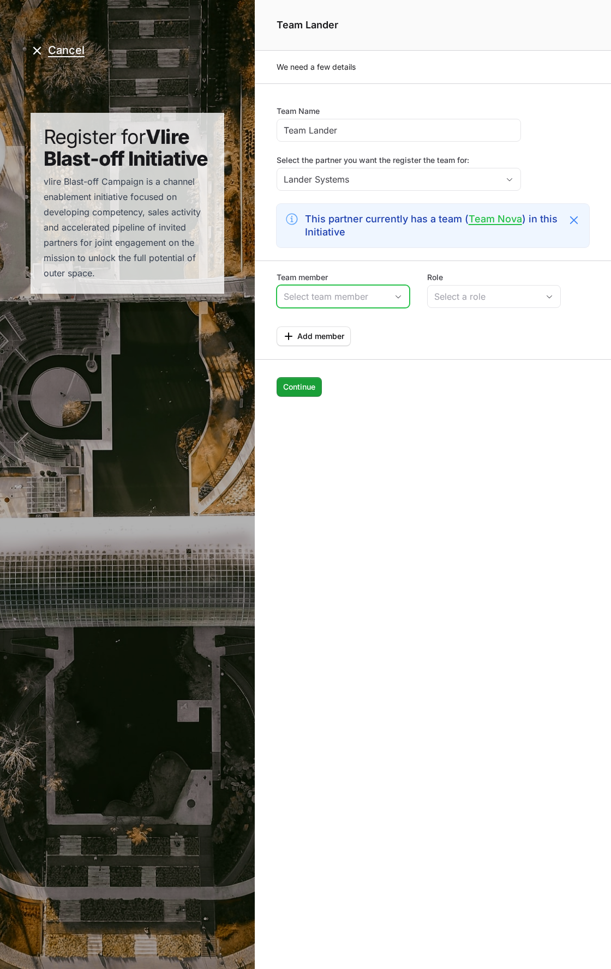
click at [336, 300] on input "Team member" at bounding box center [332, 297] width 111 height 22
drag, startPoint x: 347, startPoint y: 321, endPoint x: 353, endPoint y: 321, distance: 6.0
click at [347, 321] on li "Timothy Demo" at bounding box center [342, 321] width 131 height 22
type input "Timothy Demo"
drag, startPoint x: 447, startPoint y: 295, endPoint x: 453, endPoint y: 297, distance: 6.4
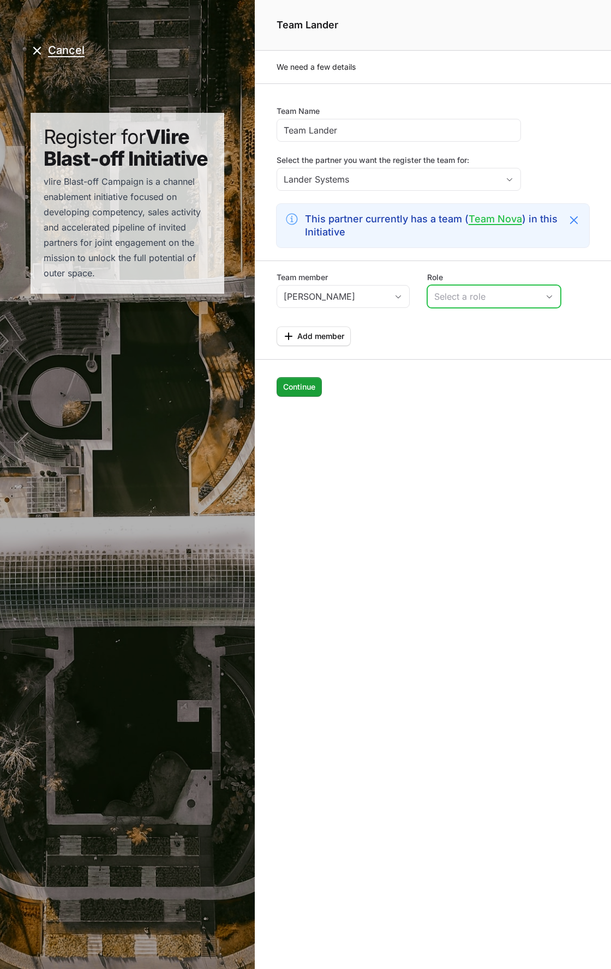
click at [447, 295] on div "Select a role" at bounding box center [486, 296] width 104 height 13
drag, startPoint x: 463, startPoint y: 318, endPoint x: 452, endPoint y: 325, distance: 13.8
click at [462, 318] on li "Sales" at bounding box center [493, 320] width 131 height 21
click at [333, 338] on span "Add member" at bounding box center [320, 336] width 47 height 13
click at [340, 331] on div "Team member" at bounding box center [343, 338] width 134 height 36
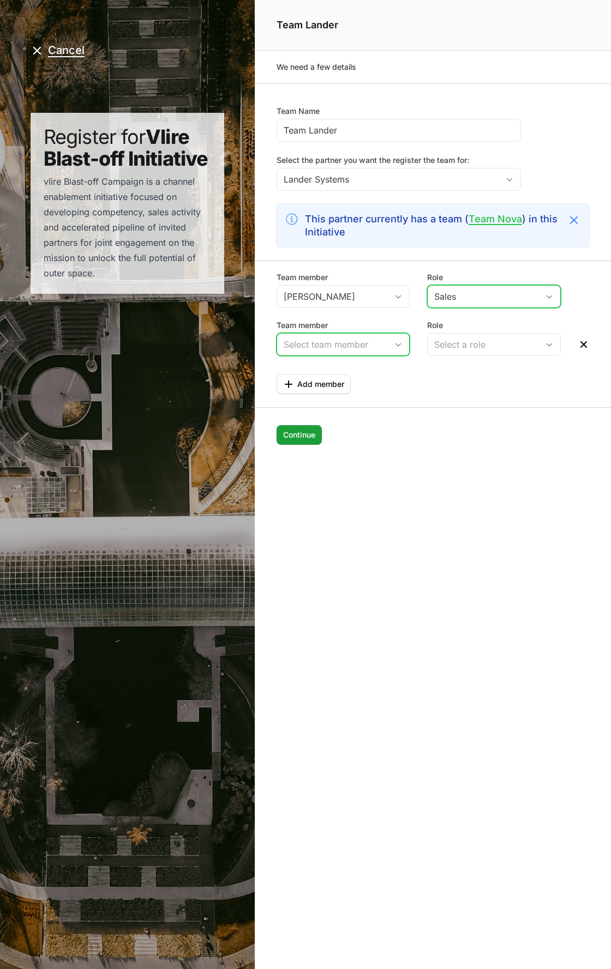
click at [344, 351] on input "Team member" at bounding box center [332, 345] width 111 height 22
drag, startPoint x: 339, startPoint y: 375, endPoint x: 499, endPoint y: 343, distance: 162.8
click at [339, 375] on li "Timothy Demo" at bounding box center [342, 369] width 131 height 22
type input "Timothy Demo"
click at [530, 341] on div "Select a role" at bounding box center [486, 344] width 104 height 13
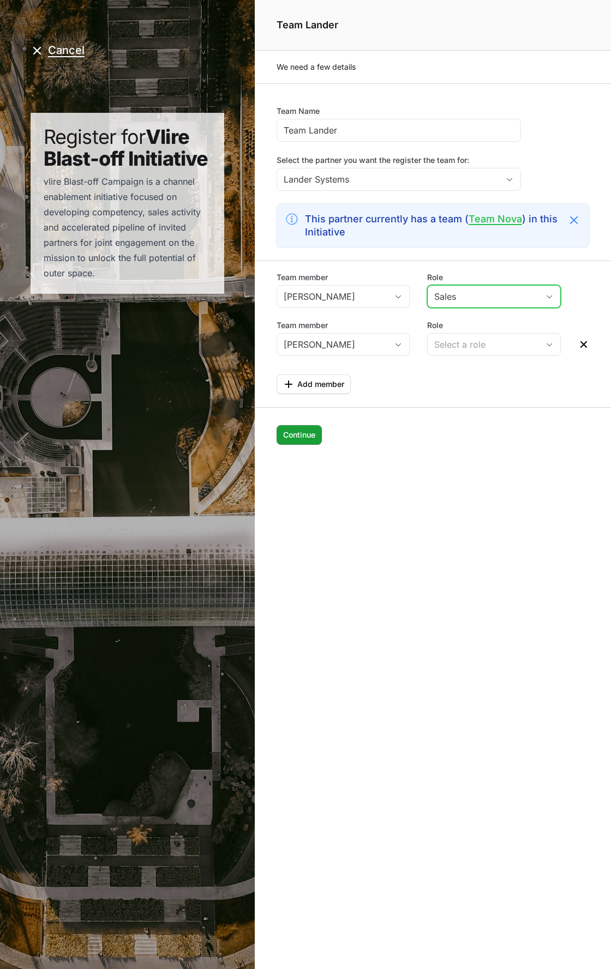
click at [464, 438] on div "Continue Continue" at bounding box center [433, 426] width 356 height 38
click at [62, 52] on button "Cancel" at bounding box center [58, 51] width 54 height 14
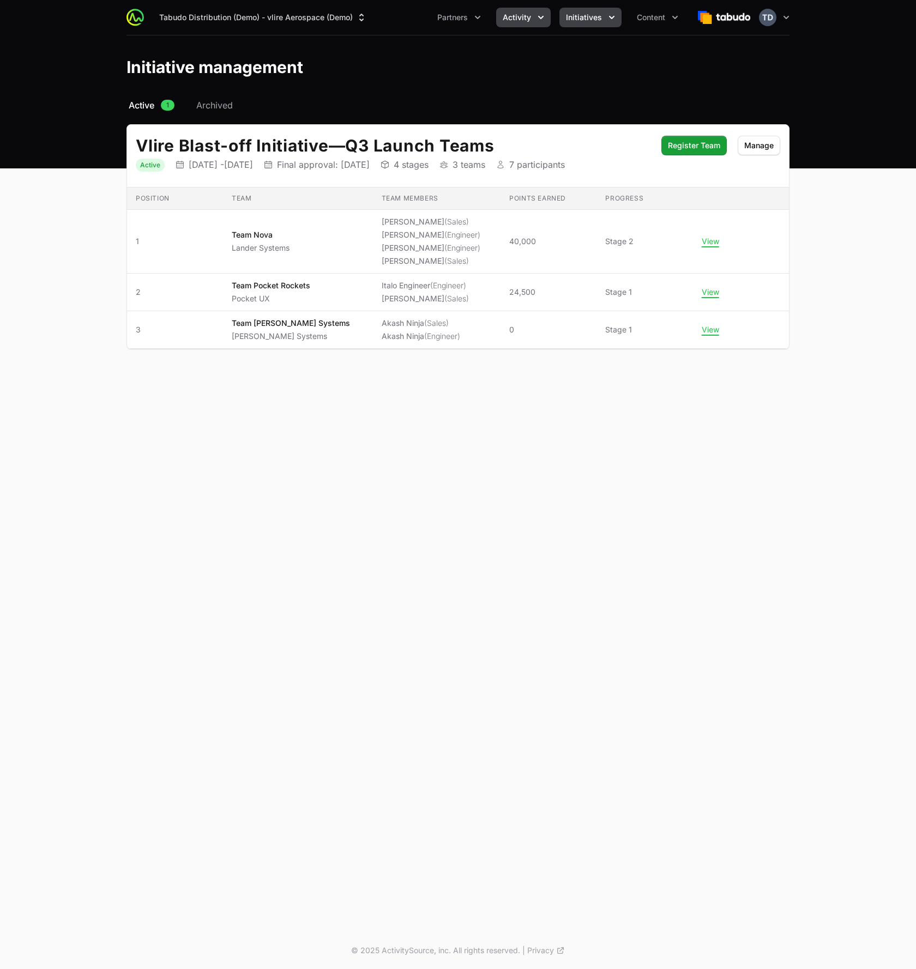
click at [532, 19] on button "Activity" at bounding box center [523, 18] width 55 height 20
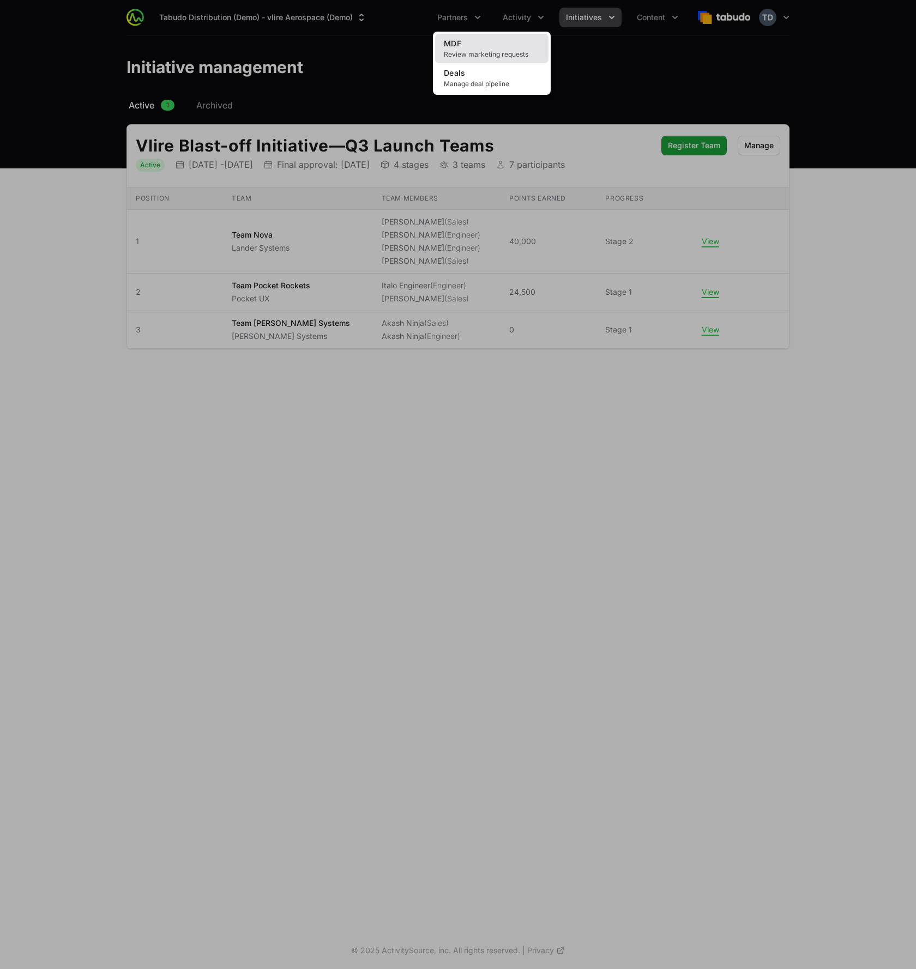
click at [502, 46] on link "MDF Review marketing requests" at bounding box center [491, 48] width 113 height 29
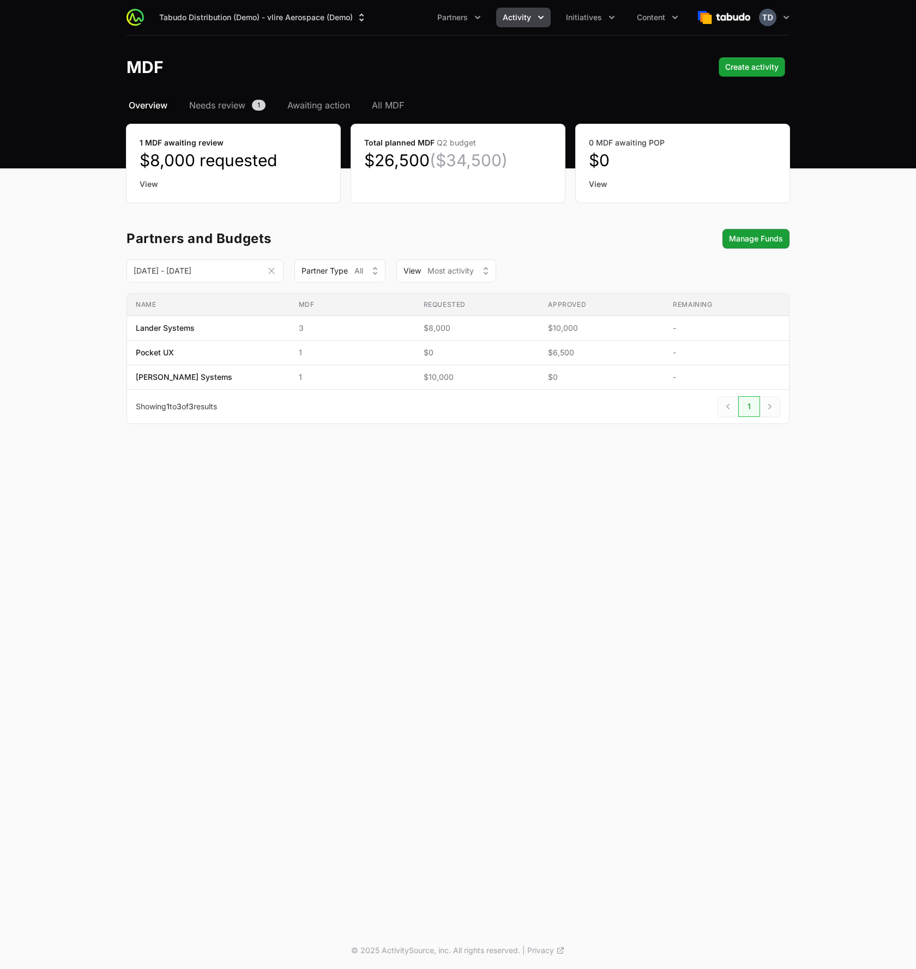
click at [395, 562] on div "Tabudo Distribution (Demo) - vlire Aerospace (Demo) Partners Activity Initiativ…" at bounding box center [458, 466] width 916 height 932
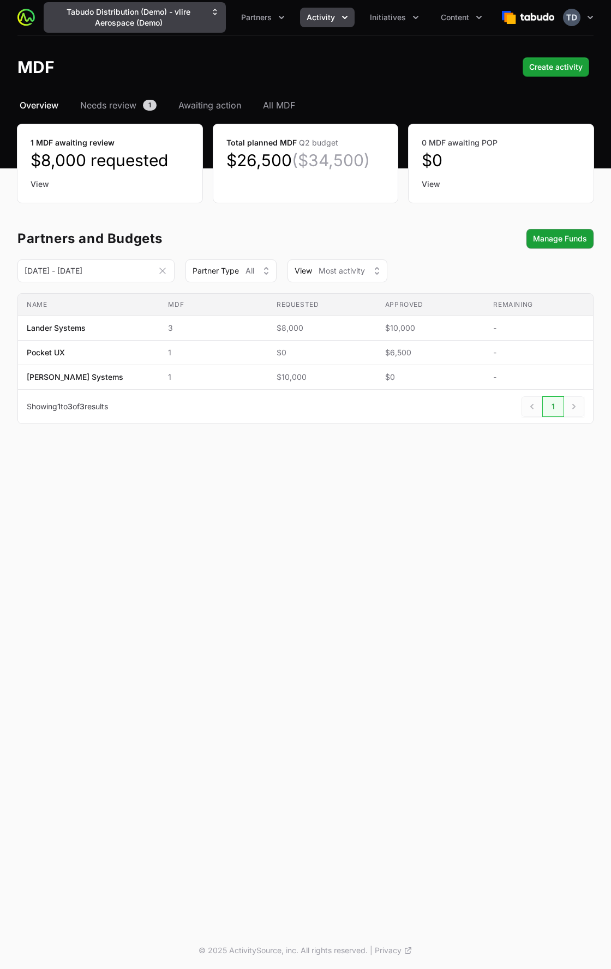
click at [154, 19] on button "Tabudo Distribution (Demo) - vlire Aerospace (Demo)" at bounding box center [135, 17] width 182 height 31
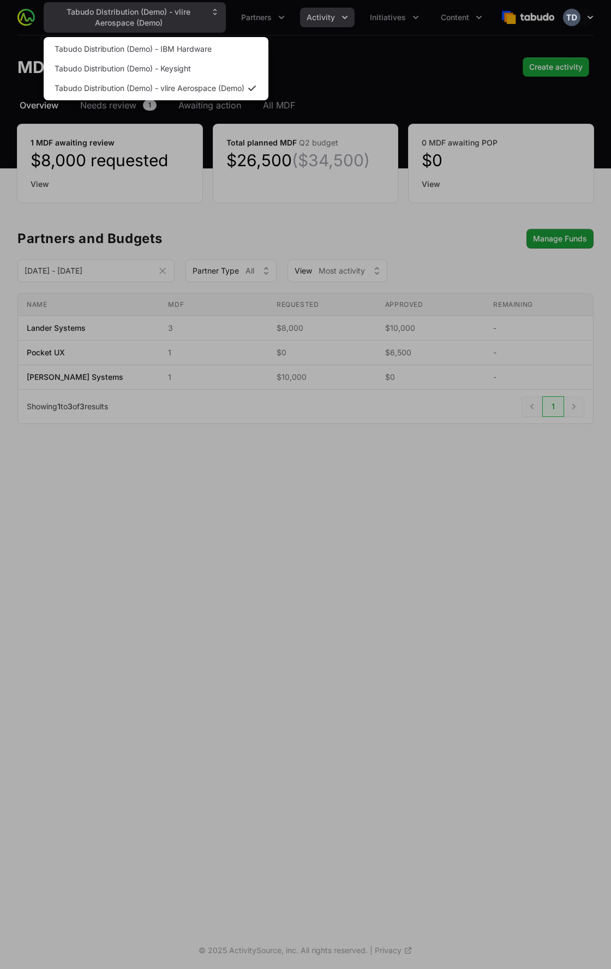
click at [154, 20] on div "Supplier switch menu" at bounding box center [305, 484] width 611 height 969
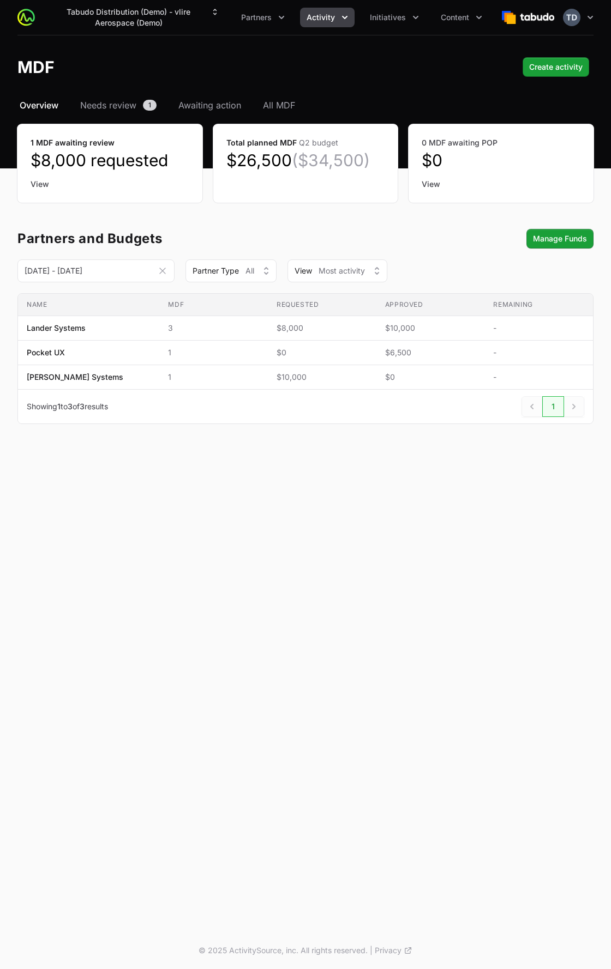
click at [301, 51] on header "MDF Create activity Create activity" at bounding box center [305, 66] width 611 height 63
click at [170, 22] on button "Tabudo Distribution (Demo) - vlire Aerospace (Demo)" at bounding box center [135, 17] width 182 height 31
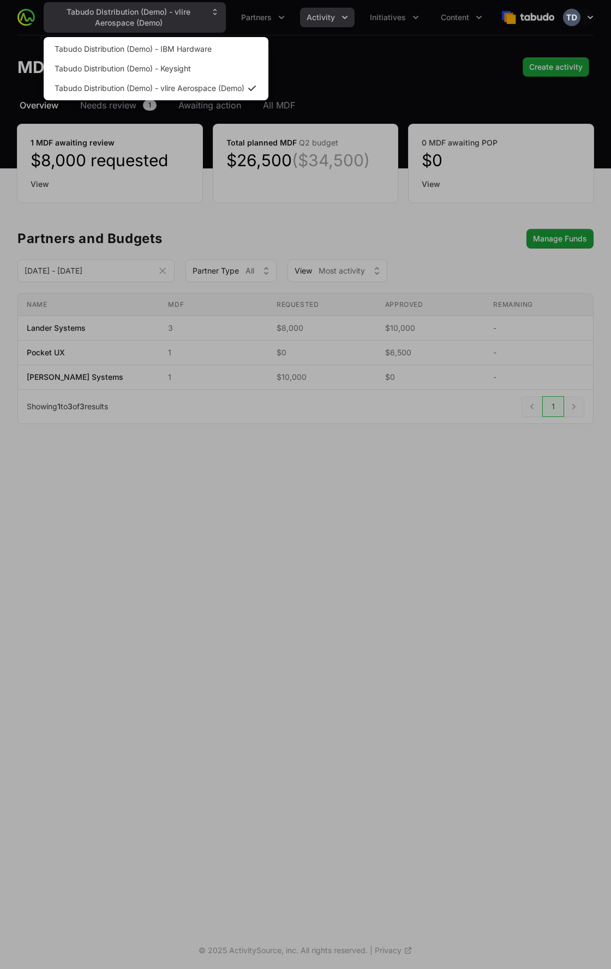
click at [170, 22] on div "Supplier switch menu" at bounding box center [305, 484] width 611 height 969
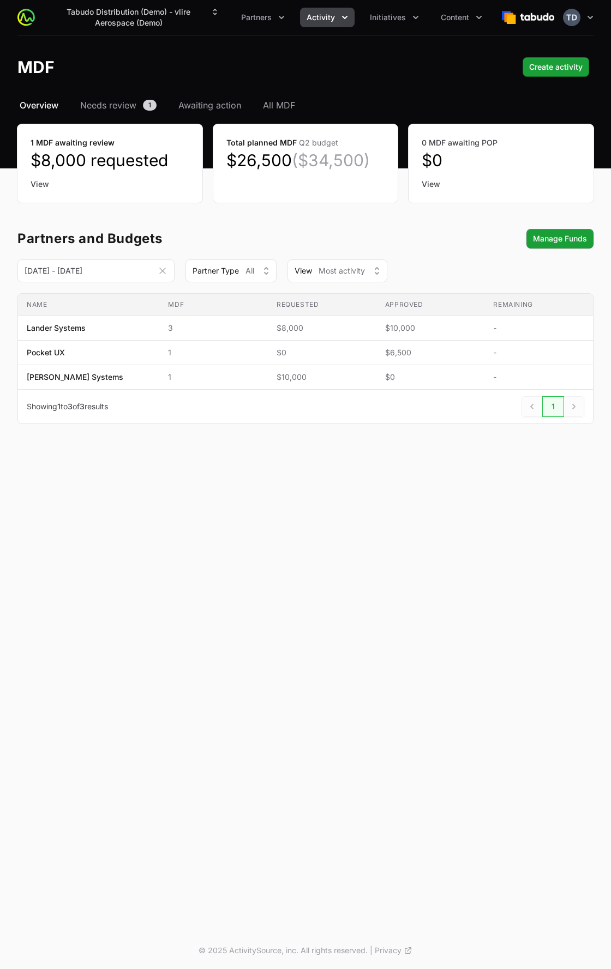
click at [324, 77] on header "MDF Create activity Create activity" at bounding box center [305, 66] width 611 height 63
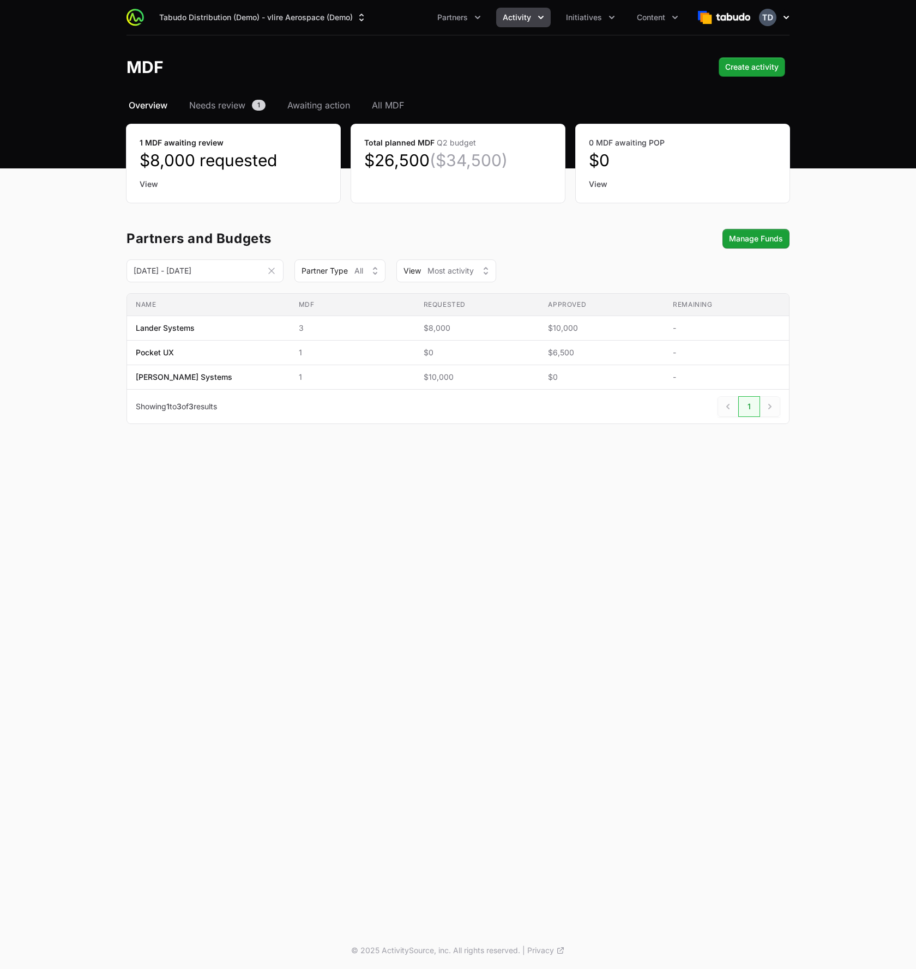
click at [610, 14] on icon "button" at bounding box center [786, 17] width 11 height 11
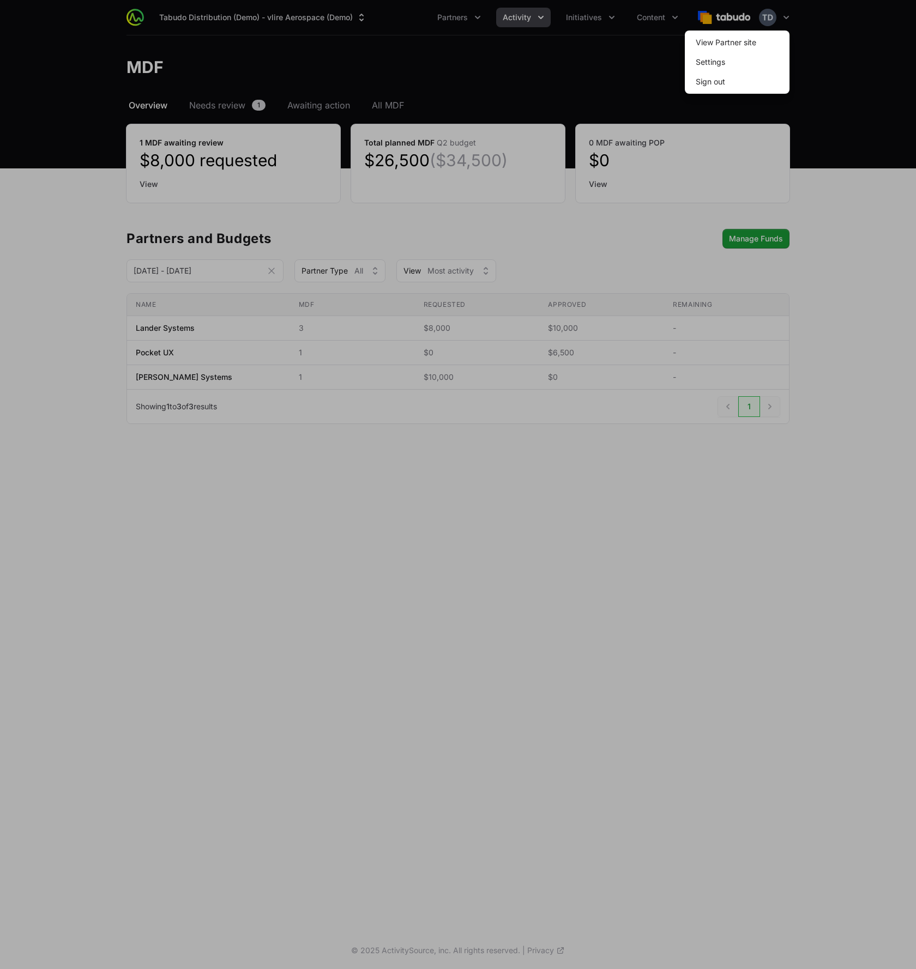
click at [610, 14] on div at bounding box center [458, 484] width 916 height 969
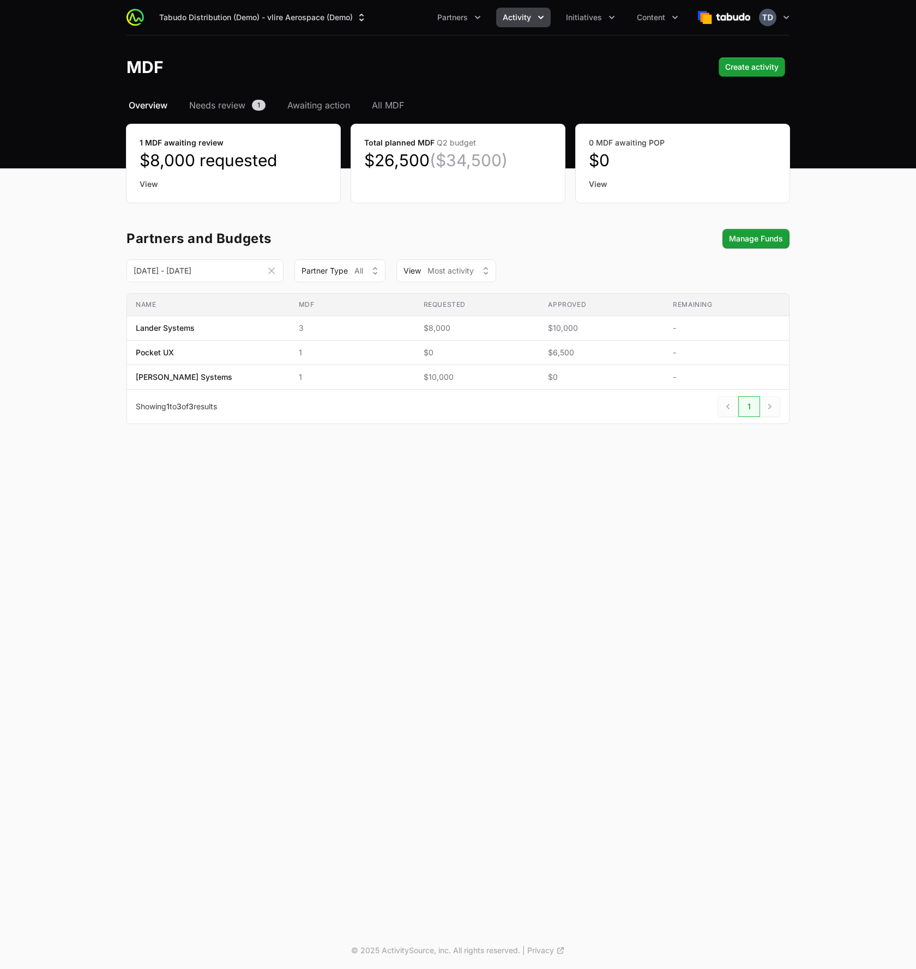
click at [456, 76] on div "MDF Create activity Create activity" at bounding box center [457, 67] width 663 height 20
click at [240, 25] on button "Tabudo Distribution (Demo) - vlire Aerospace (Demo)" at bounding box center [263, 18] width 221 height 20
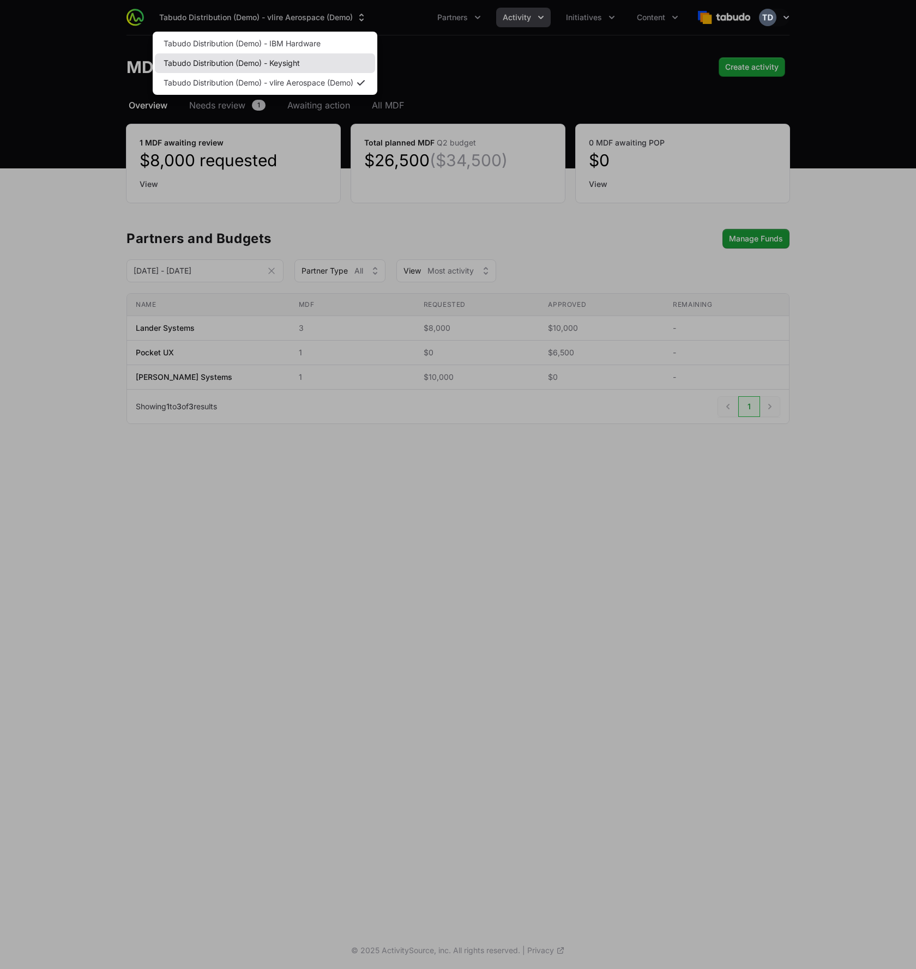
click at [251, 56] on link "Tabudo Distribution (Demo) - Keysight" at bounding box center [265, 63] width 220 height 20
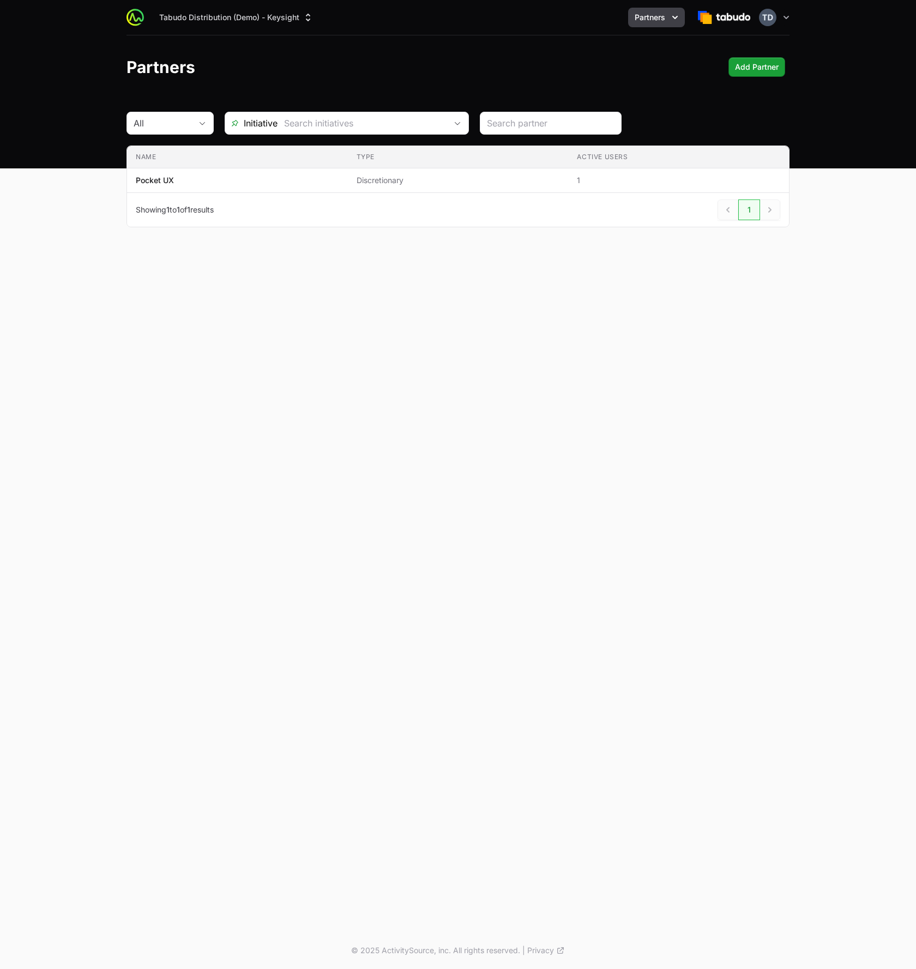
click at [252, 17] on button "Tabudo Distribution (Demo) - Keysight" at bounding box center [236, 18] width 167 height 20
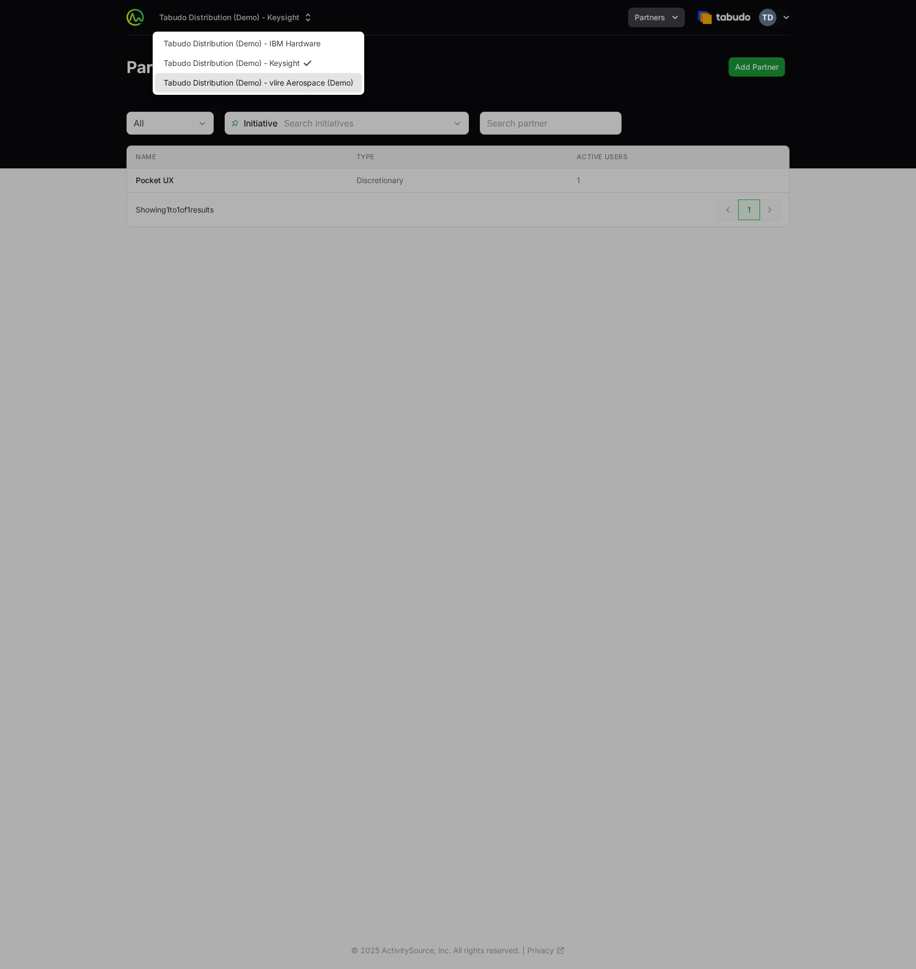
click at [252, 78] on link "Tabudo Distribution (Demo) - vlire Aerospace (Demo)" at bounding box center [258, 83] width 207 height 20
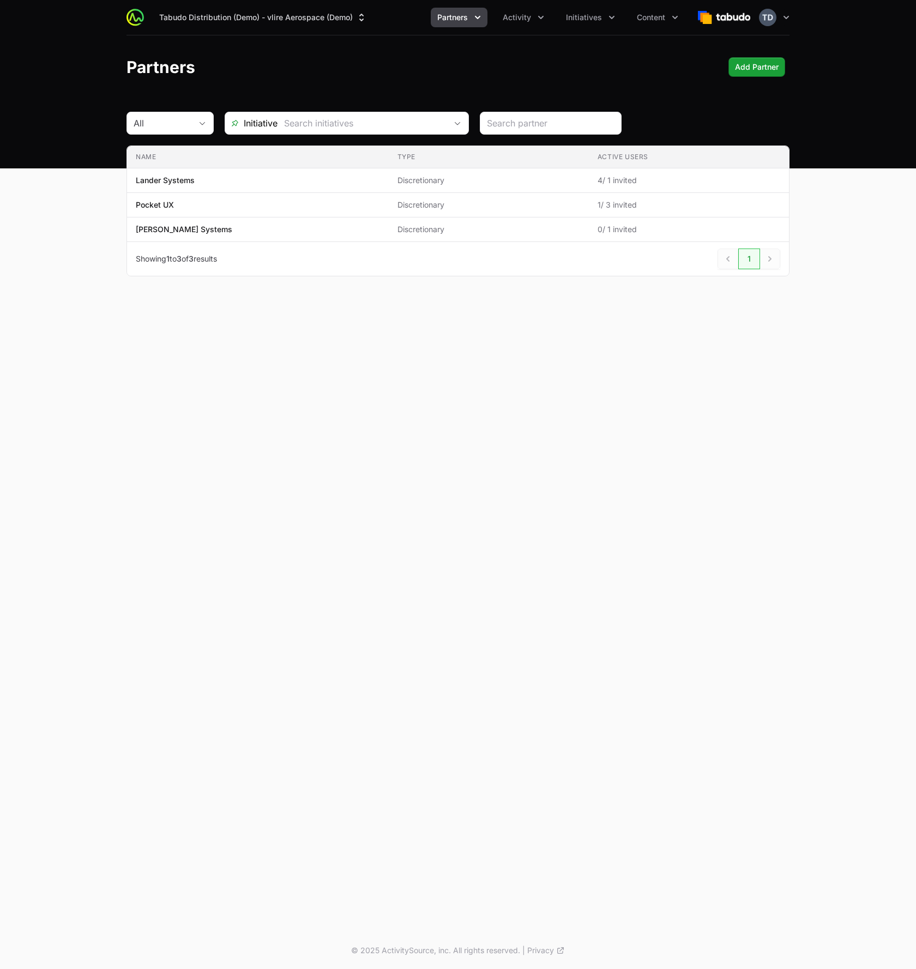
click at [610, 22] on nav "Tabudo Distribution (Demo) - vlire Aerospace (Demo) Partners Activity Initiativ…" at bounding box center [458, 17] width 916 height 35
click at [610, 108] on div "Tabudo Distribution (Demo) - vlire Aerospace (Demo) Partners Activity Initiativ…" at bounding box center [458, 84] width 916 height 168
click at [341, 16] on button "Tabudo Distribution (Demo) - vlire Aerospace (Demo)" at bounding box center [263, 18] width 221 height 20
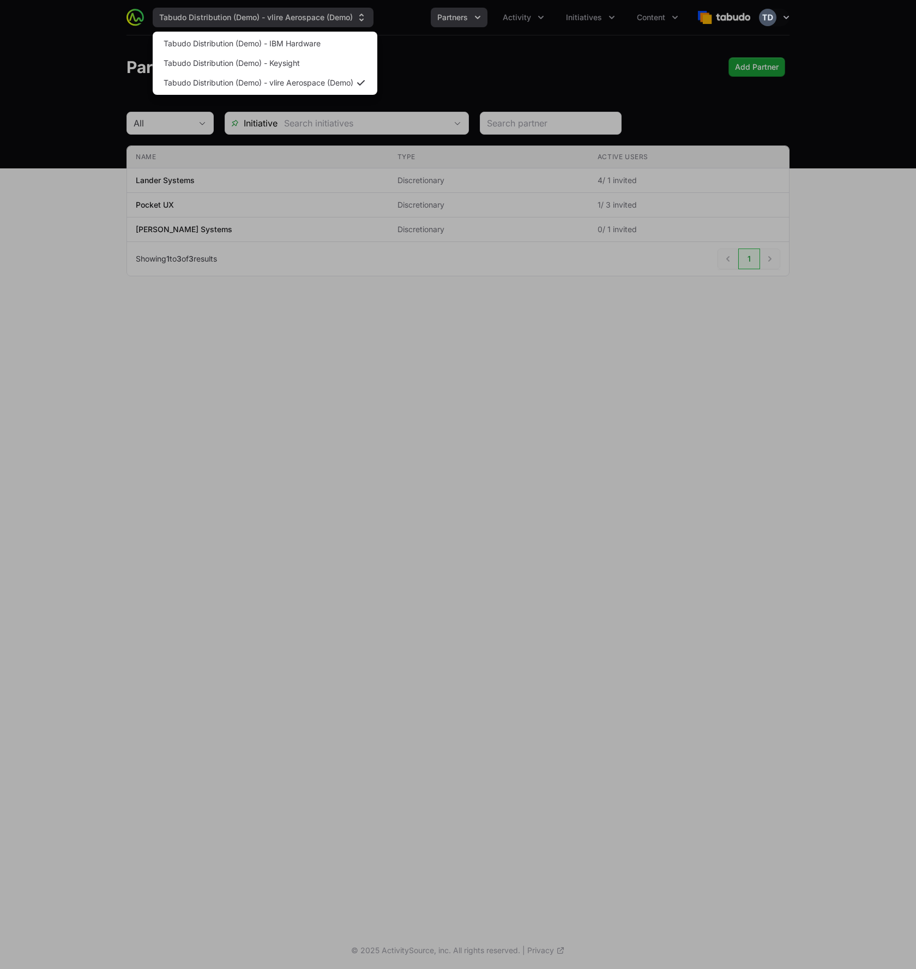
click at [341, 16] on div "Supplier switch menu" at bounding box center [458, 484] width 916 height 969
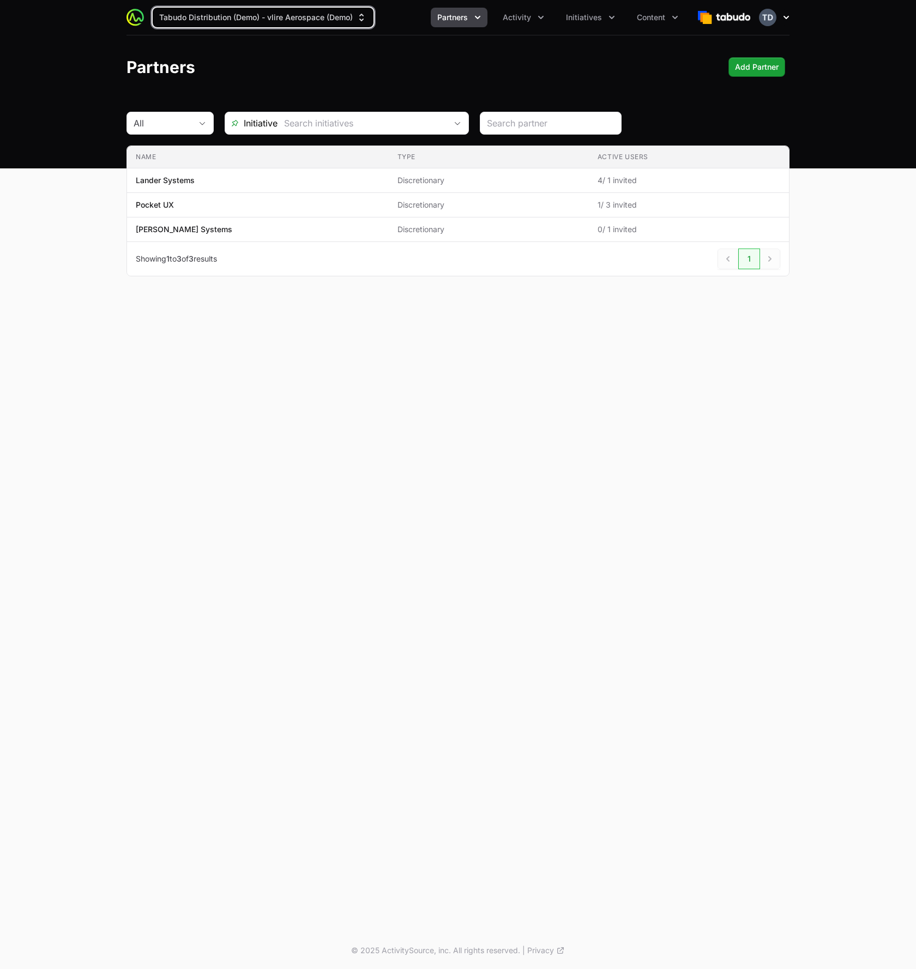
click at [610, 19] on icon "button" at bounding box center [786, 17] width 11 height 11
click at [610, 22] on button "Open user menu" at bounding box center [774, 17] width 31 height 17
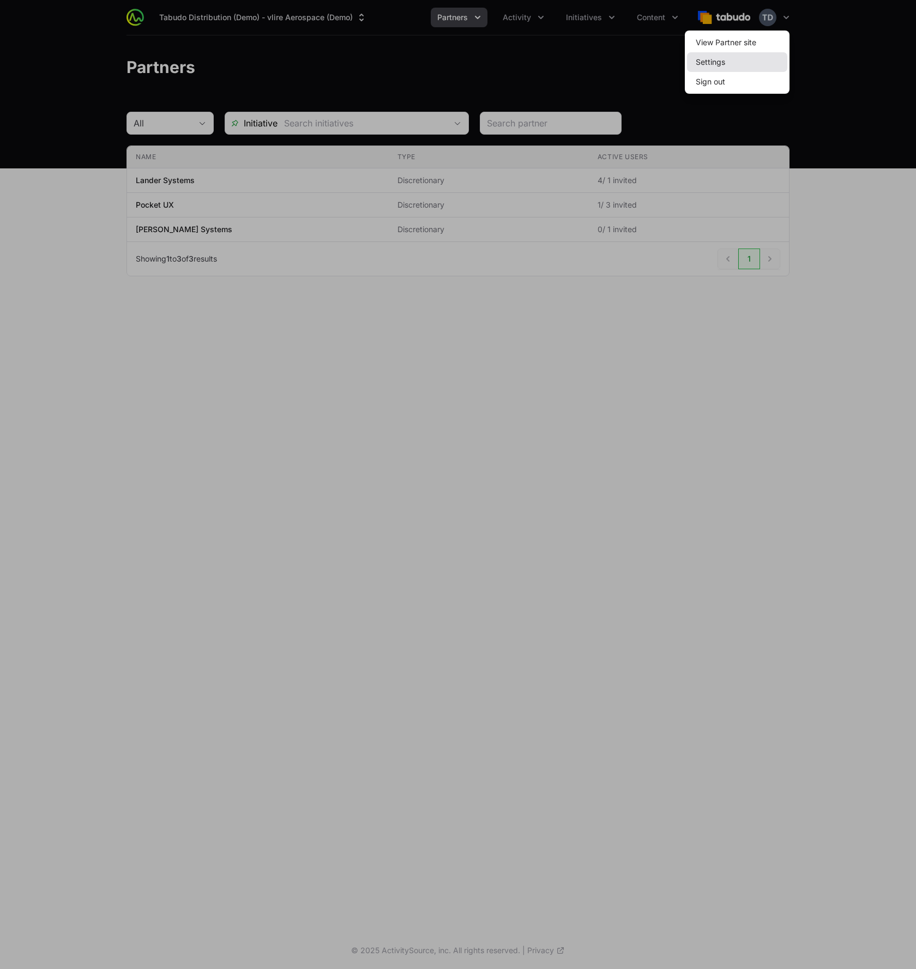
click at [610, 61] on link "Settings" at bounding box center [737, 62] width 100 height 20
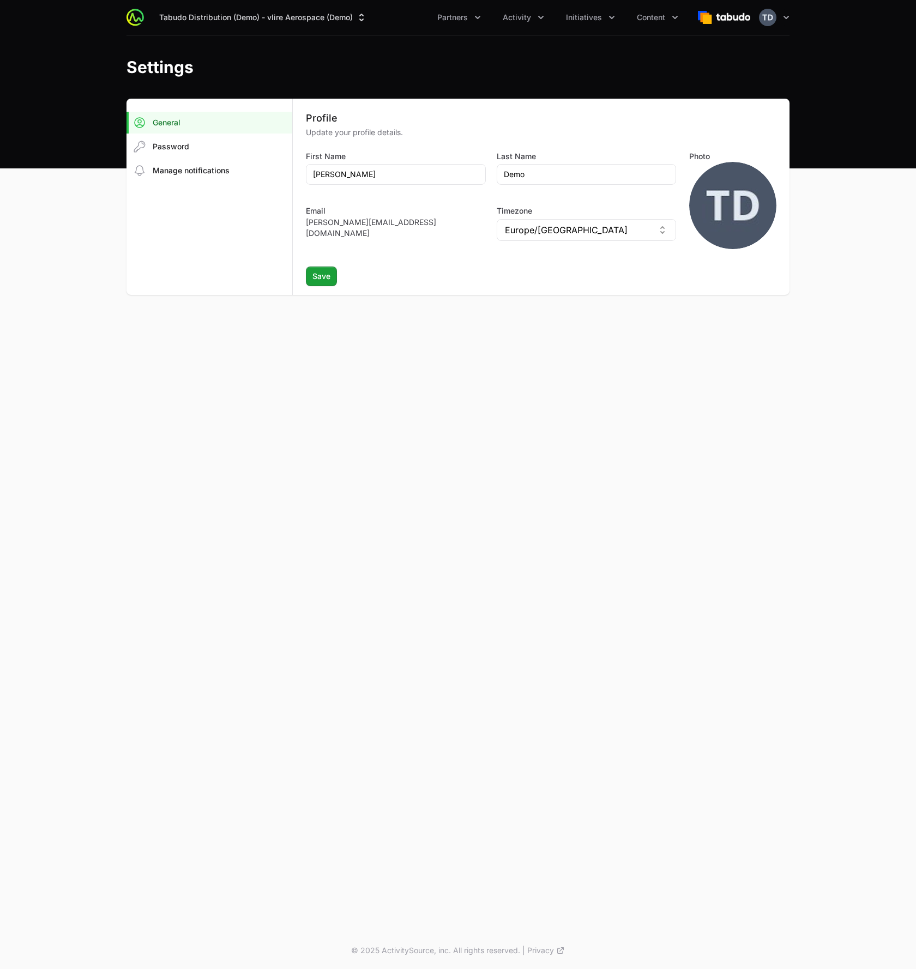
click at [80, 100] on main "General Password Manage notifications Profile Update your profile details. Firs…" at bounding box center [458, 210] width 916 height 222
click at [454, 24] on button "Partners" at bounding box center [459, 18] width 57 height 20
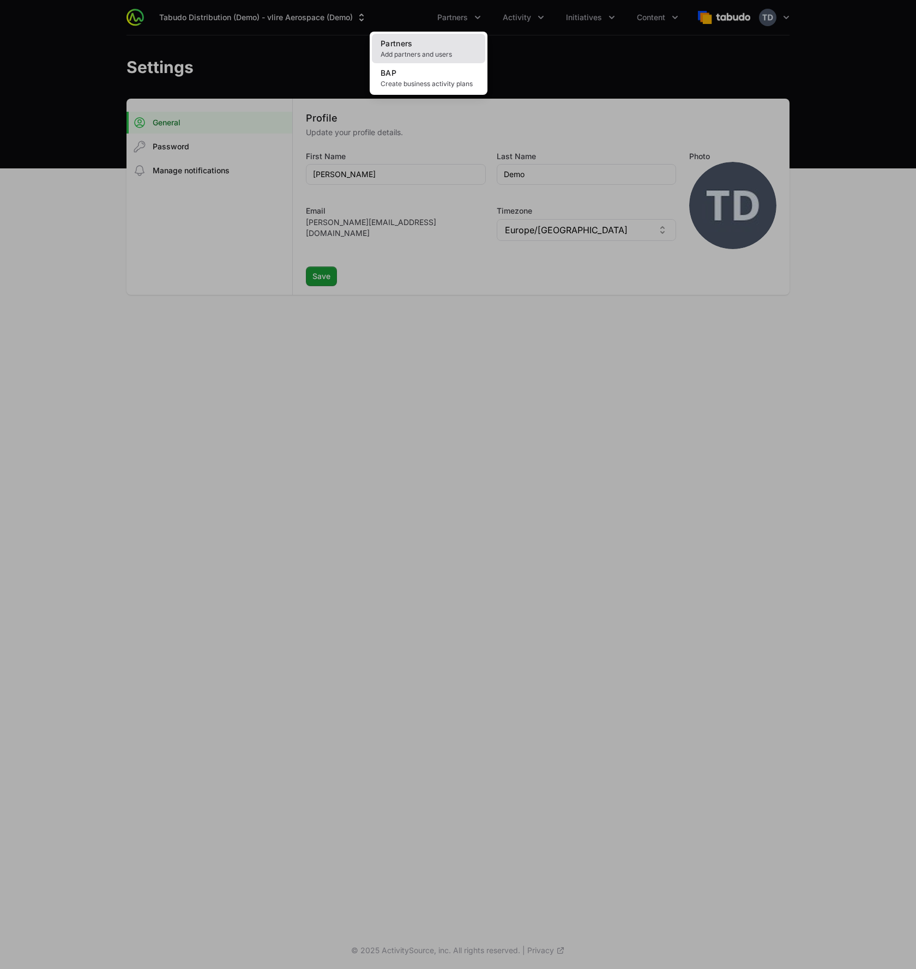
click at [449, 43] on link "Partners Add partners and users" at bounding box center [428, 48] width 113 height 29
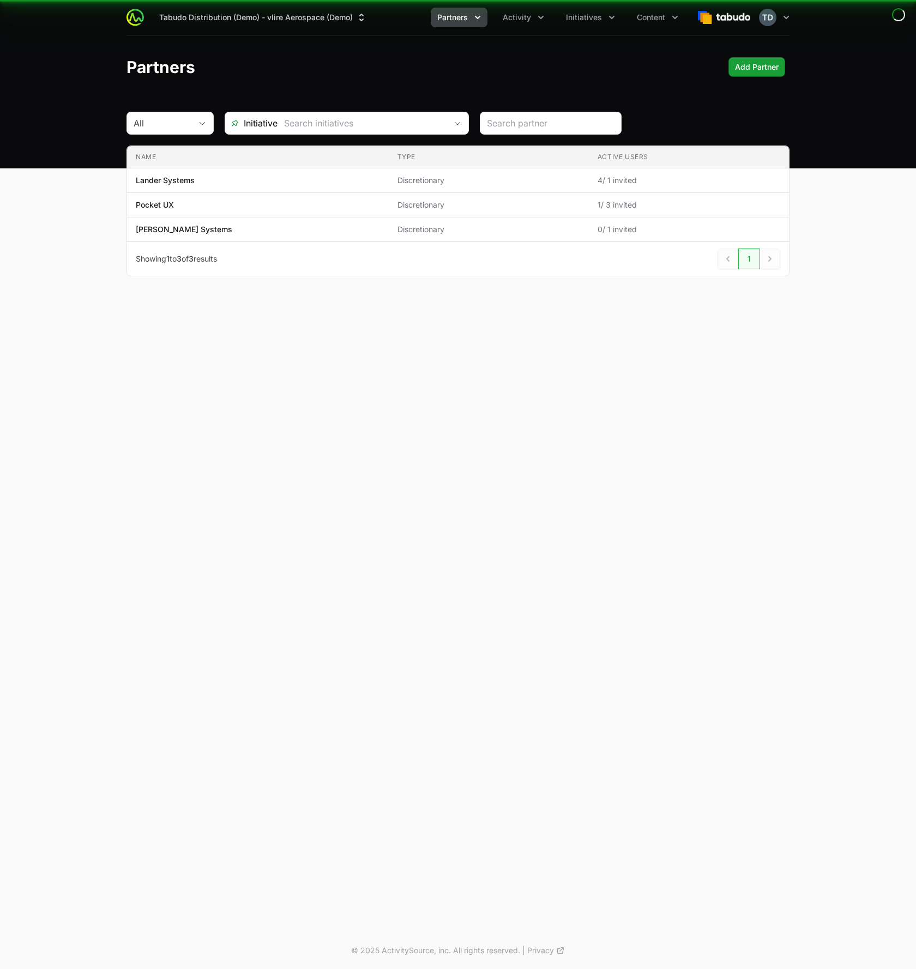
click at [617, 90] on header "Partners Add Partner Add Partner" at bounding box center [458, 66] width 916 height 63
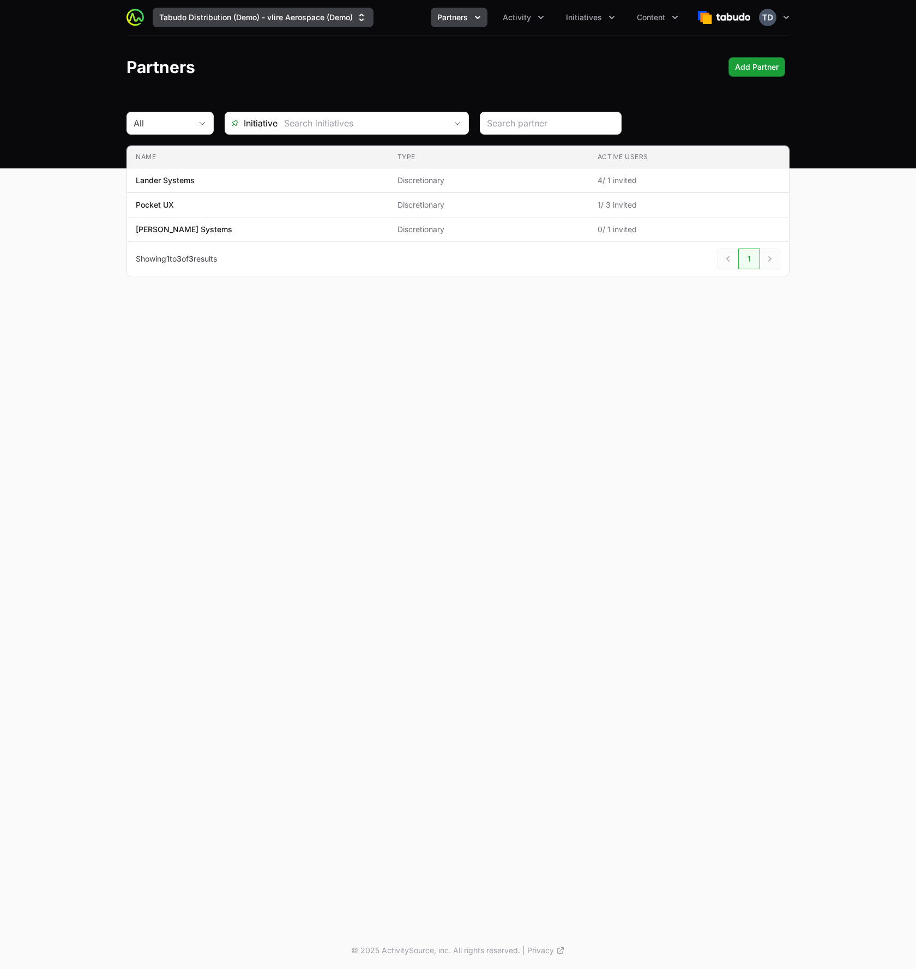
click at [369, 24] on button "Tabudo Distribution (Demo) - vlire Aerospace (Demo)" at bounding box center [263, 18] width 221 height 20
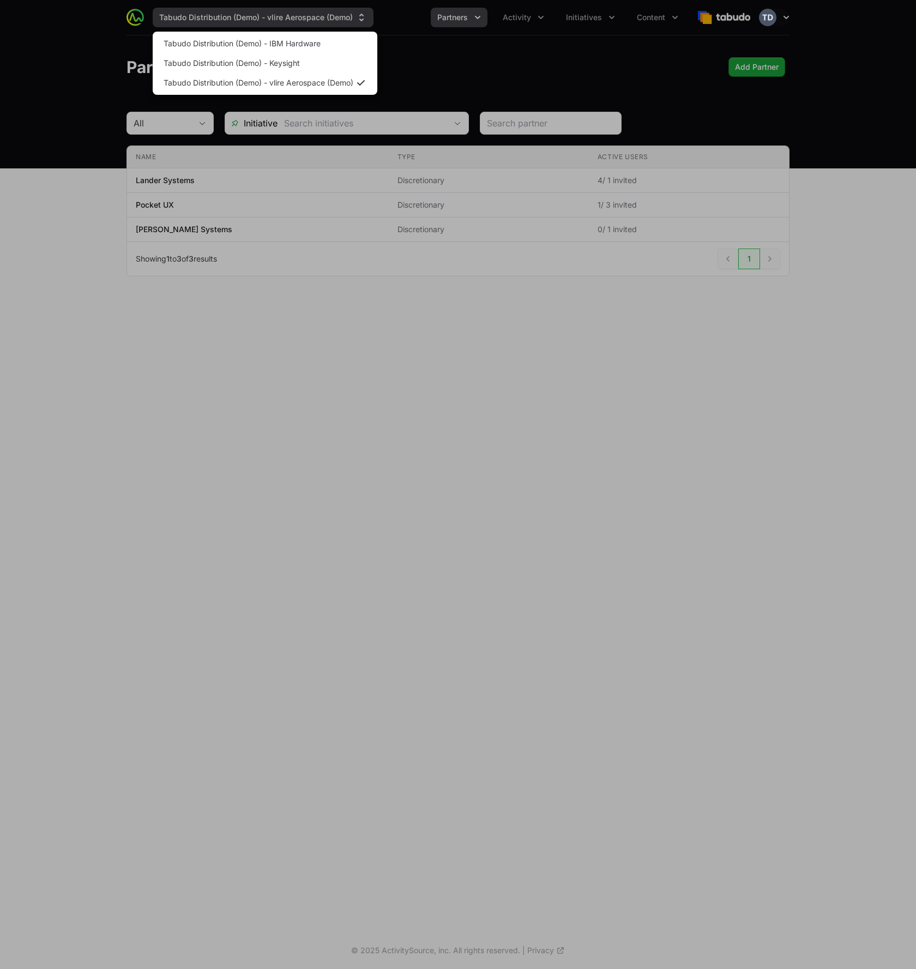
click at [369, 24] on div "Supplier switch menu" at bounding box center [458, 484] width 916 height 969
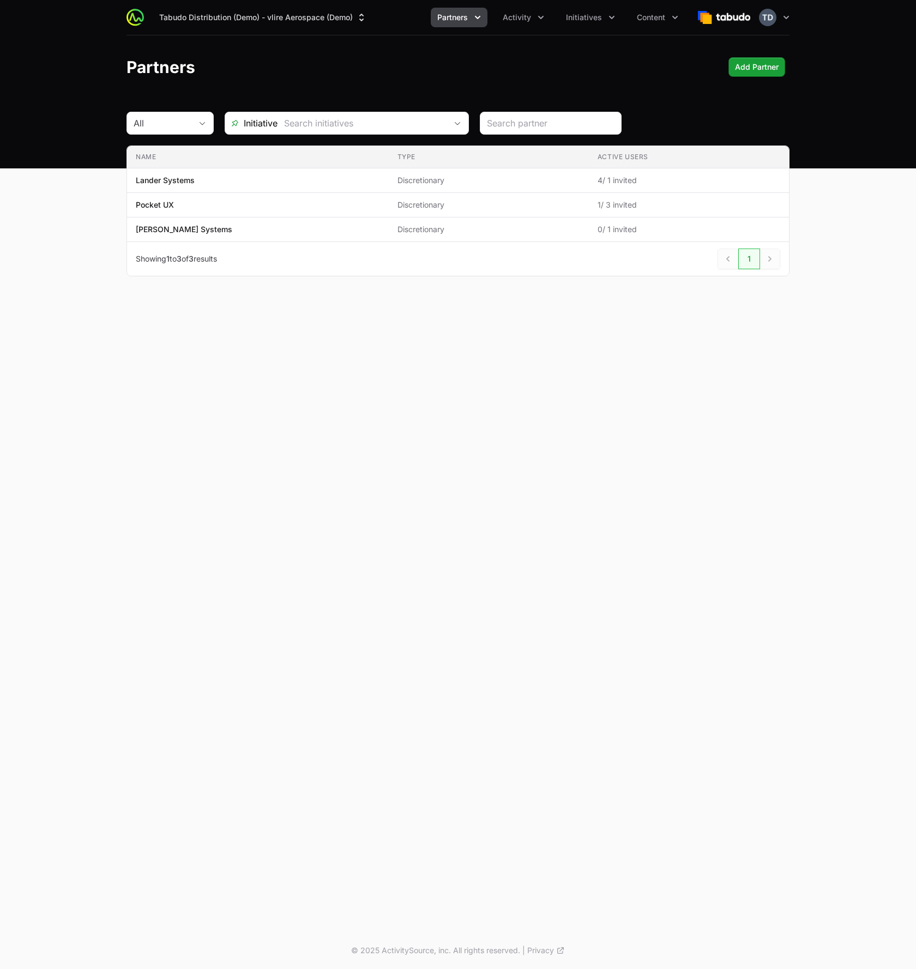
click at [438, 70] on div "Partners Add Partner Add Partner" at bounding box center [457, 67] width 663 height 20
click at [751, 331] on div "Tabudo Distribution (Demo) - vlire Aerospace (Demo) Partners Activity Initiativ…" at bounding box center [458, 466] width 916 height 932
click at [784, 13] on icon "button" at bounding box center [786, 17] width 11 height 11
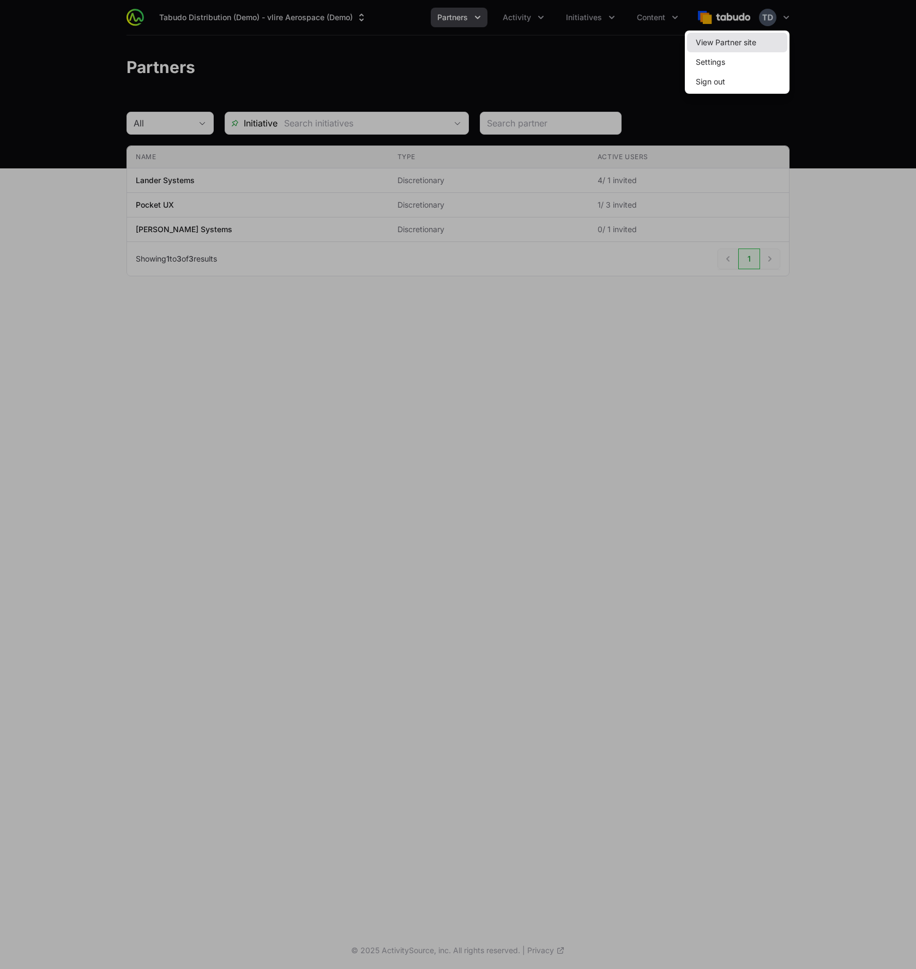
click at [748, 43] on link "View Partner site" at bounding box center [737, 43] width 100 height 20
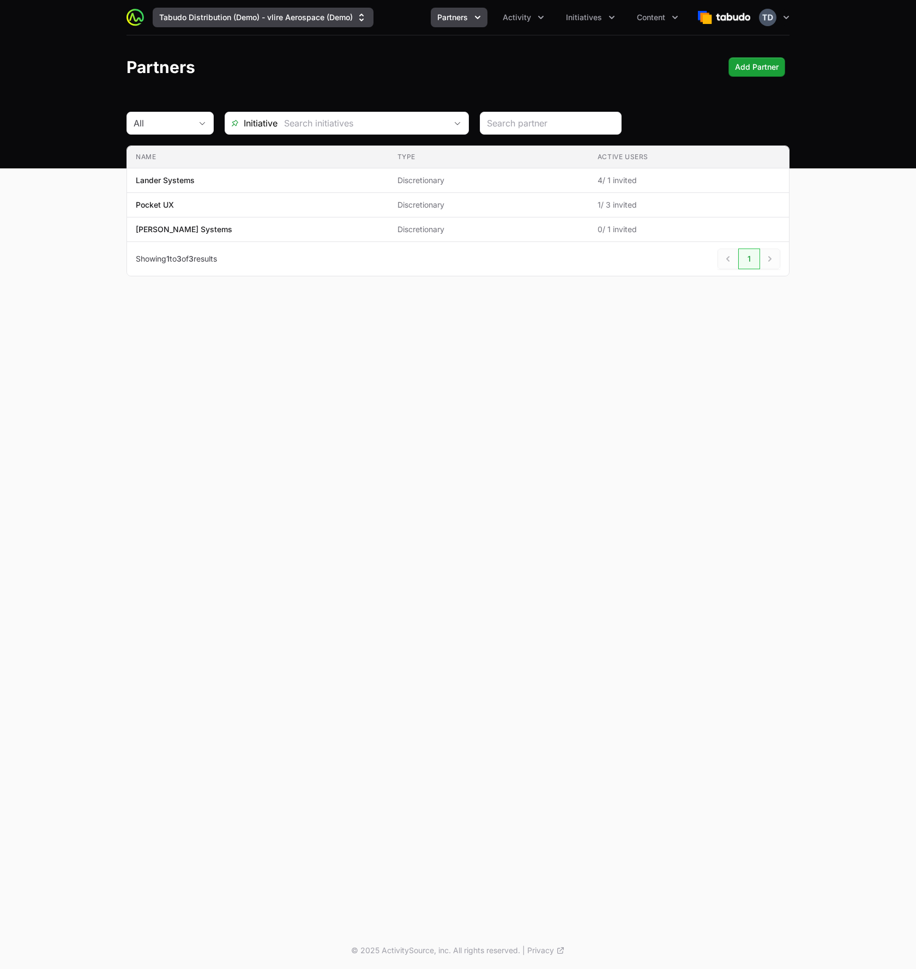
click at [363, 17] on icon "Supplier switch menu" at bounding box center [361, 17] width 11 height 11
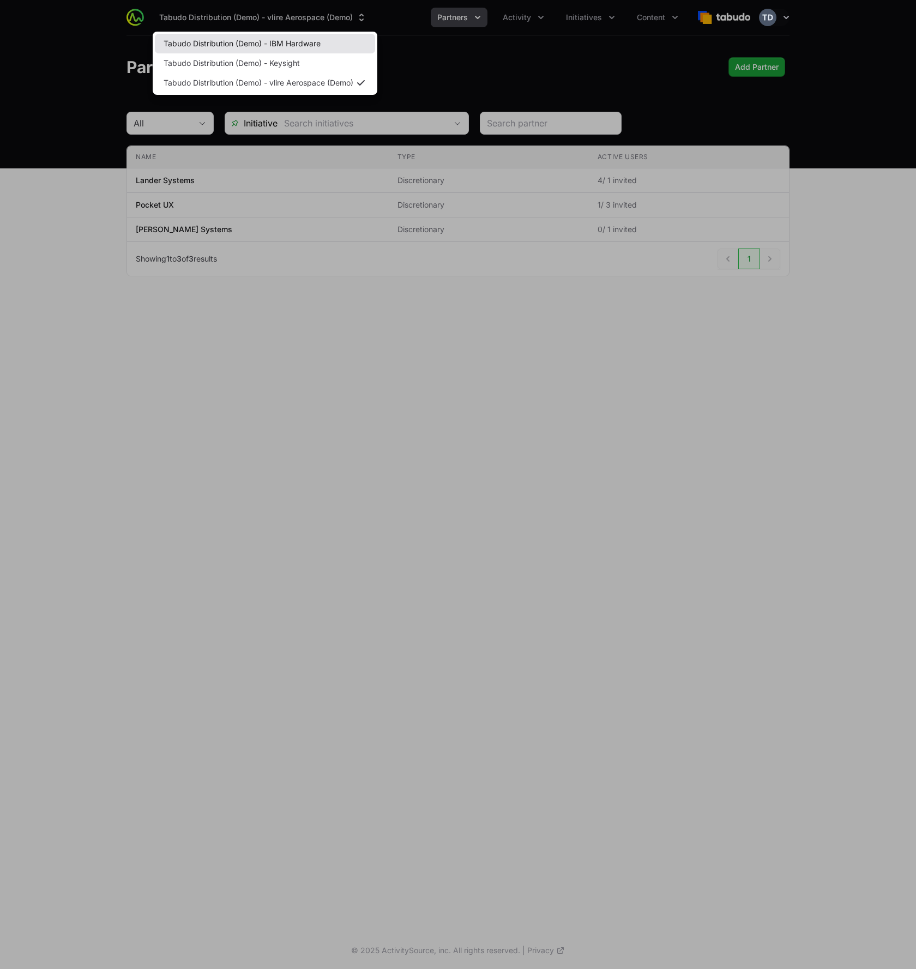
click at [338, 41] on link "Tabudo Distribution (Demo) - IBM Hardware" at bounding box center [265, 44] width 220 height 20
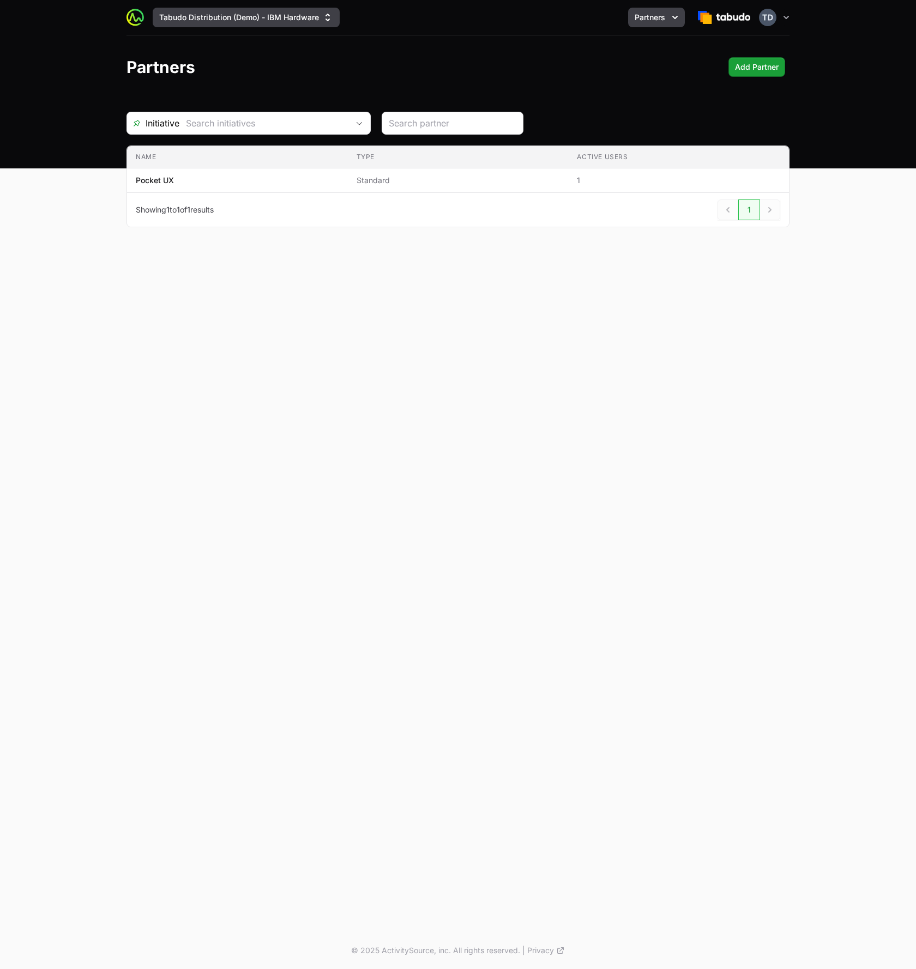
click at [290, 15] on button "Tabudo Distribution (Demo) - IBM Hardware" at bounding box center [246, 18] width 187 height 20
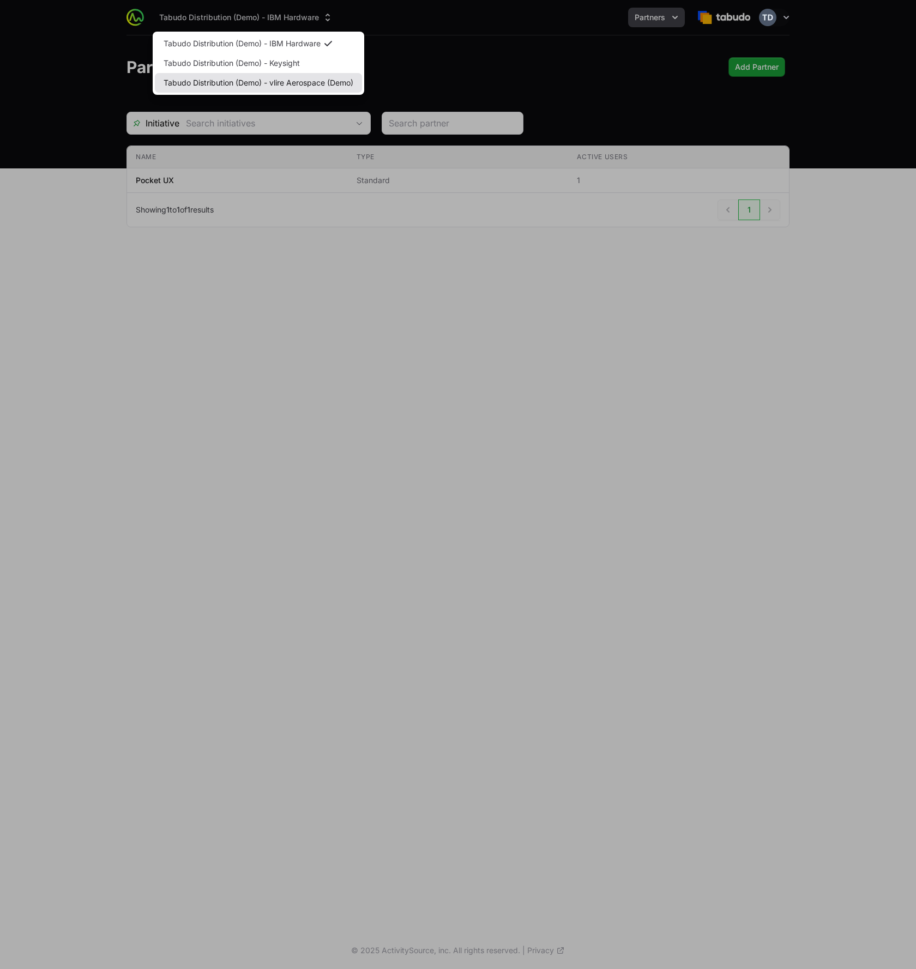
click at [309, 78] on link "Tabudo Distribution (Demo) - vlire Aerospace (Demo)" at bounding box center [258, 83] width 207 height 20
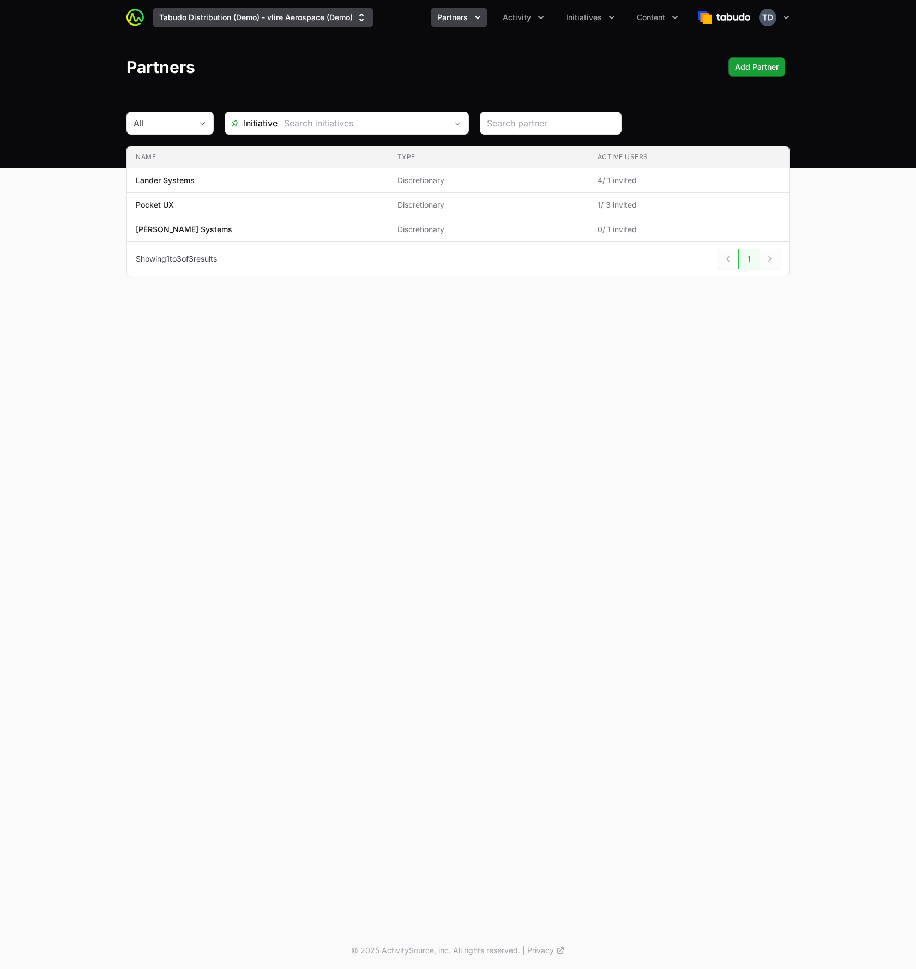
click at [321, 20] on button "Tabudo Distribution (Demo) - vlire Aerospace (Demo)" at bounding box center [263, 18] width 221 height 20
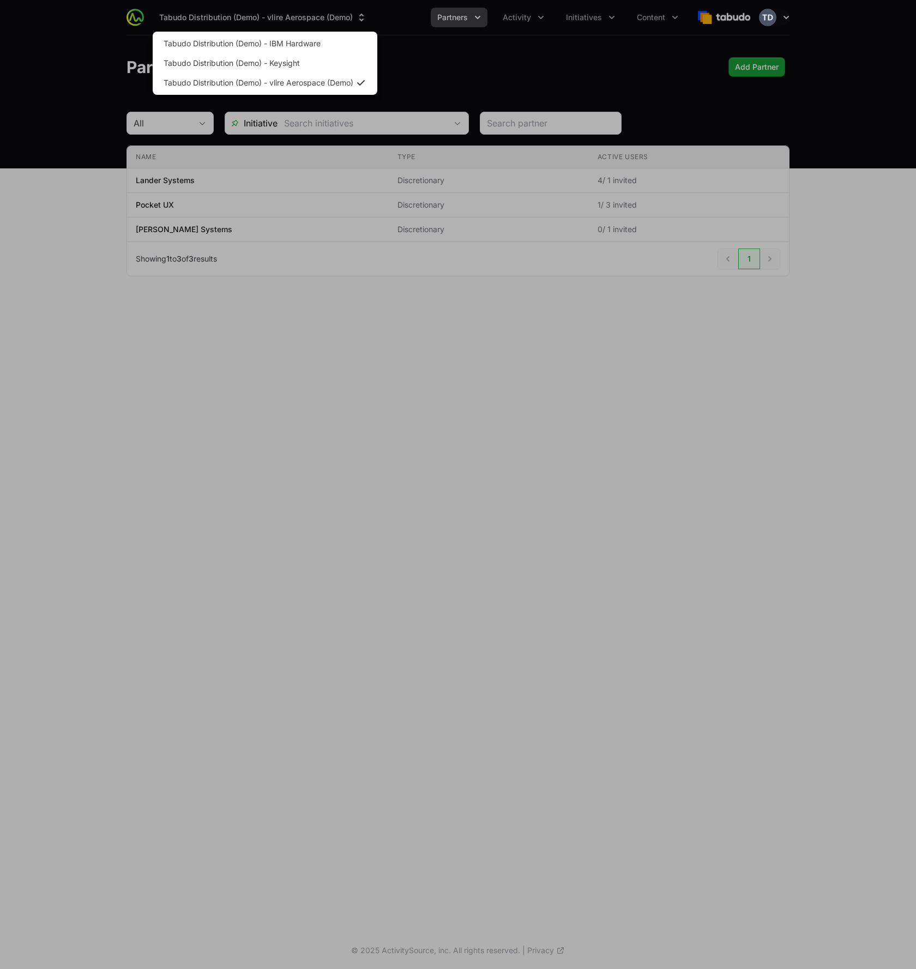
click at [440, 56] on div "Supplier switch menu" at bounding box center [458, 484] width 916 height 969
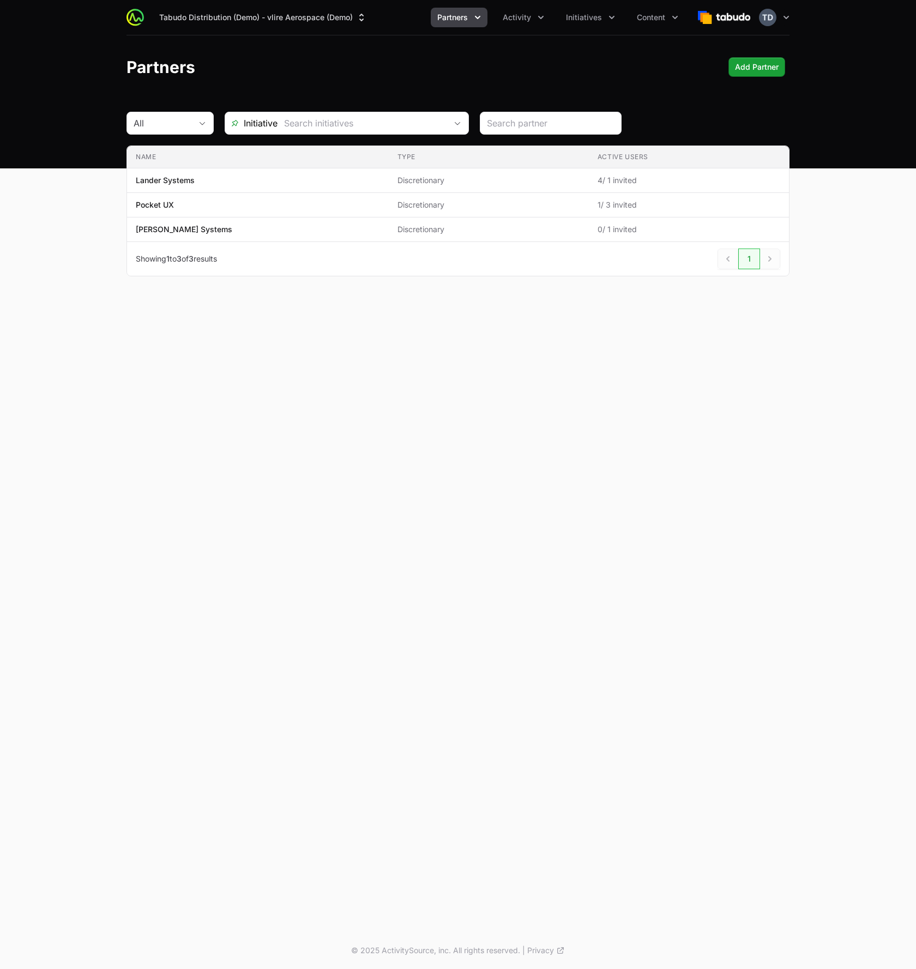
click at [477, 52] on header "Partners Add Partner Add Partner" at bounding box center [458, 66] width 916 height 63
click at [334, 17] on button "Tabudo Distribution (Demo) - vlire Aerospace (Demo)" at bounding box center [263, 18] width 221 height 20
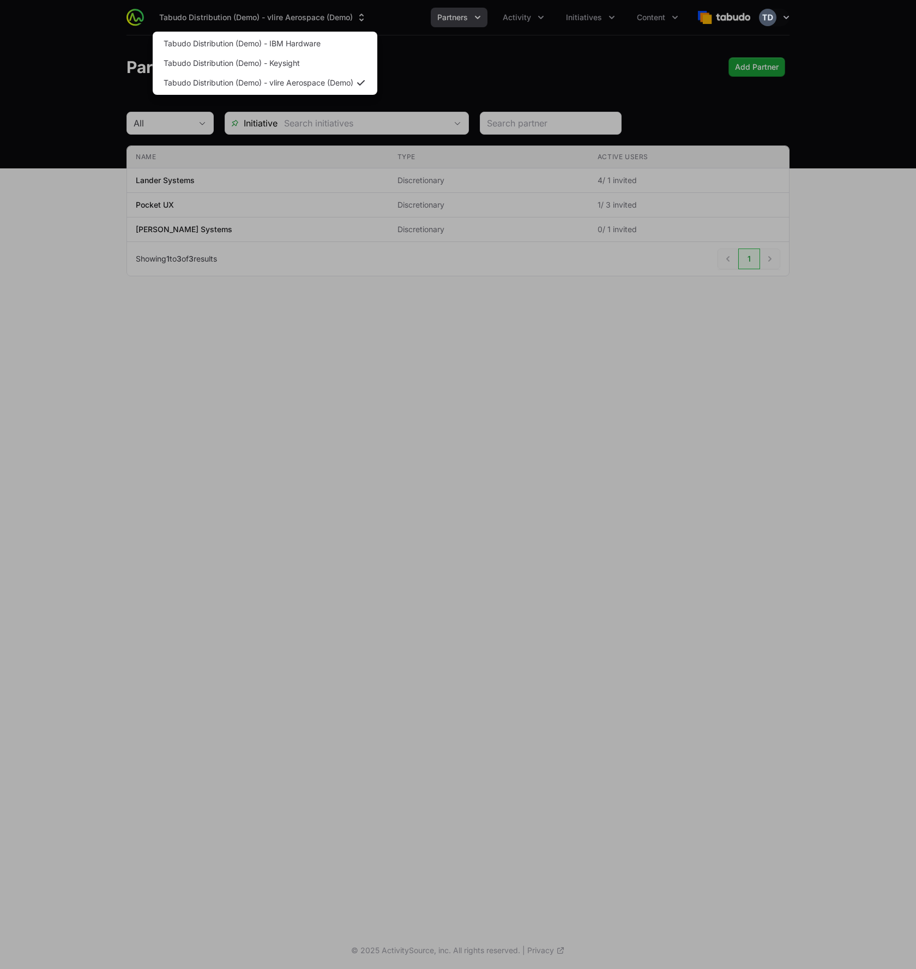
click at [472, 55] on div "Supplier switch menu" at bounding box center [458, 484] width 916 height 969
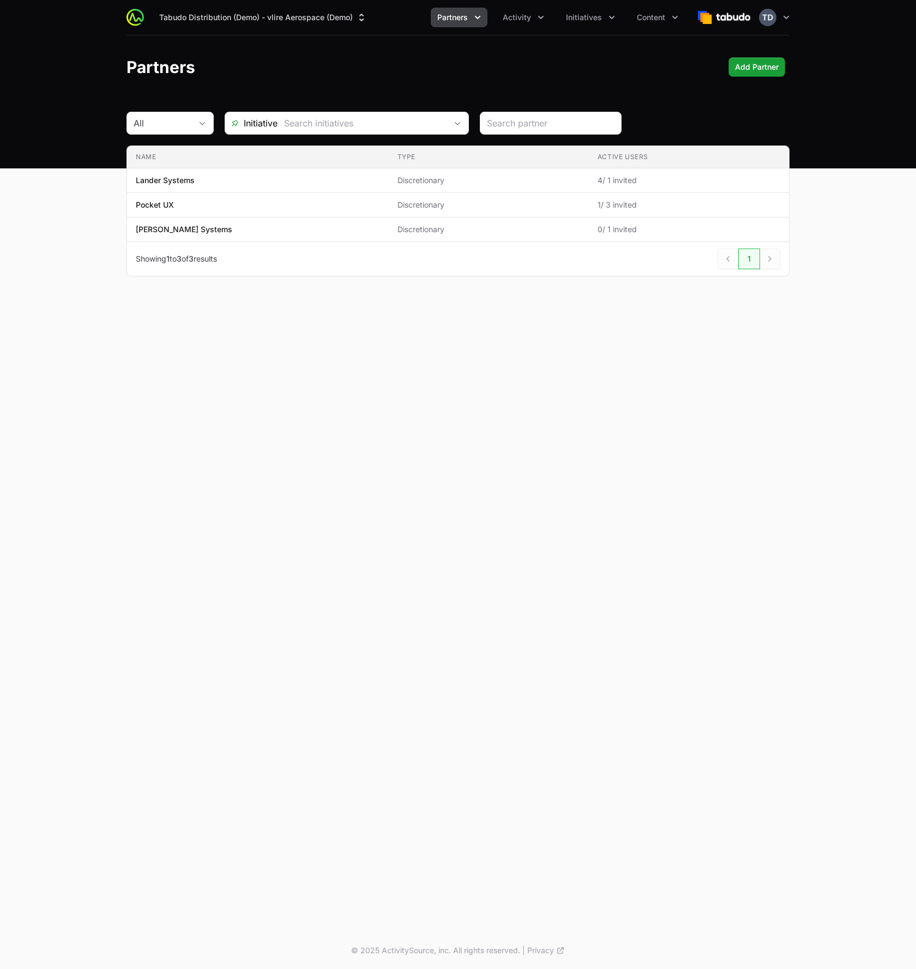
click at [460, 62] on div "Partners Add Partner Add Partner" at bounding box center [457, 67] width 663 height 20
click at [594, 20] on span "Initiatives" at bounding box center [584, 17] width 36 height 11
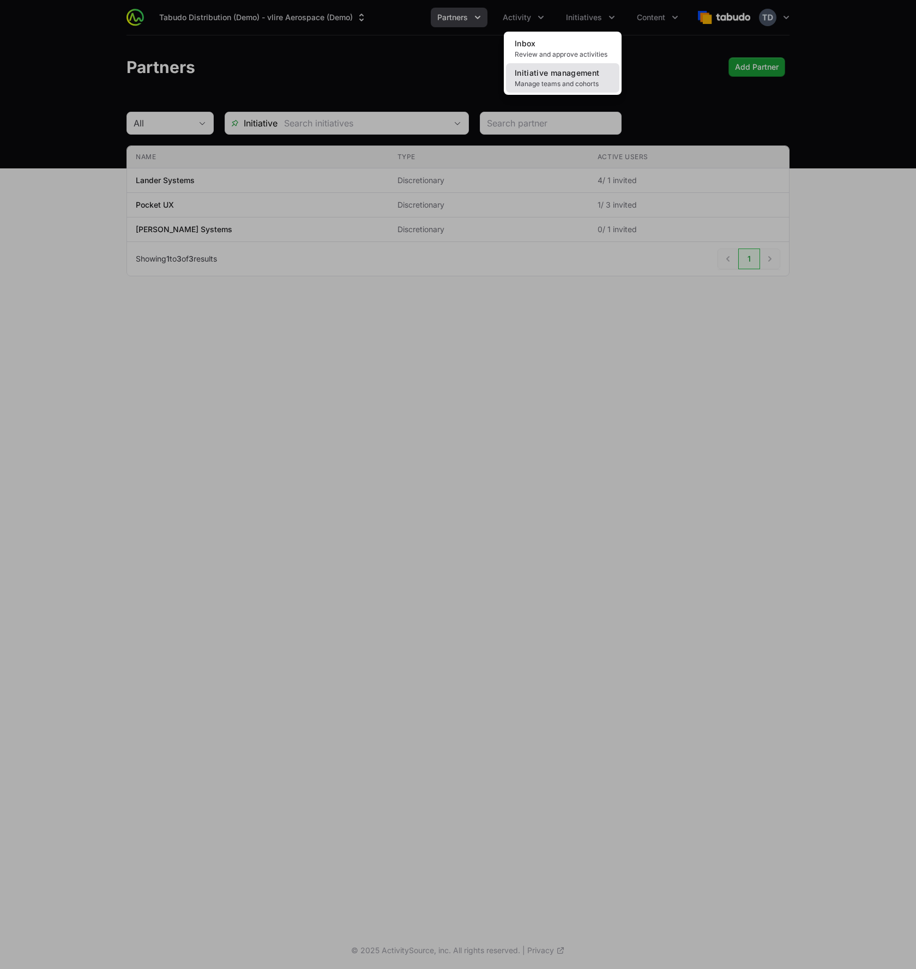
click at [593, 84] on span "Manage teams and cohorts" at bounding box center [563, 84] width 96 height 9
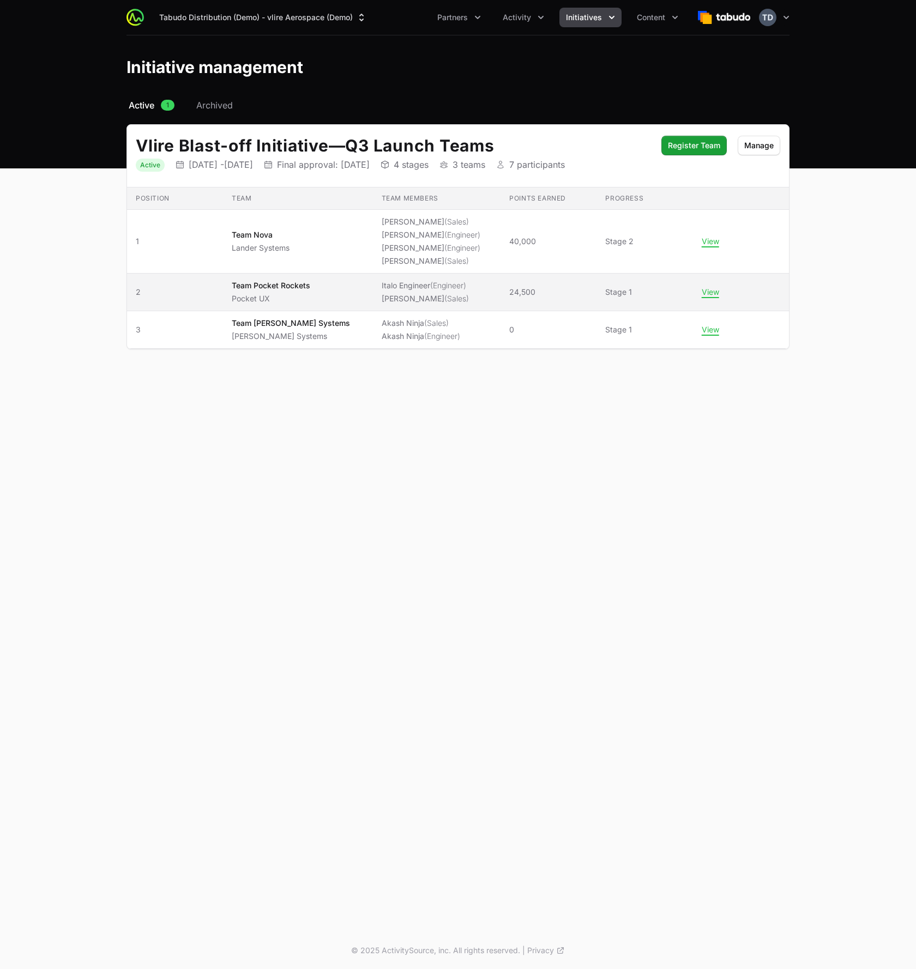
click at [562, 293] on span "24,500" at bounding box center [548, 292] width 79 height 11
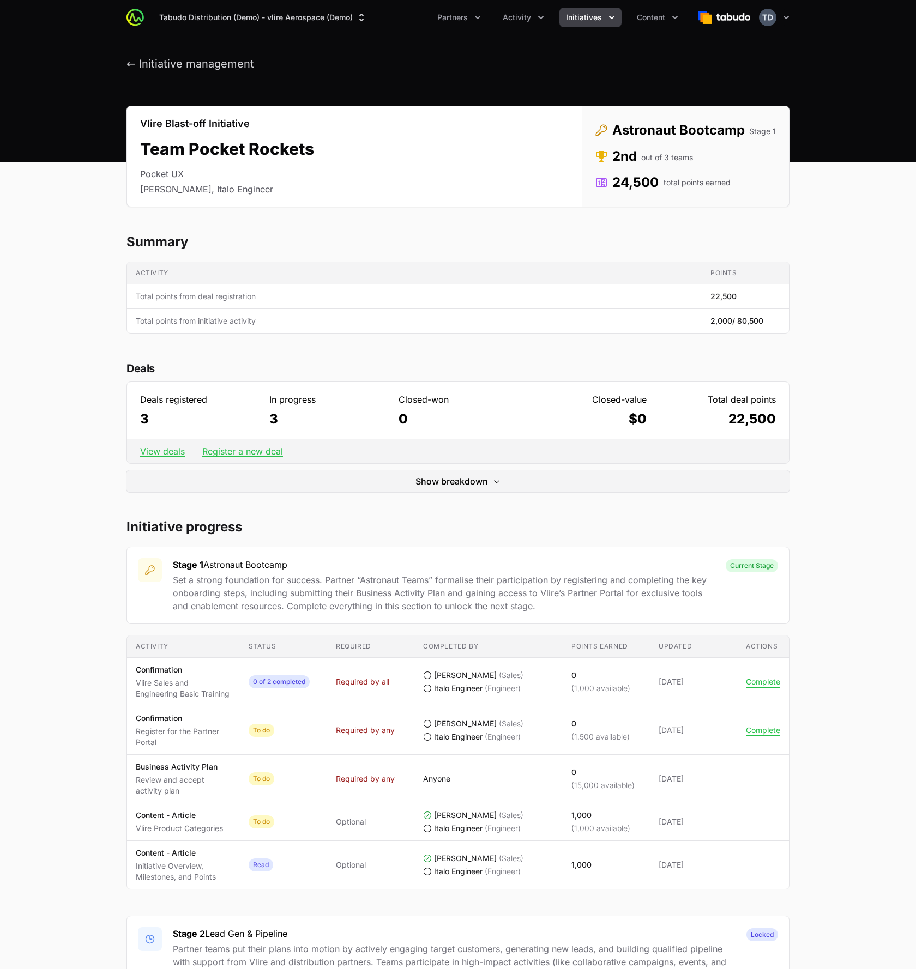
click at [832, 417] on main "Vlire Blast-off Initiative Team Pocket Rockets Pocket UX Timothy Pocket, Italo …" at bounding box center [458, 910] width 916 height 1608
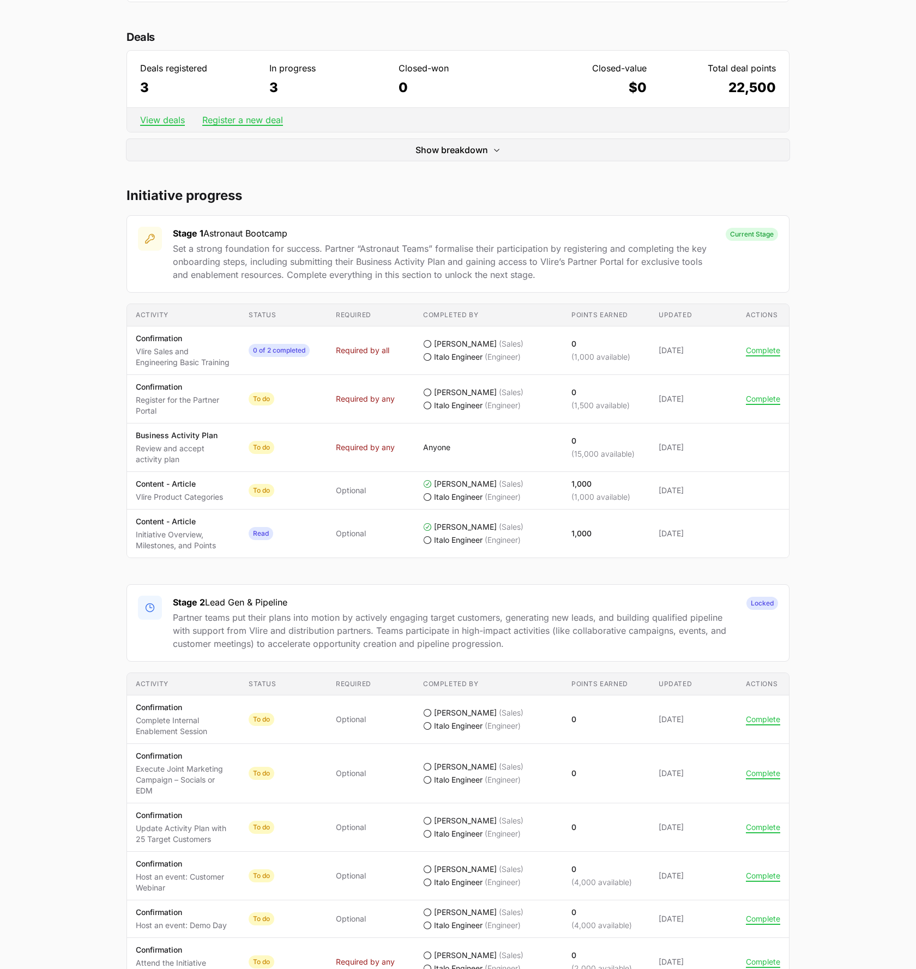
scroll to position [336, 0]
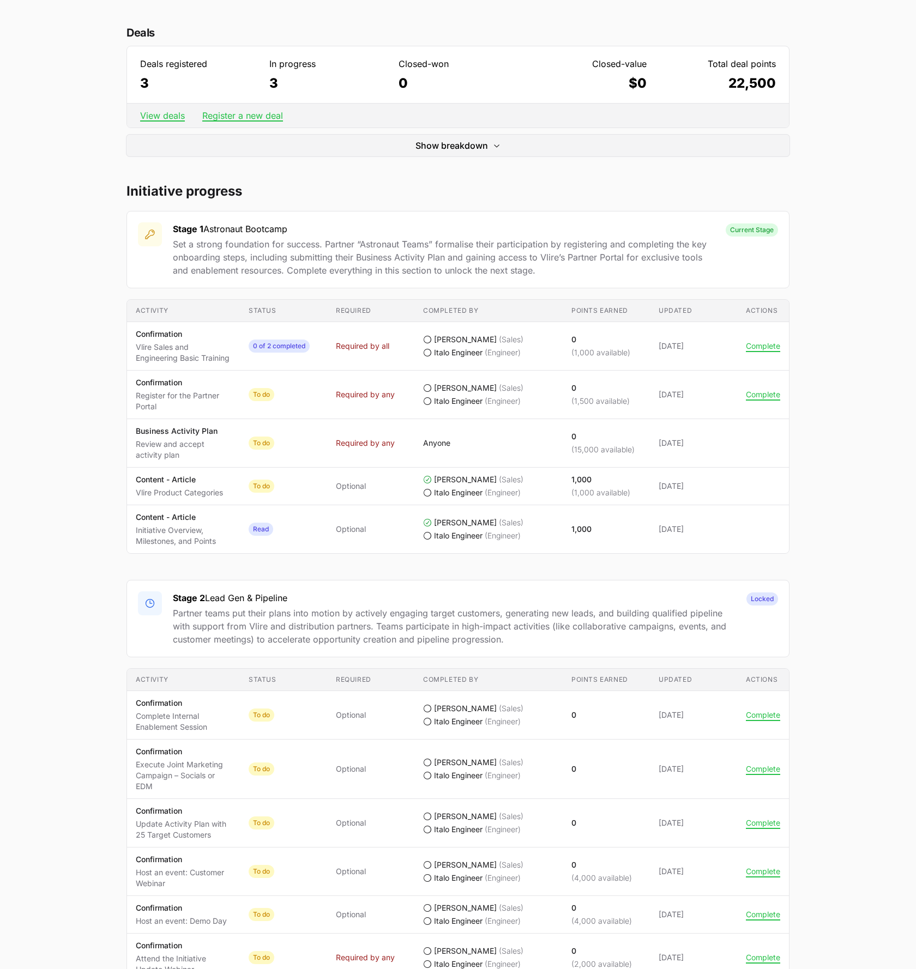
click at [846, 190] on main "Vlire Blast-off Initiative Team Pocket Rockets Pocket UX Timothy Pocket, Italo …" at bounding box center [458, 574] width 916 height 1608
click at [865, 465] on main "Vlire Blast-off Initiative Team Pocket Rockets Pocket UX Timothy Pocket, Italo …" at bounding box center [458, 574] width 916 height 1608
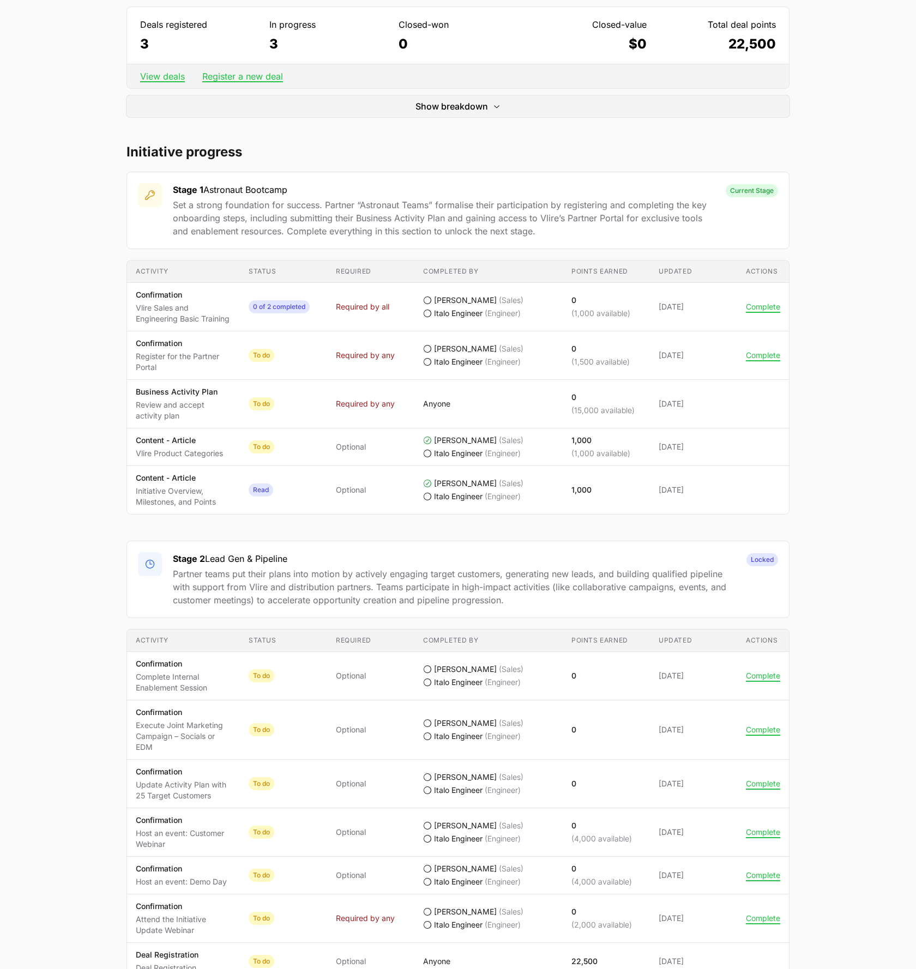
scroll to position [385, 0]
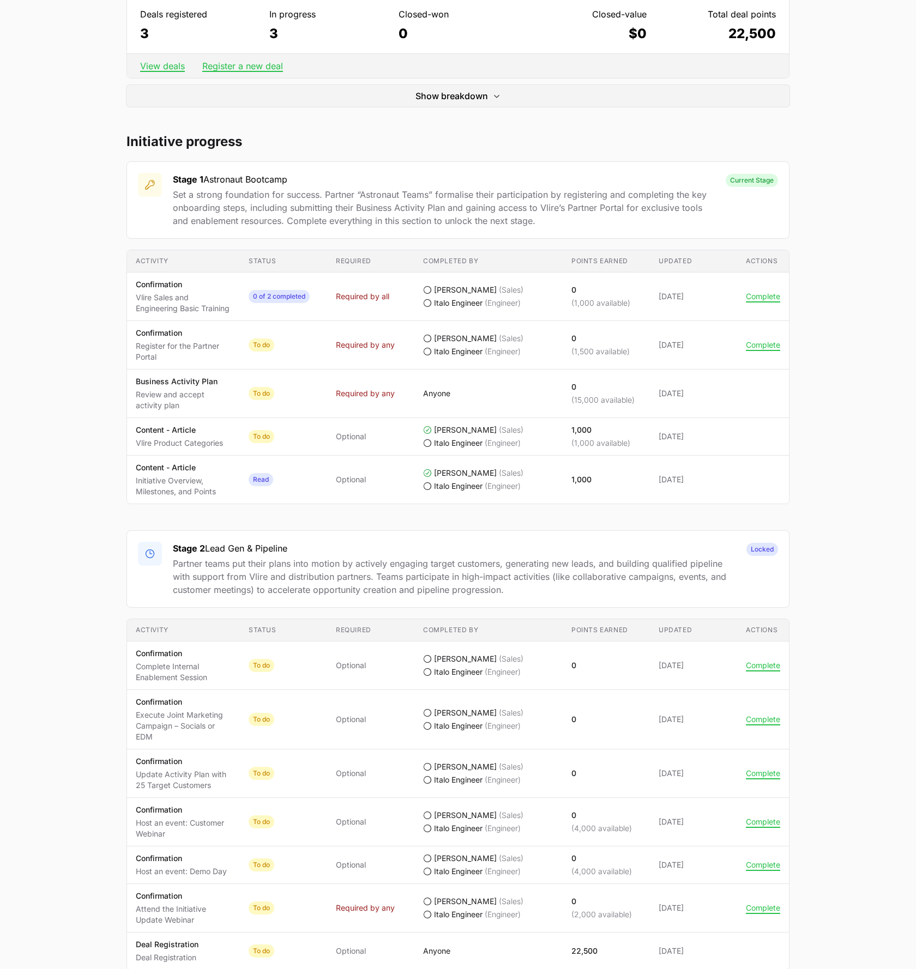
click at [279, 321] on td "Status 0 of 2 completed" at bounding box center [283, 297] width 87 height 49
drag, startPoint x: 134, startPoint y: 298, endPoint x: 191, endPoint y: 326, distance: 63.1
click at [191, 321] on td "Activity Confirmation Vlire Sales and Engineering Basic Training" at bounding box center [183, 297] width 113 height 49
click at [177, 314] on p "Vlire Sales and Engineering Basic Training" at bounding box center [183, 303] width 95 height 22
click at [759, 297] on td "Actions Complete" at bounding box center [763, 297] width 52 height 49
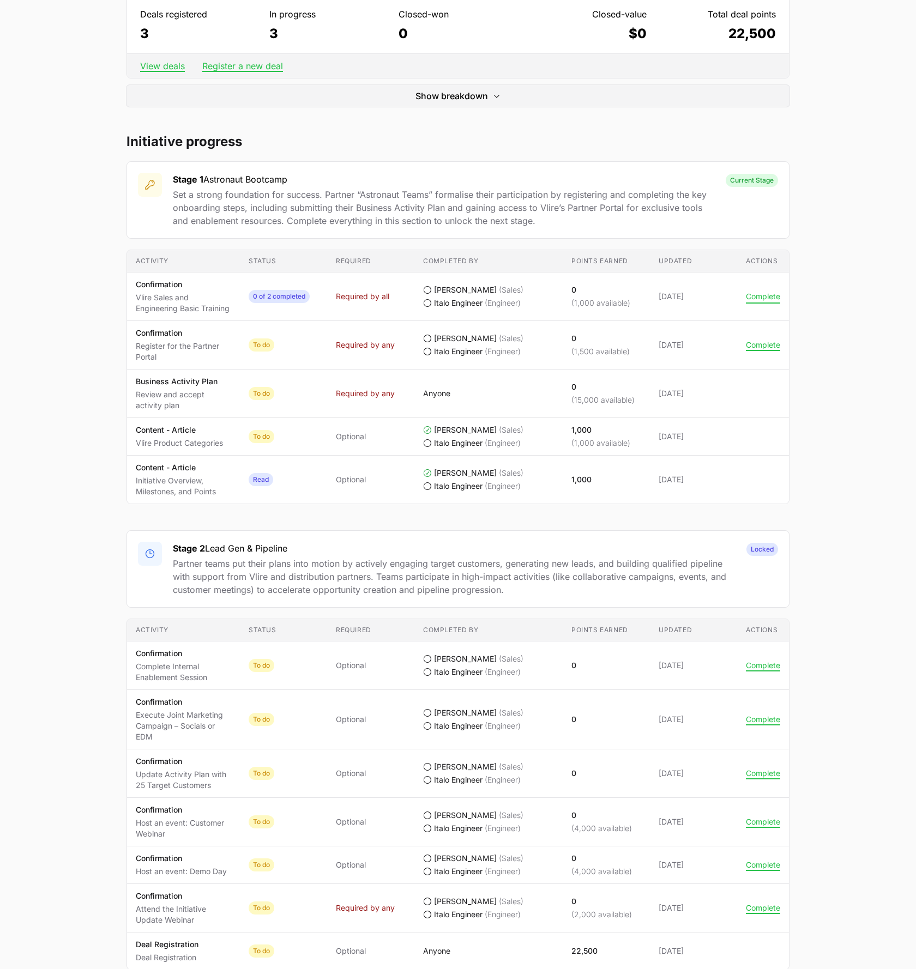
click at [759, 300] on button "Complete" at bounding box center [763, 297] width 34 height 10
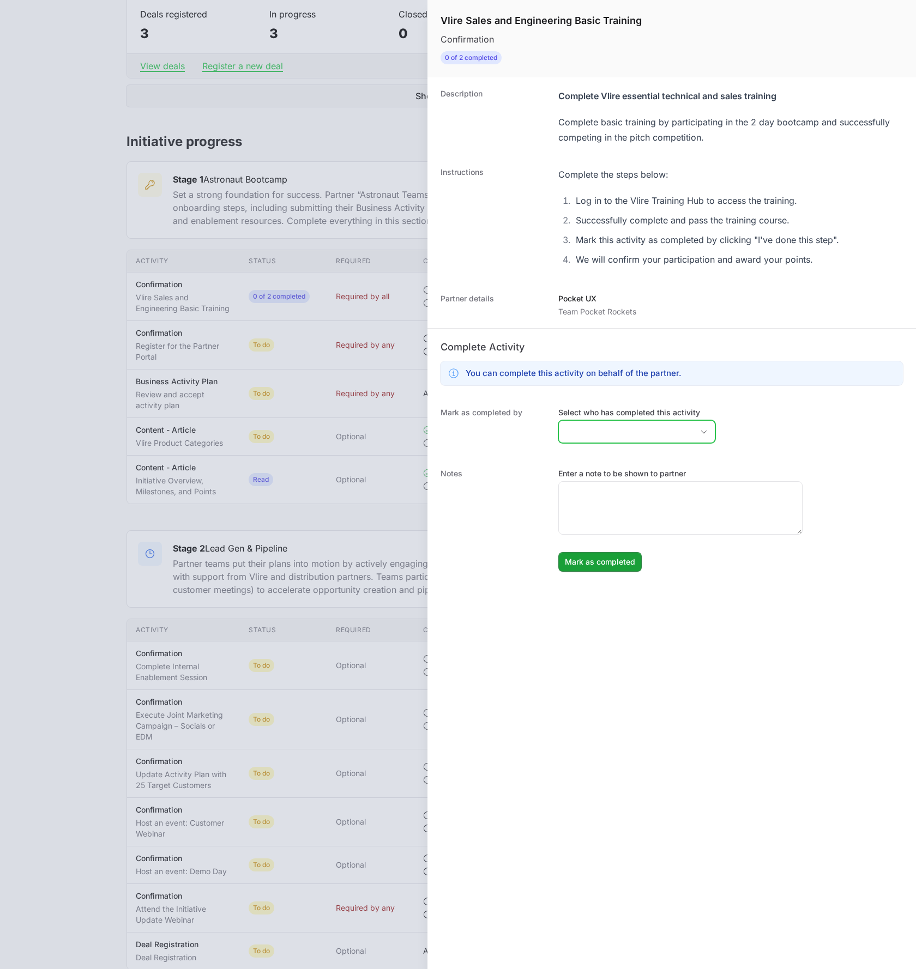
click at [612, 433] on input "Select who has completed this activity" at bounding box center [626, 432] width 134 height 22
click at [591, 480] on li "[PERSON_NAME]" at bounding box center [636, 474] width 155 height 21
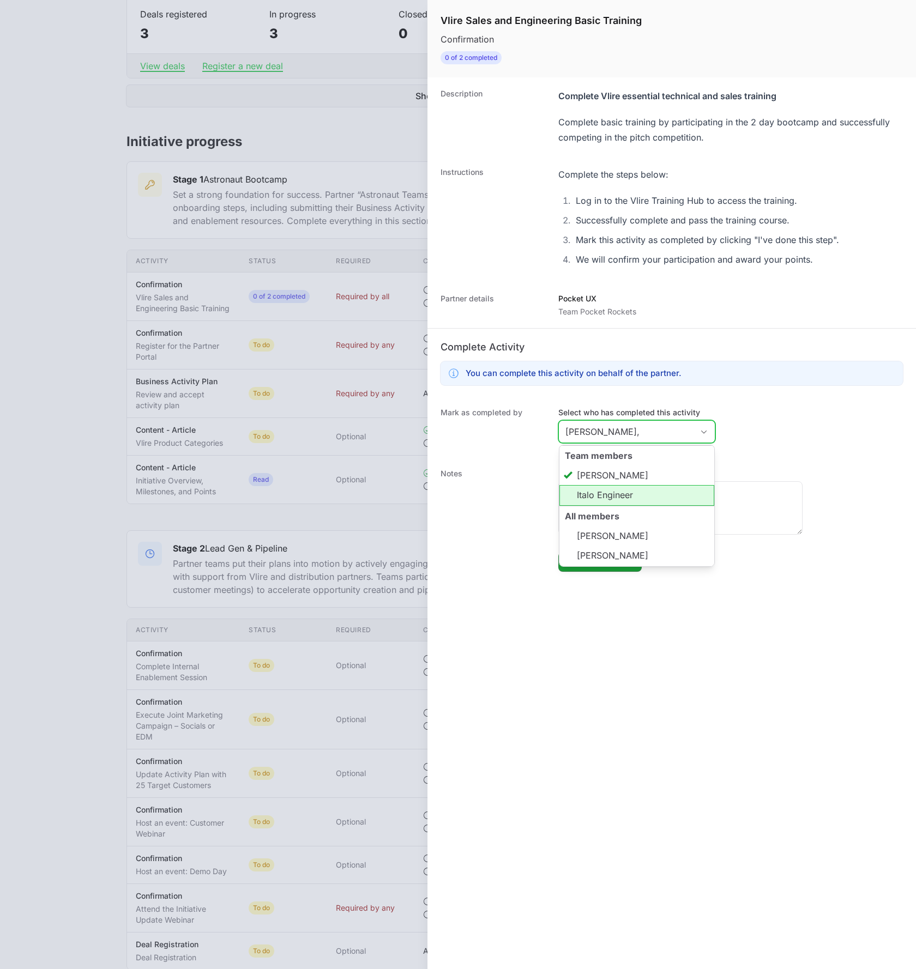
click at [591, 491] on li "Italo Engineer" at bounding box center [636, 495] width 155 height 21
type input "[PERSON_NAME], Italo Engineer"
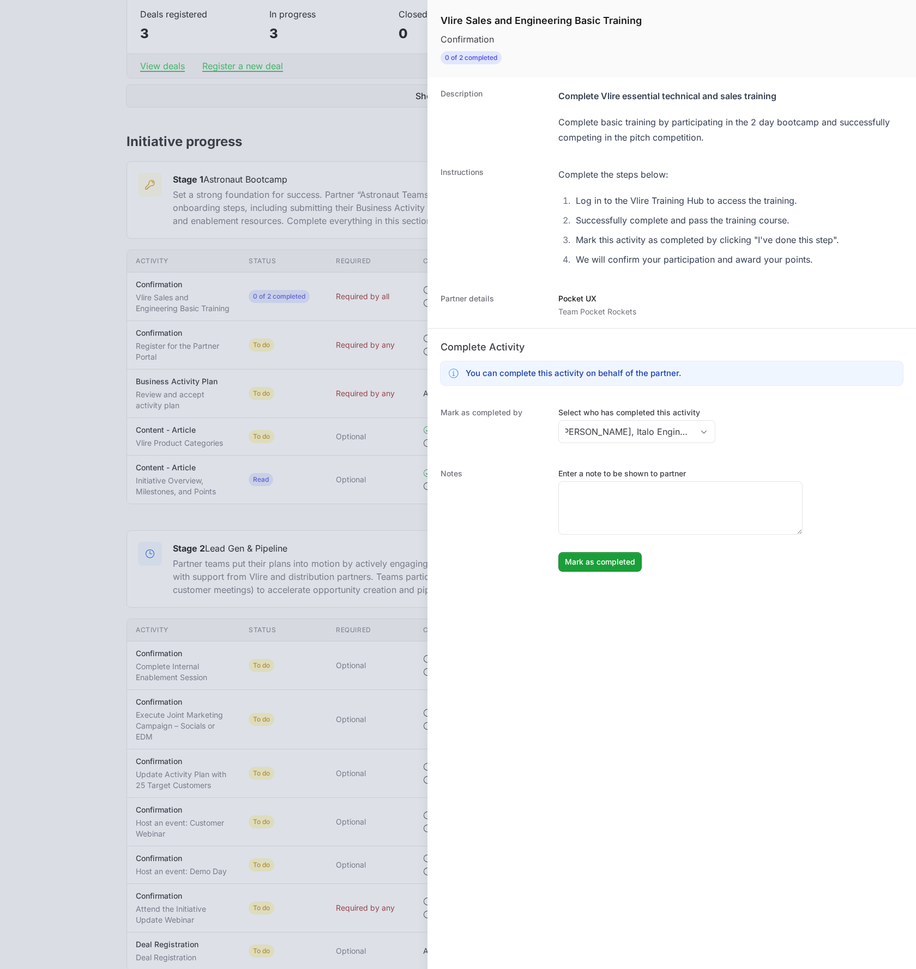
click at [518, 451] on div "Mark as completed by Select who has completed this activity Timothy Pocket, Ita…" at bounding box center [671, 426] width 488 height 61
click at [579, 564] on span "Mark as completed" at bounding box center [600, 562] width 70 height 13
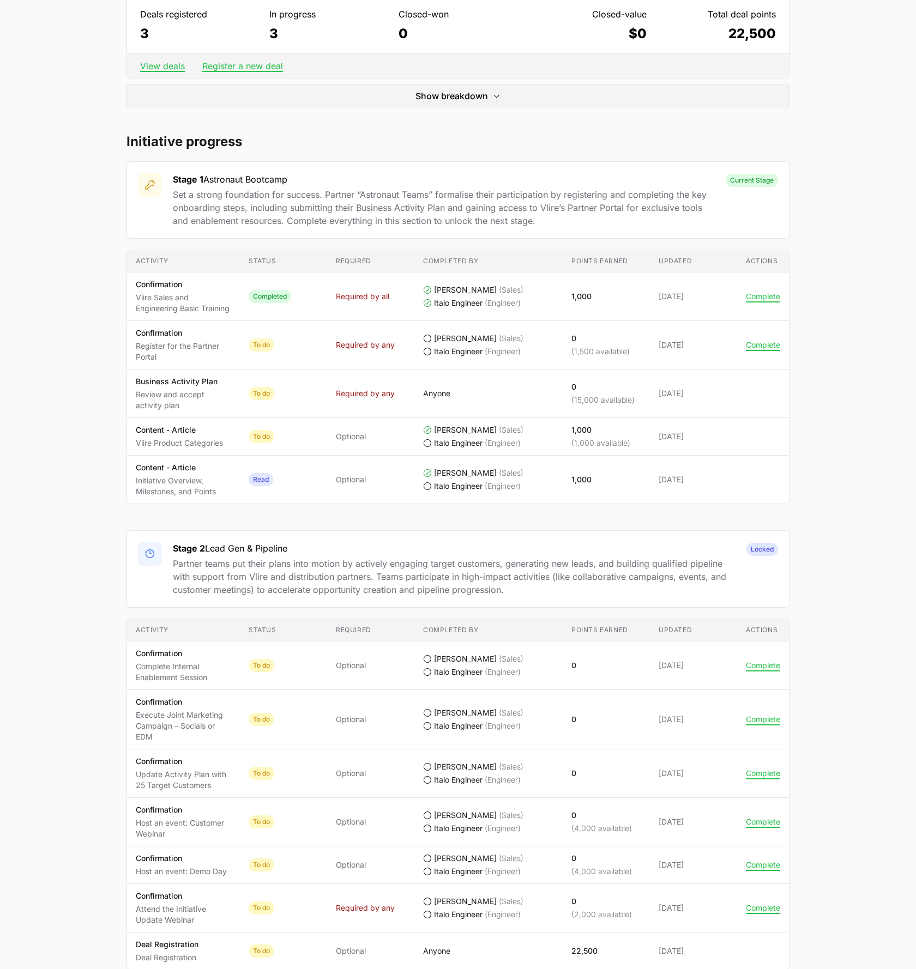
click at [489, 383] on td "Completed by Anyone" at bounding box center [488, 394] width 148 height 49
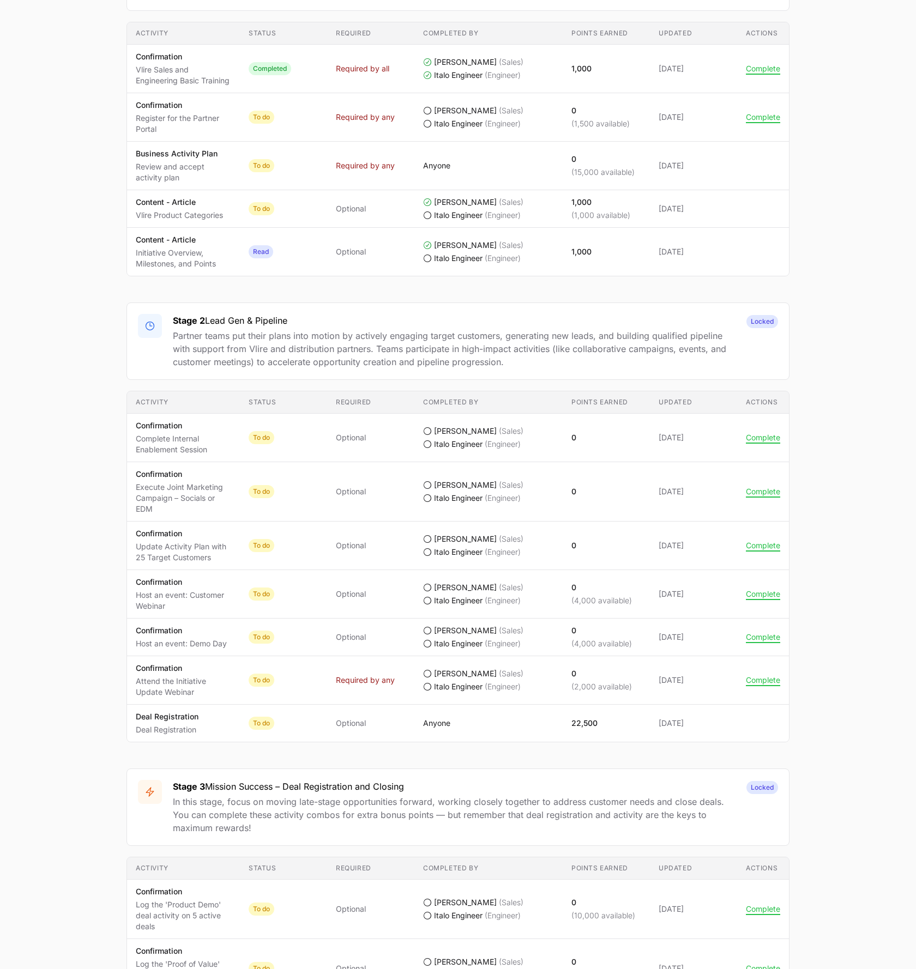
scroll to position [621, 0]
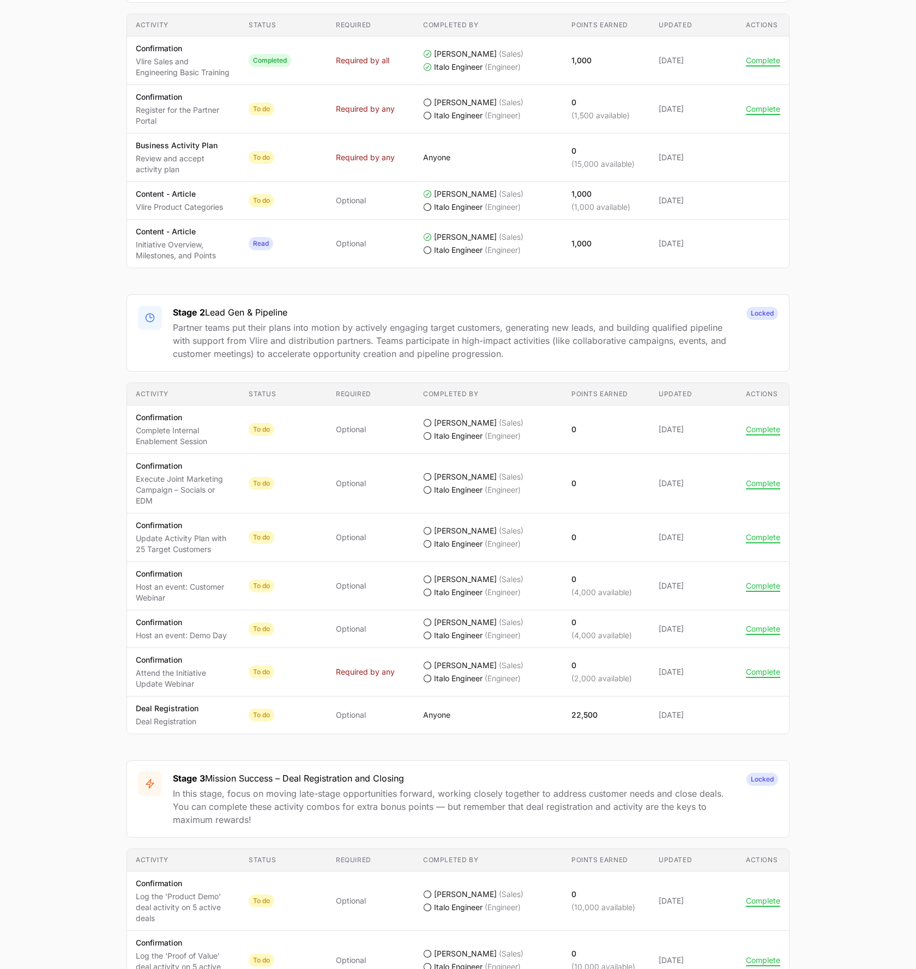
click at [827, 407] on main "Vlire Blast-off Initiative Team Pocket Rockets Pocket UX Timothy Pocket, Italo …" at bounding box center [458, 288] width 916 height 1608
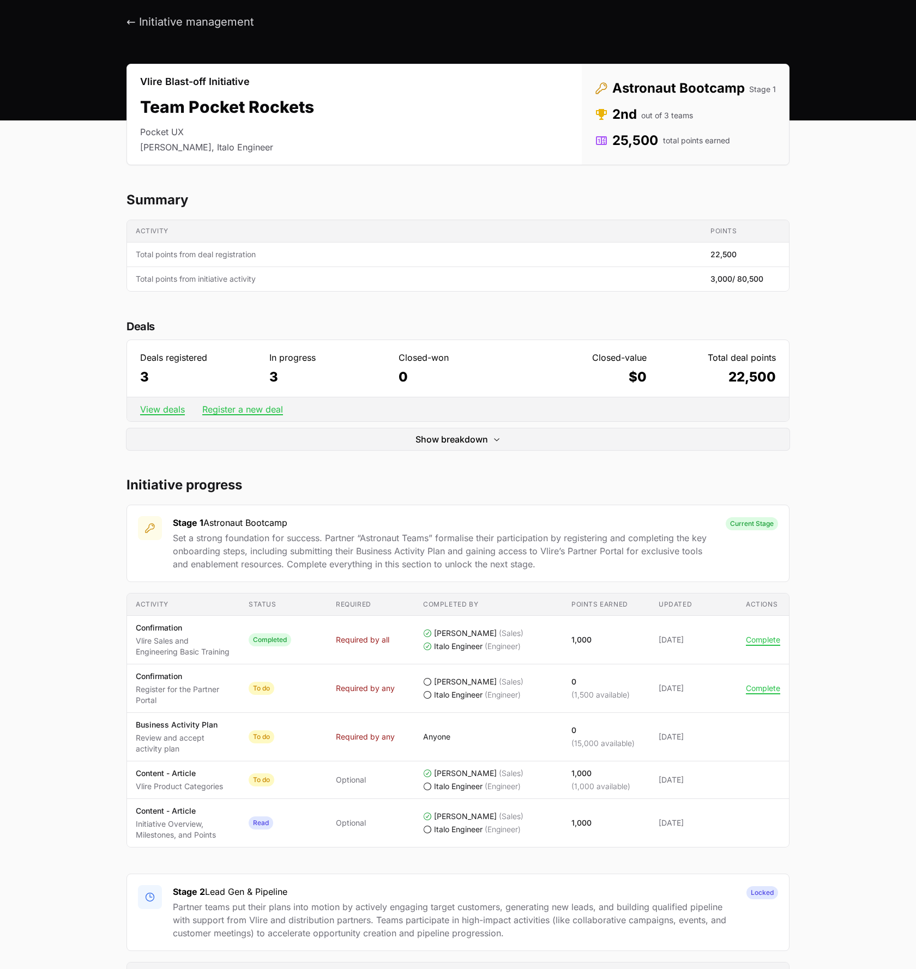
scroll to position [0, 0]
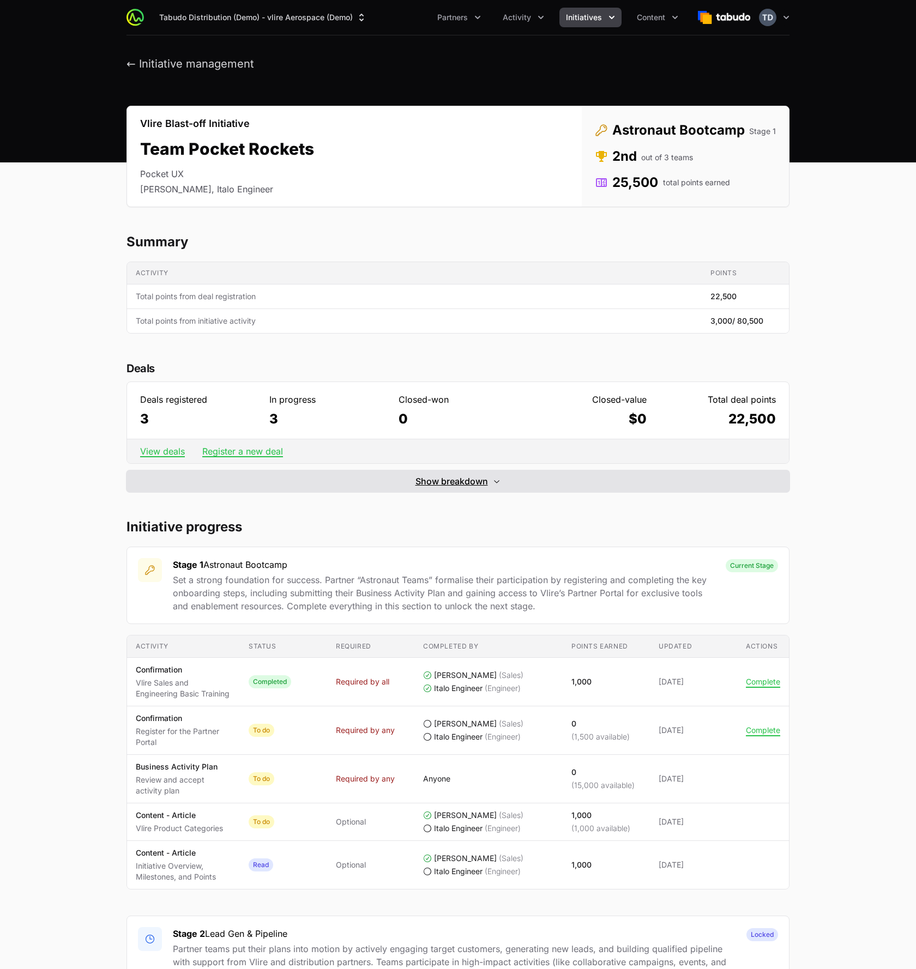
click at [450, 479] on span "Show breakdown" at bounding box center [451, 481] width 73 height 13
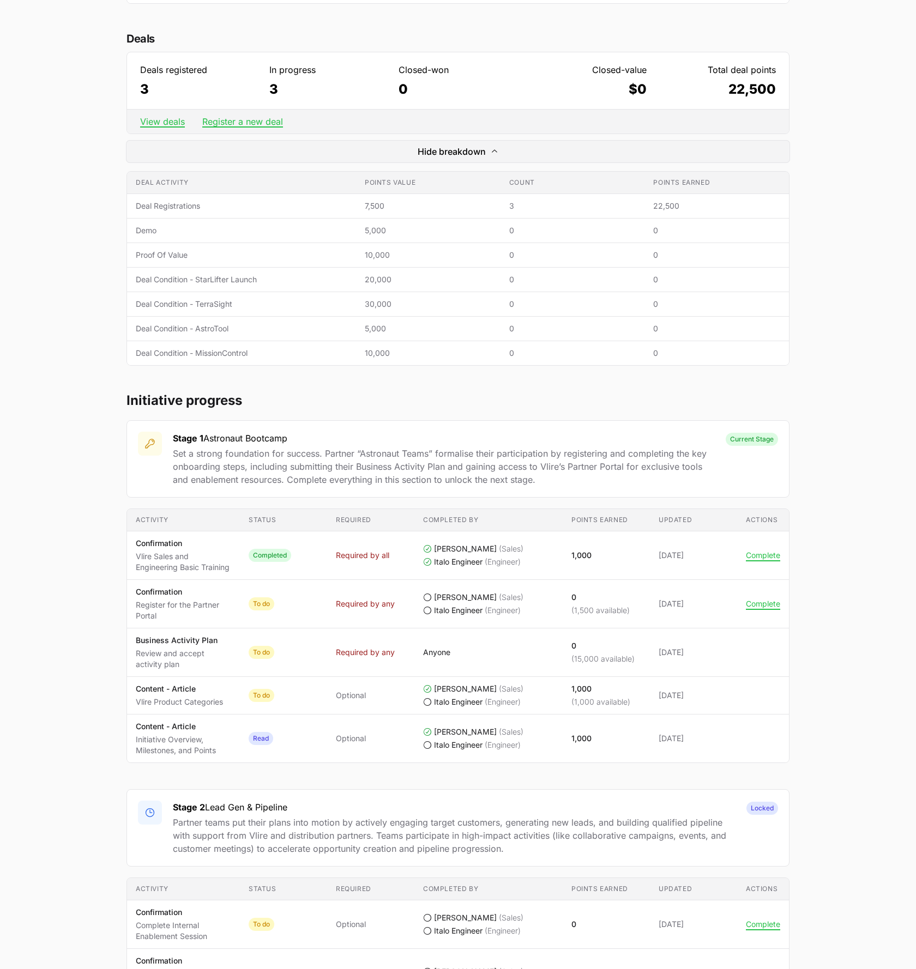
scroll to position [335, 0]
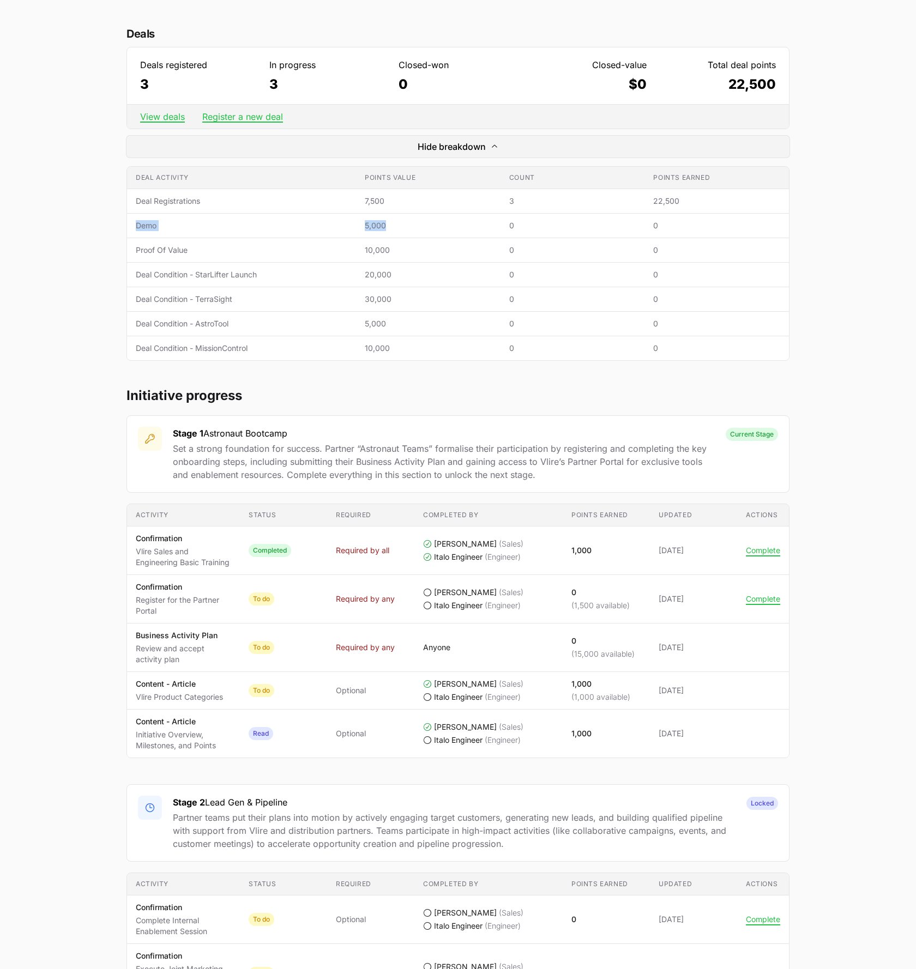
drag, startPoint x: 134, startPoint y: 227, endPoint x: 399, endPoint y: 229, distance: 265.5
click at [399, 229] on tr "Deal activity Demo Points value 5,000 Count 0 Points earned 0" at bounding box center [458, 226] width 662 height 25
click at [399, 229] on span "5,000" at bounding box center [428, 225] width 127 height 11
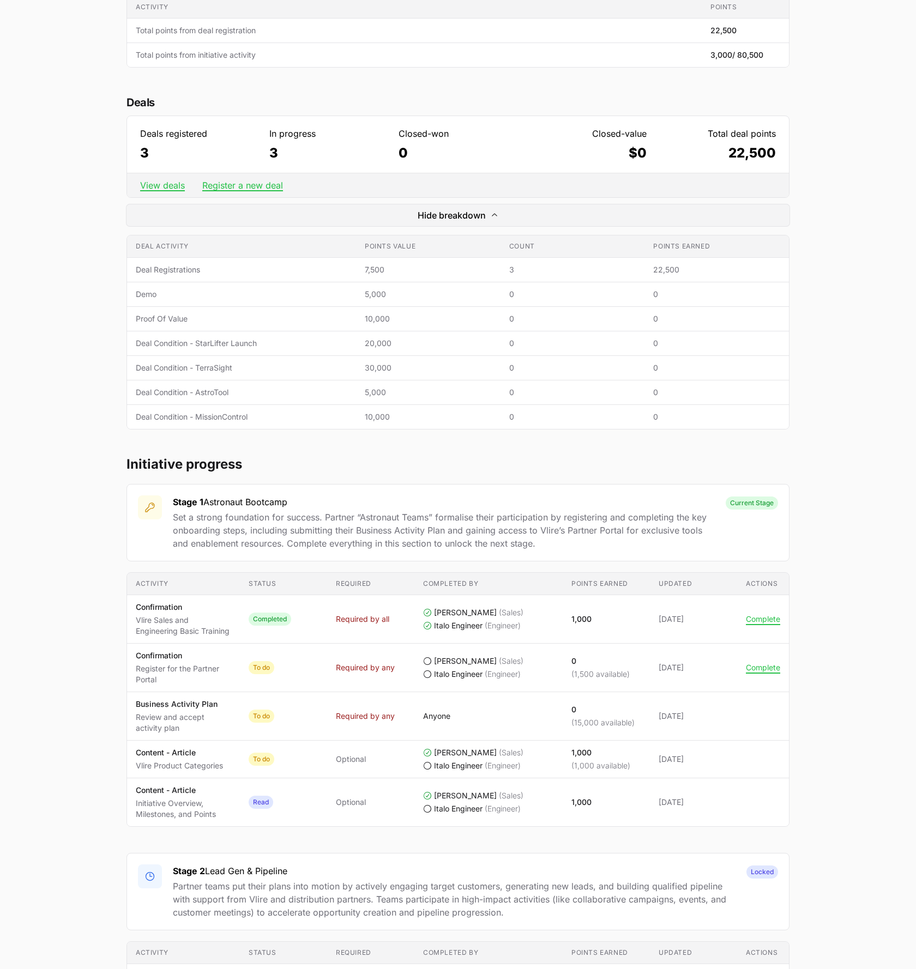
scroll to position [157, 0]
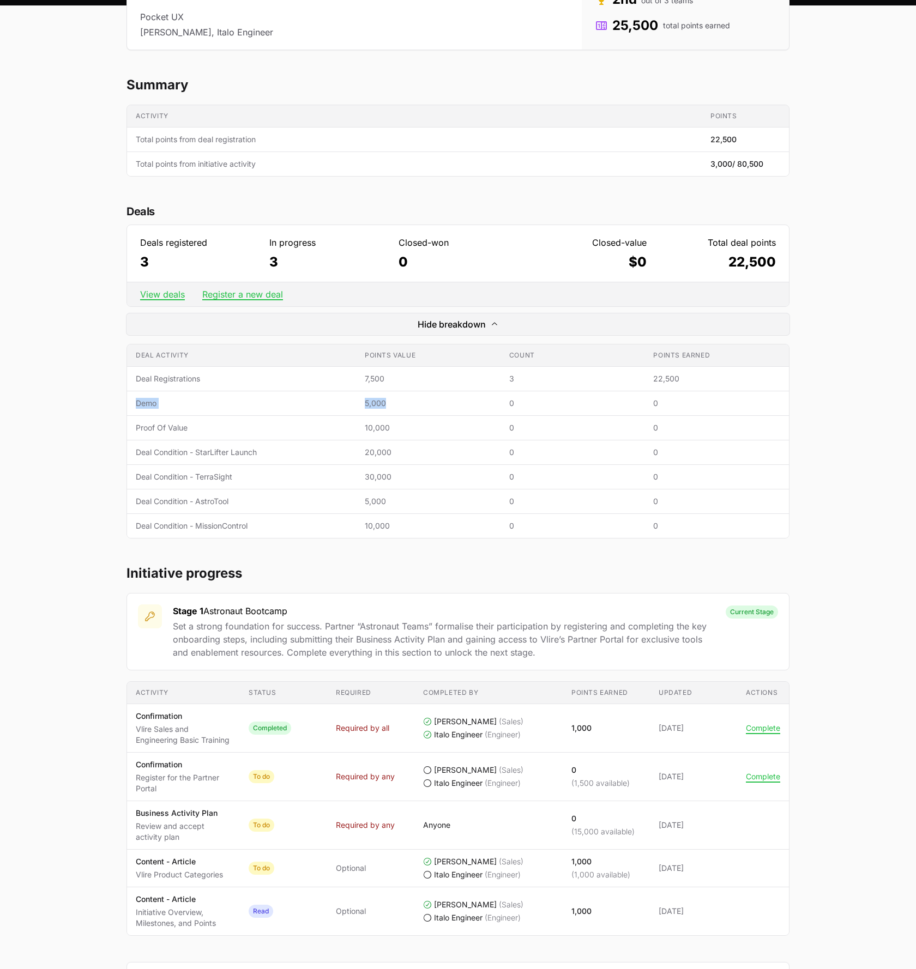
drag, startPoint x: 134, startPoint y: 403, endPoint x: 391, endPoint y: 409, distance: 257.9
click at [391, 409] on tr "Deal activity Demo Points value 5,000 Count 0 Points earned 0" at bounding box center [458, 403] width 662 height 25
click at [384, 409] on div at bounding box center [384, 409] width 0 height 0
click at [409, 409] on span "5,000" at bounding box center [428, 403] width 127 height 11
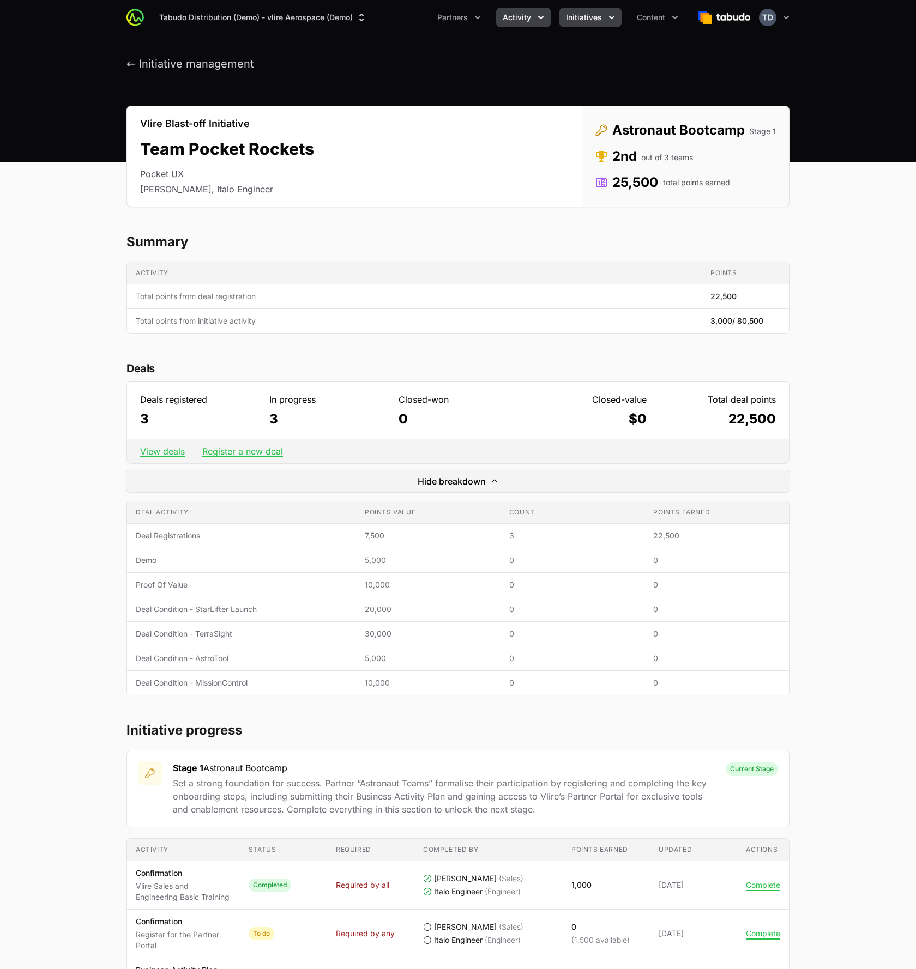
click at [519, 22] on span "Activity" at bounding box center [517, 17] width 28 height 11
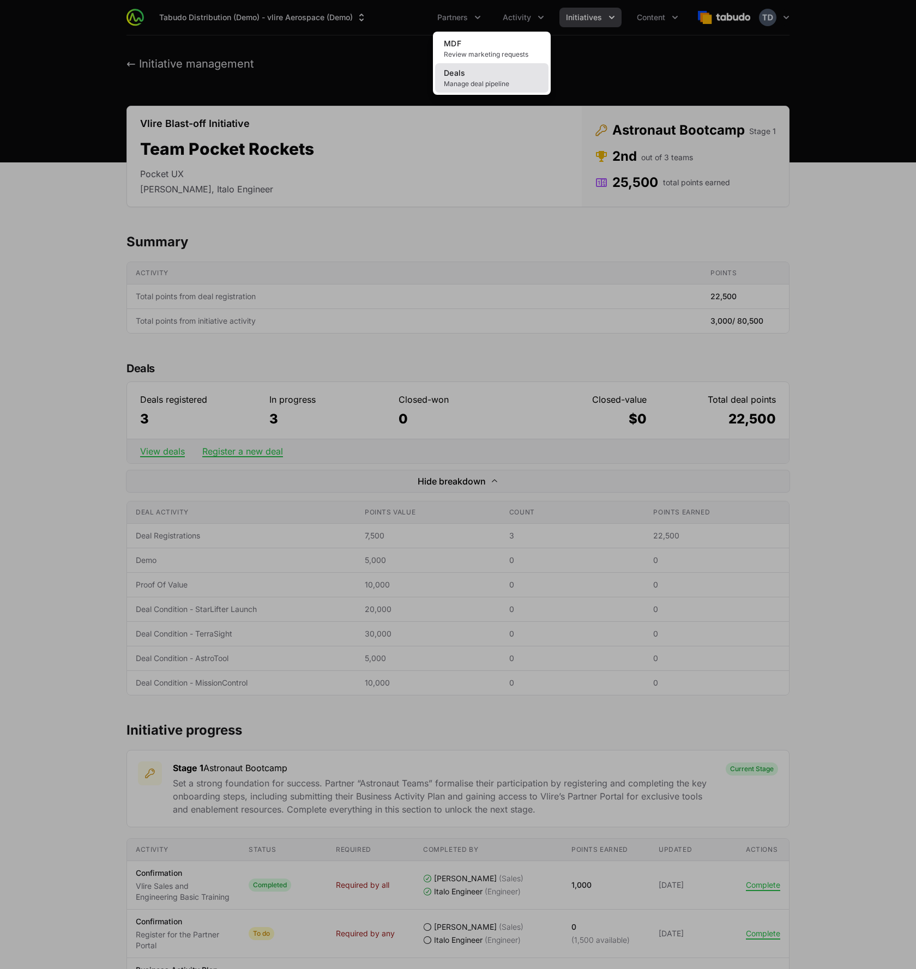
click at [494, 72] on link "Deals Manage deal pipeline" at bounding box center [491, 77] width 113 height 29
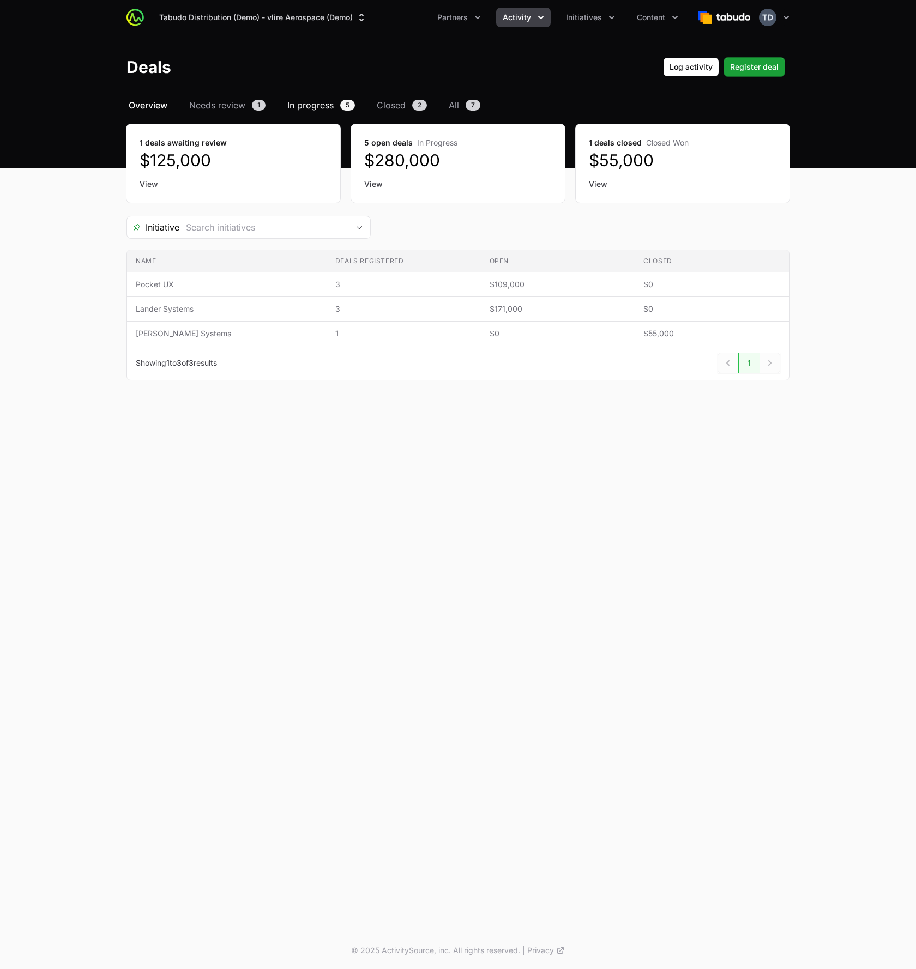
click at [317, 111] on span "In progress" at bounding box center [310, 105] width 46 height 13
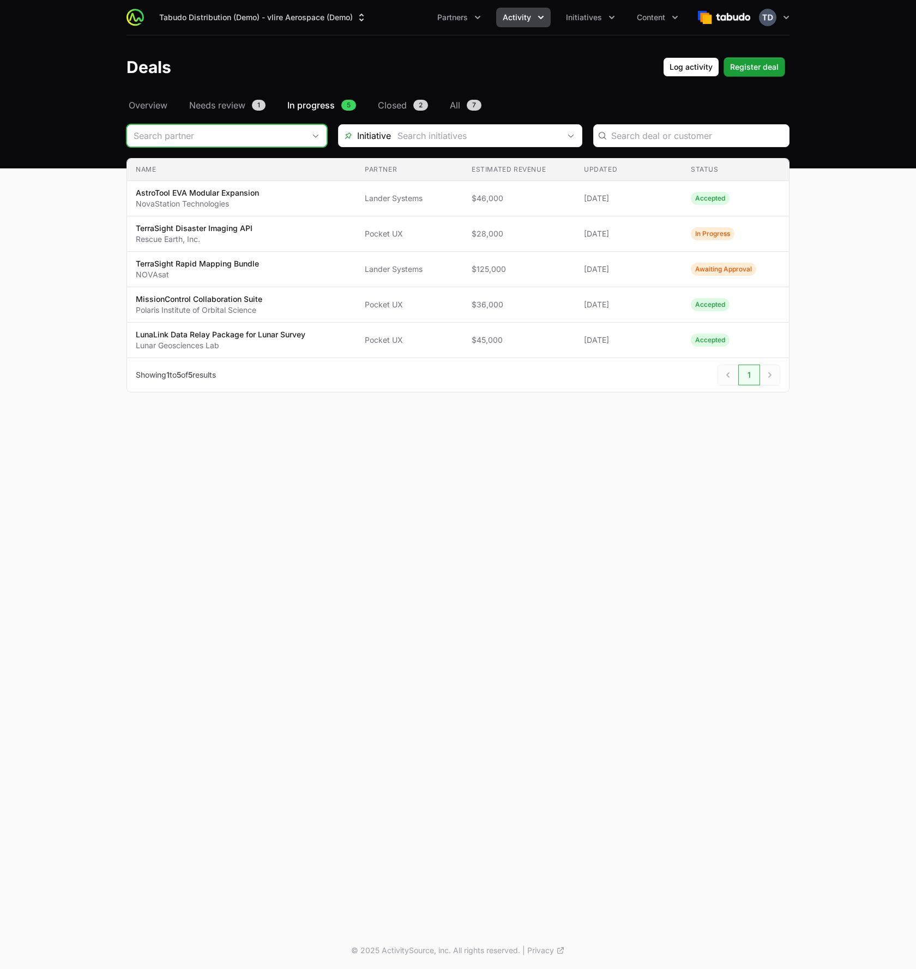
click at [275, 139] on input "Deals Filters" at bounding box center [216, 136] width 178 height 22
click at [234, 181] on li "Pocket UX" at bounding box center [227, 180] width 198 height 20
type input "Pocket UX"
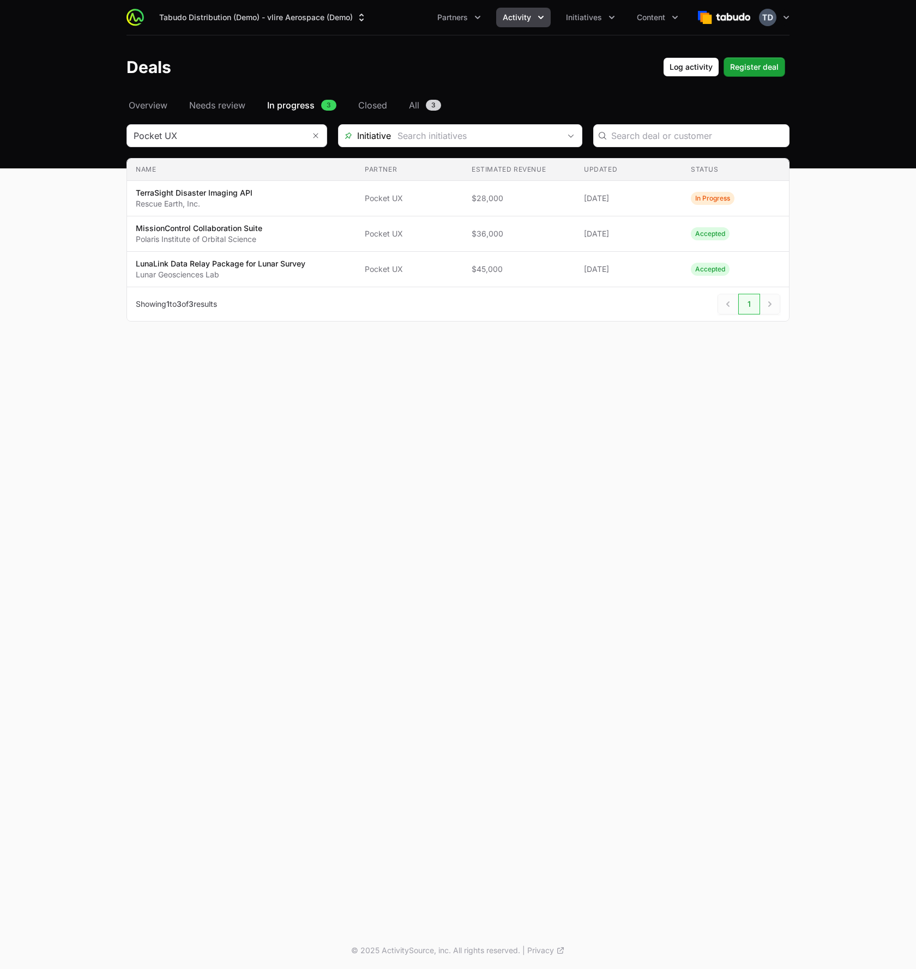
click at [333, 444] on div "Tabudo Distribution (Demo) - vlire Aerospace (Demo) Partners Activity Initiativ…" at bounding box center [458, 466] width 916 height 932
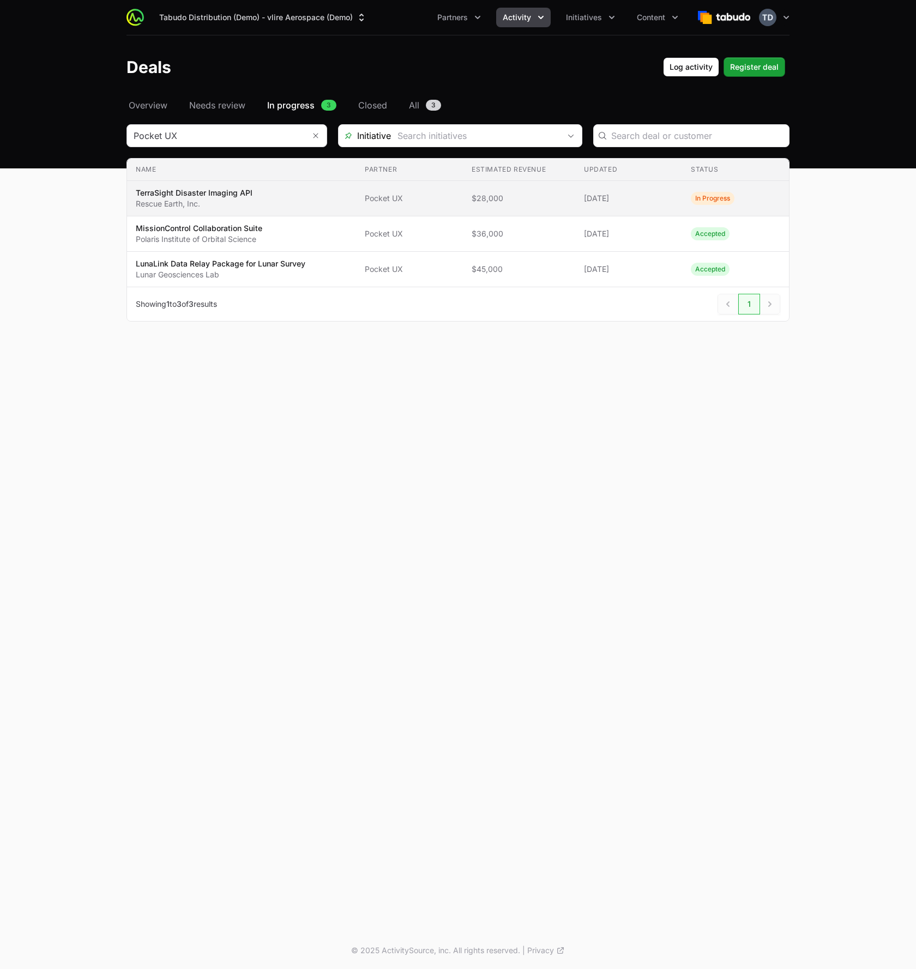
click at [412, 202] on span "Pocket UX" at bounding box center [409, 198] width 89 height 11
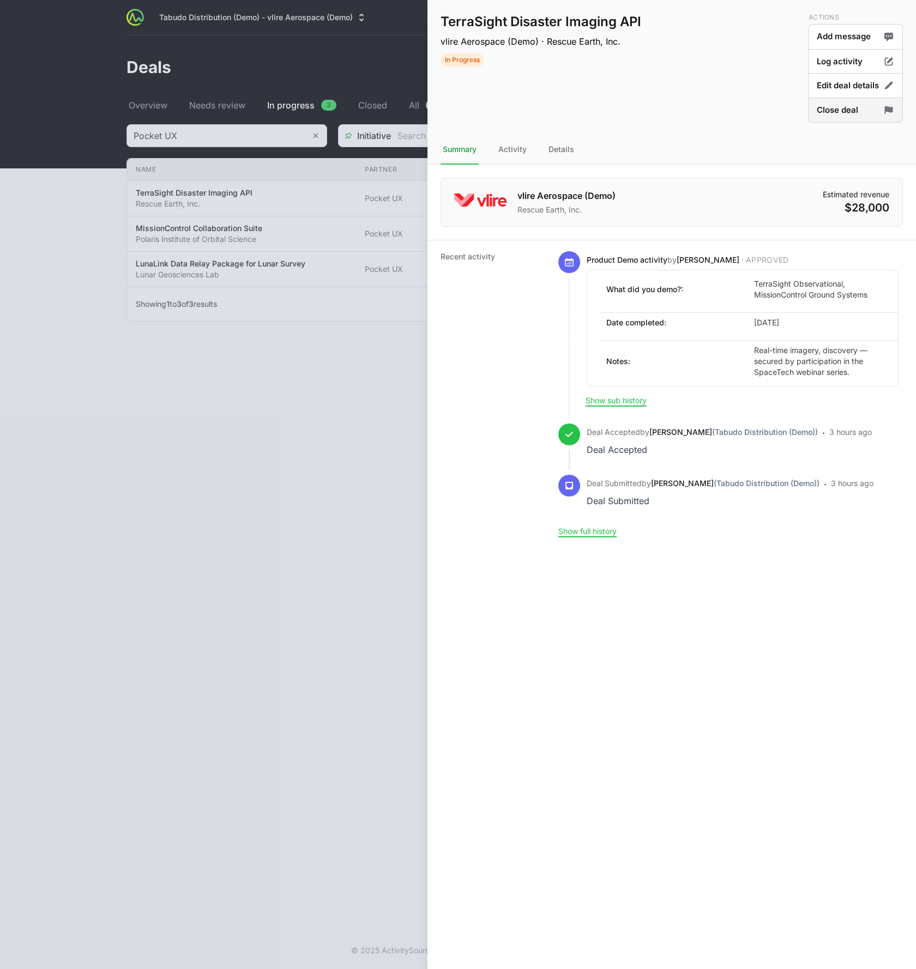
click at [831, 107] on button "Close deal" at bounding box center [855, 111] width 95 height 26
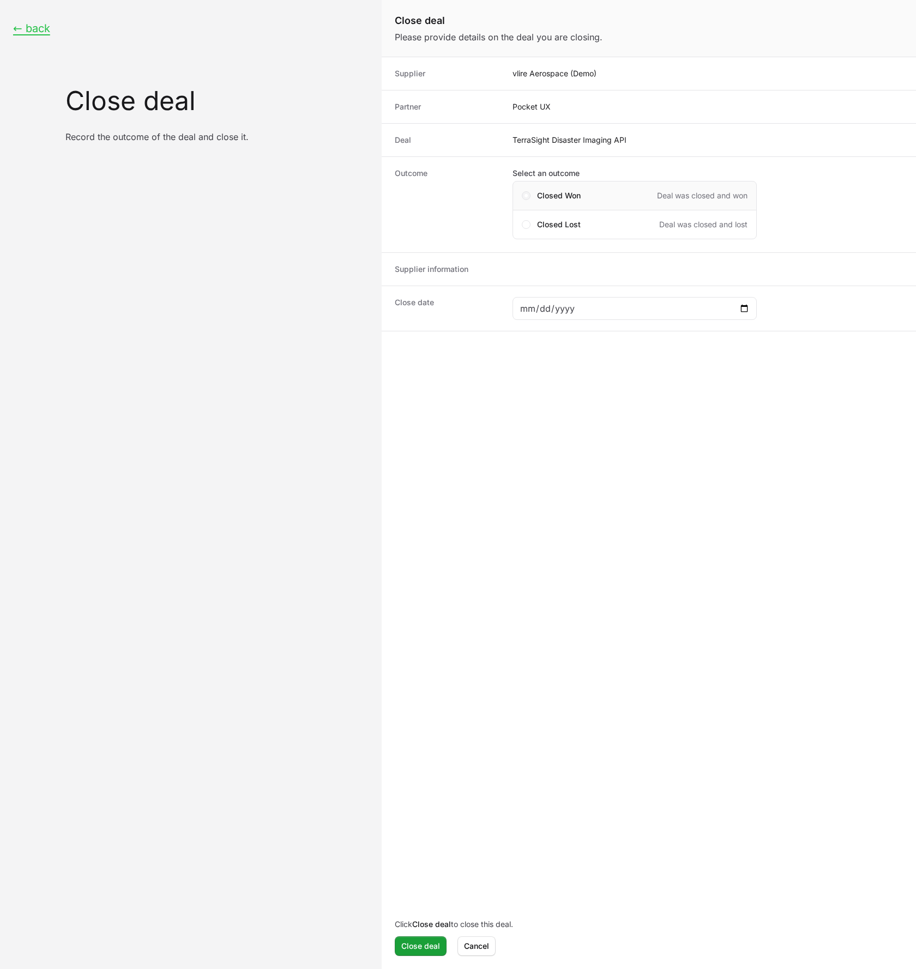
click at [523, 196] on span "Close deal form" at bounding box center [526, 195] width 9 height 9
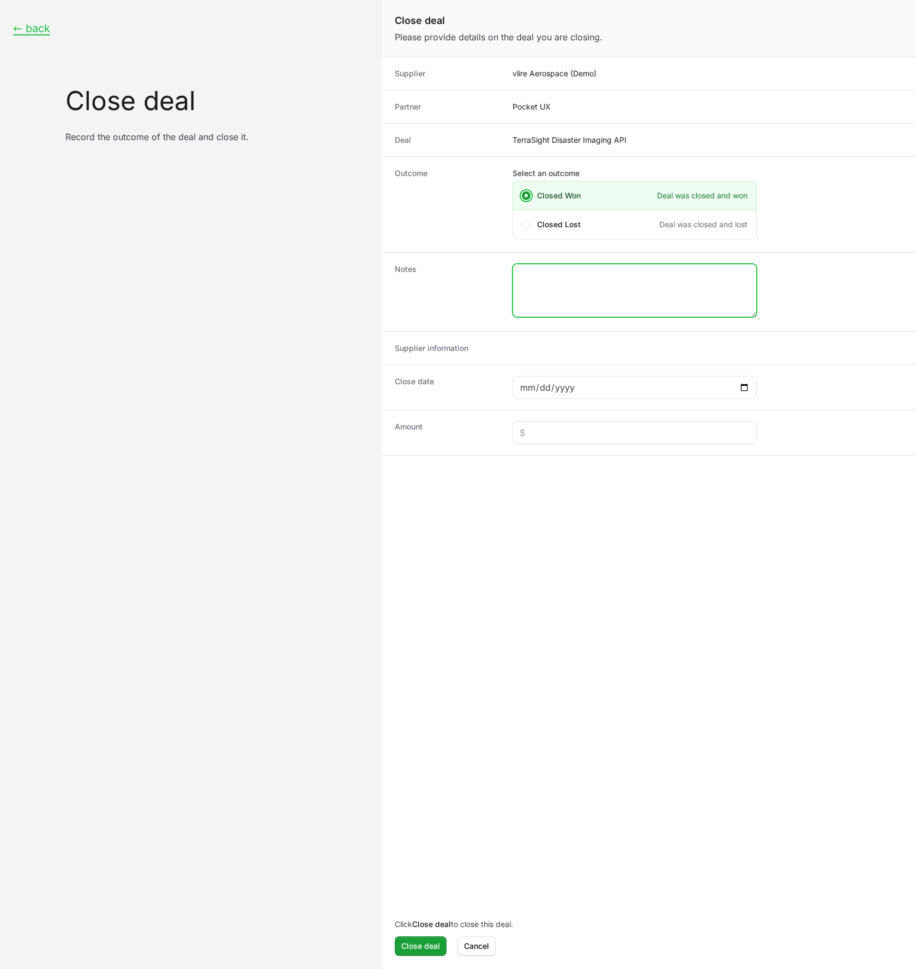
click at [542, 283] on textarea "Close deal form" at bounding box center [634, 290] width 243 height 52
type textarea "We won the deal!"
click at [478, 285] on dt "Notes" at bounding box center [447, 292] width 105 height 57
click at [750, 387] on div "Close deal form" at bounding box center [634, 387] width 244 height 23
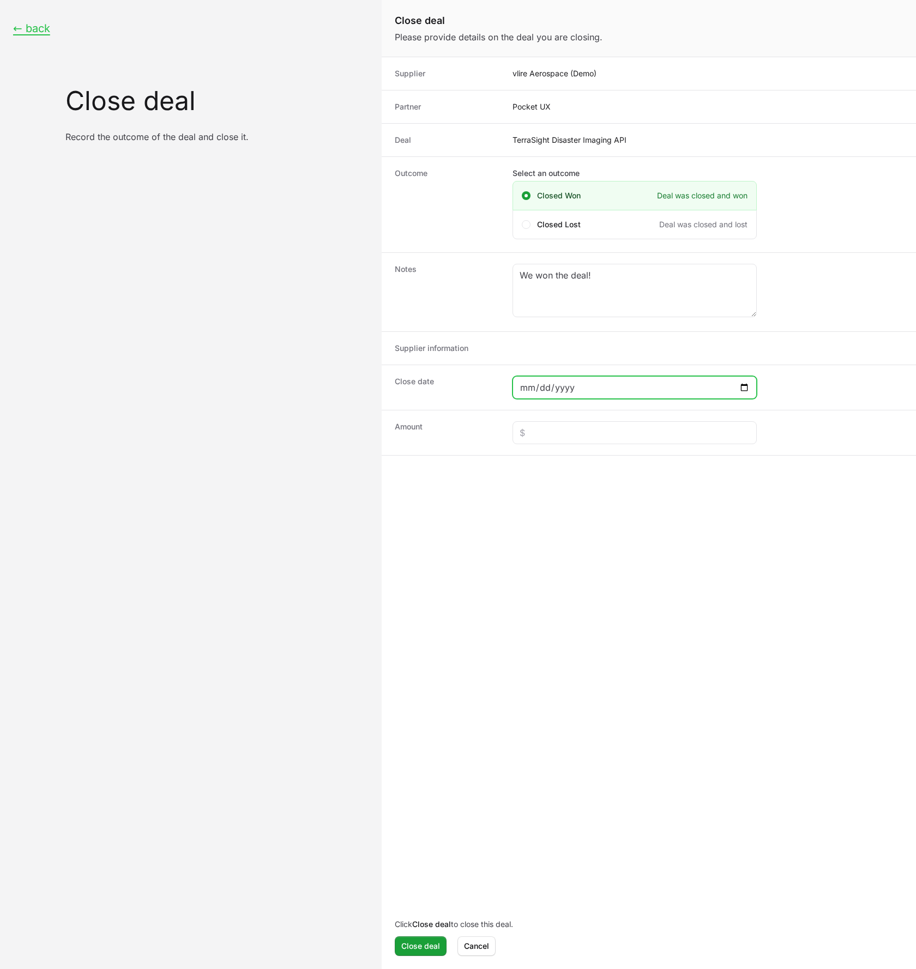
click at [744, 387] on input "Close deal form" at bounding box center [635, 387] width 230 height 13
type input "2025-10-10"
click at [563, 430] on input "Close deal form" at bounding box center [635, 432] width 230 height 13
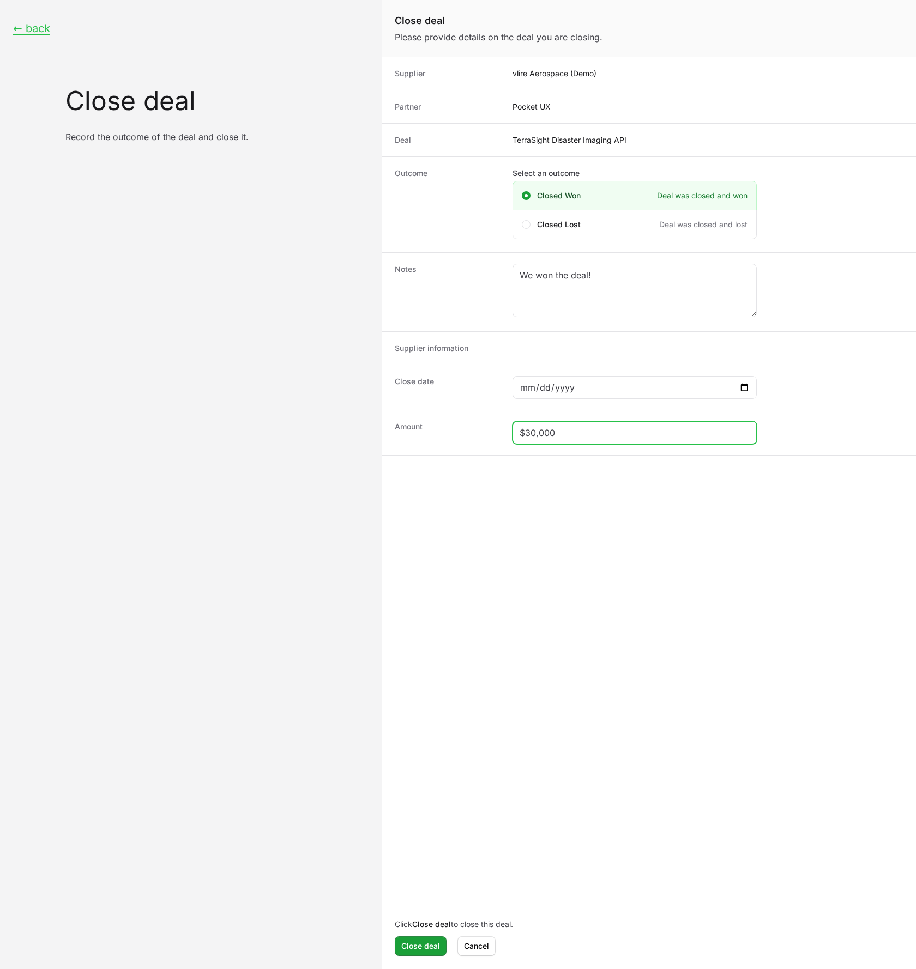
type input "$30,000"
click at [435, 568] on form "Supplier vlire Aerospace (Demo) Partner Pocket UX Deal TerraSight Disaster Imag…" at bounding box center [649, 512] width 534 height 910
click at [424, 941] on span "Close deal" at bounding box center [420, 946] width 39 height 13
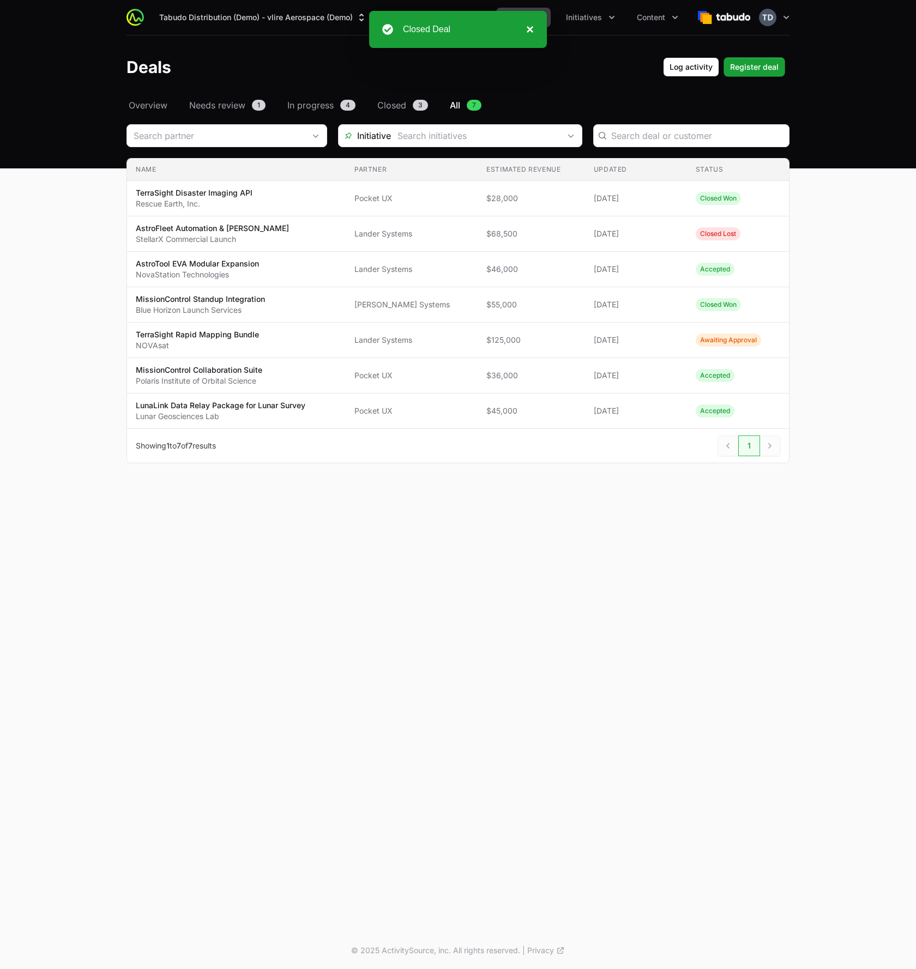
click at [531, 32] on button "×" at bounding box center [527, 29] width 13 height 13
click at [518, 618] on div "Tabudo Distribution (Demo) - vlire Aerospace (Demo) Partners Activity Initiativ…" at bounding box center [458, 466] width 916 height 932
click at [521, 20] on span "Activity" at bounding box center [517, 17] width 28 height 11
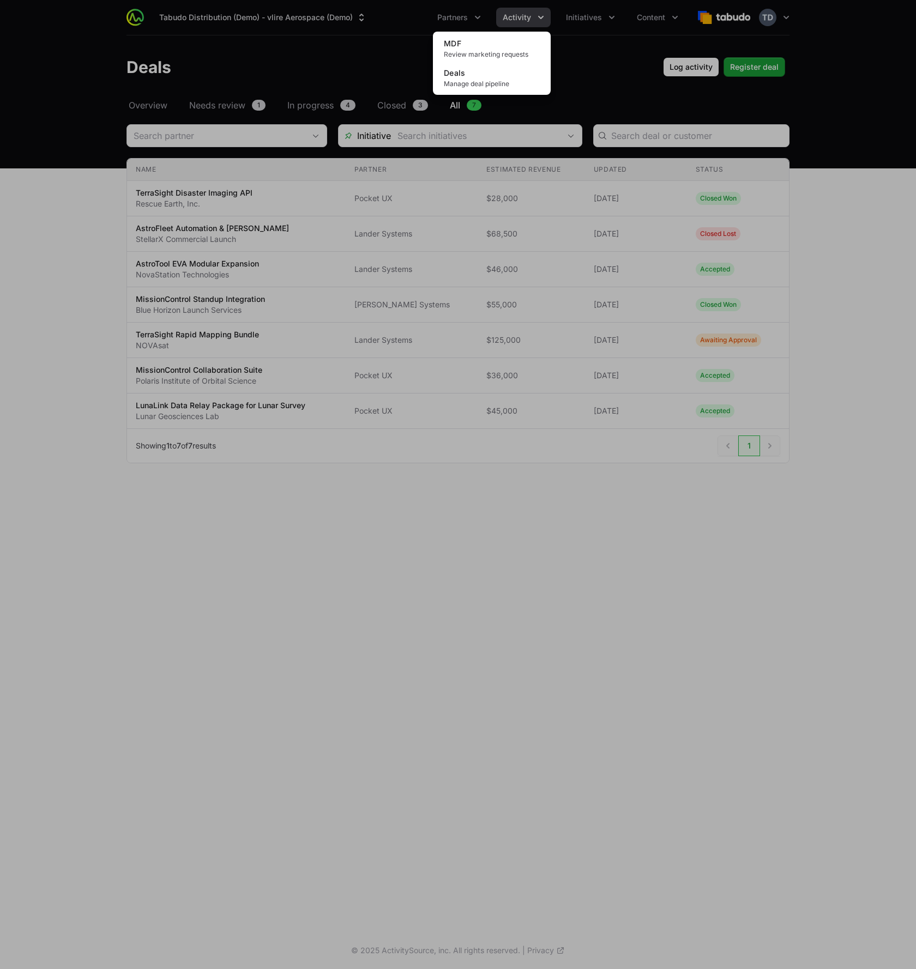
click at [599, 61] on div "Activity menu" at bounding box center [458, 484] width 916 height 969
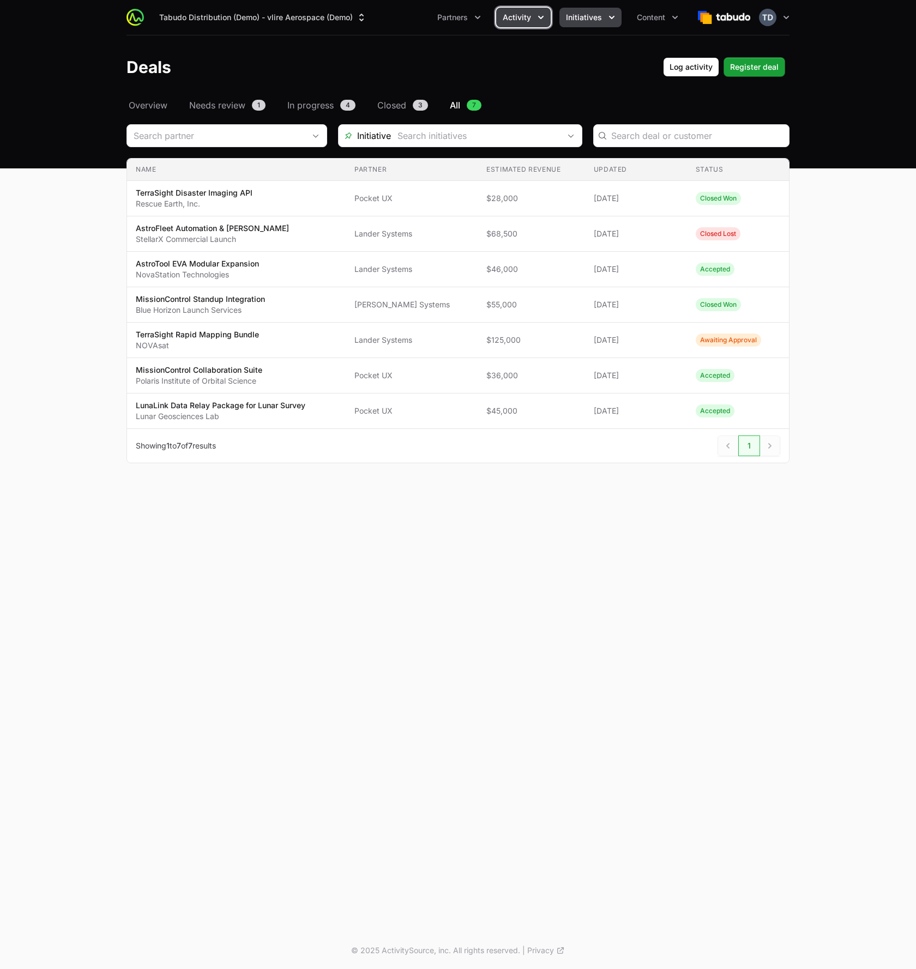
click at [599, 14] on span "Initiatives" at bounding box center [584, 17] width 36 height 11
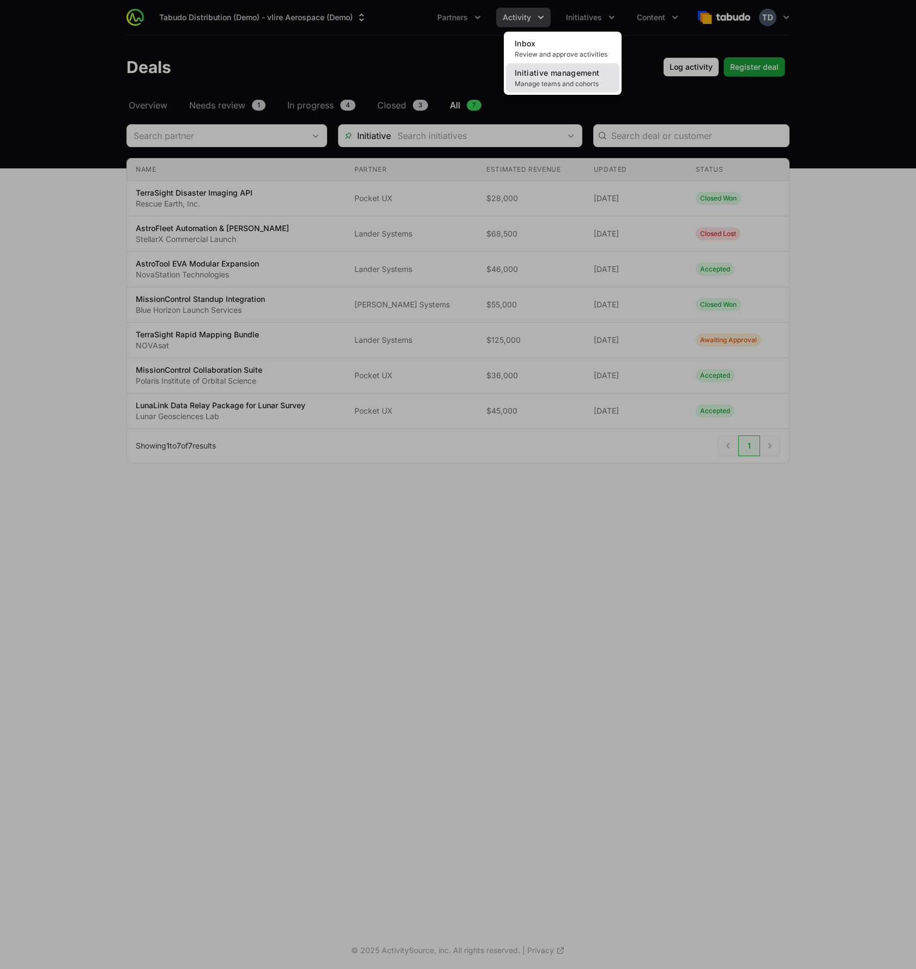
click at [560, 82] on span "Manage teams and cohorts" at bounding box center [563, 84] width 96 height 9
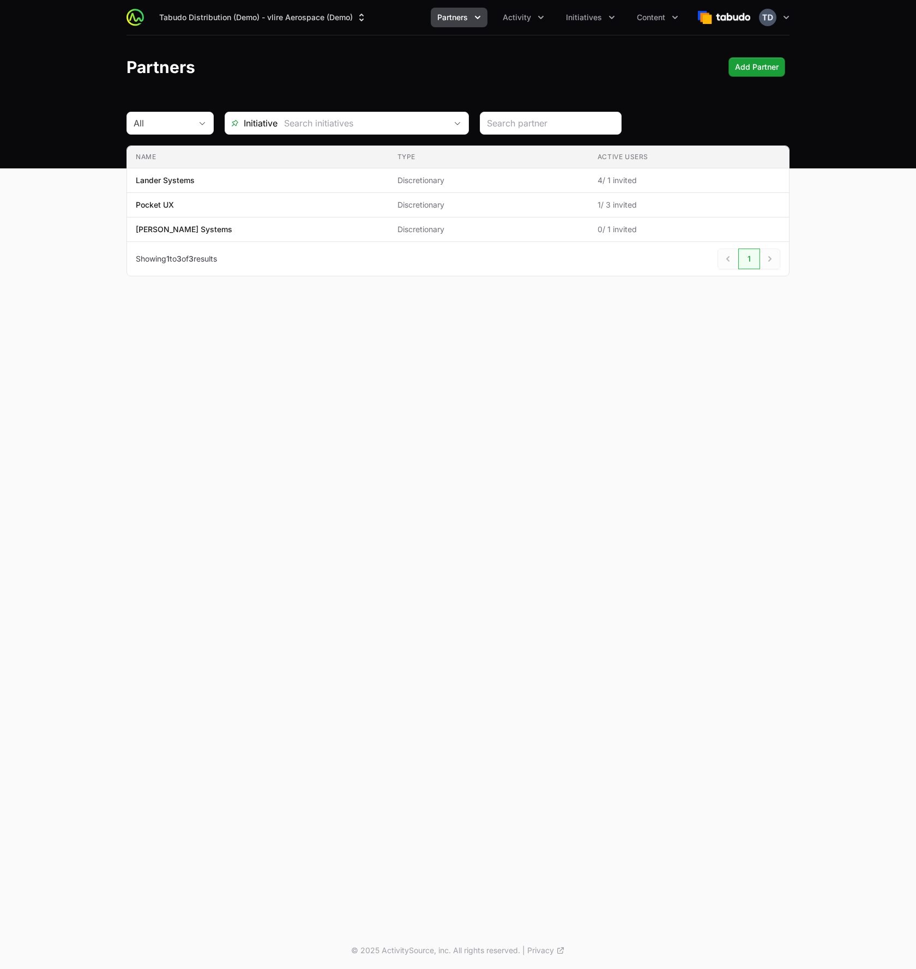
click at [811, 83] on header "Partners Add Partner Add Partner" at bounding box center [458, 66] width 916 height 63
click at [838, 61] on header "Partners Add Partner Add Partner" at bounding box center [458, 66] width 916 height 63
click at [589, 15] on span "Initiatives" at bounding box center [584, 17] width 36 height 11
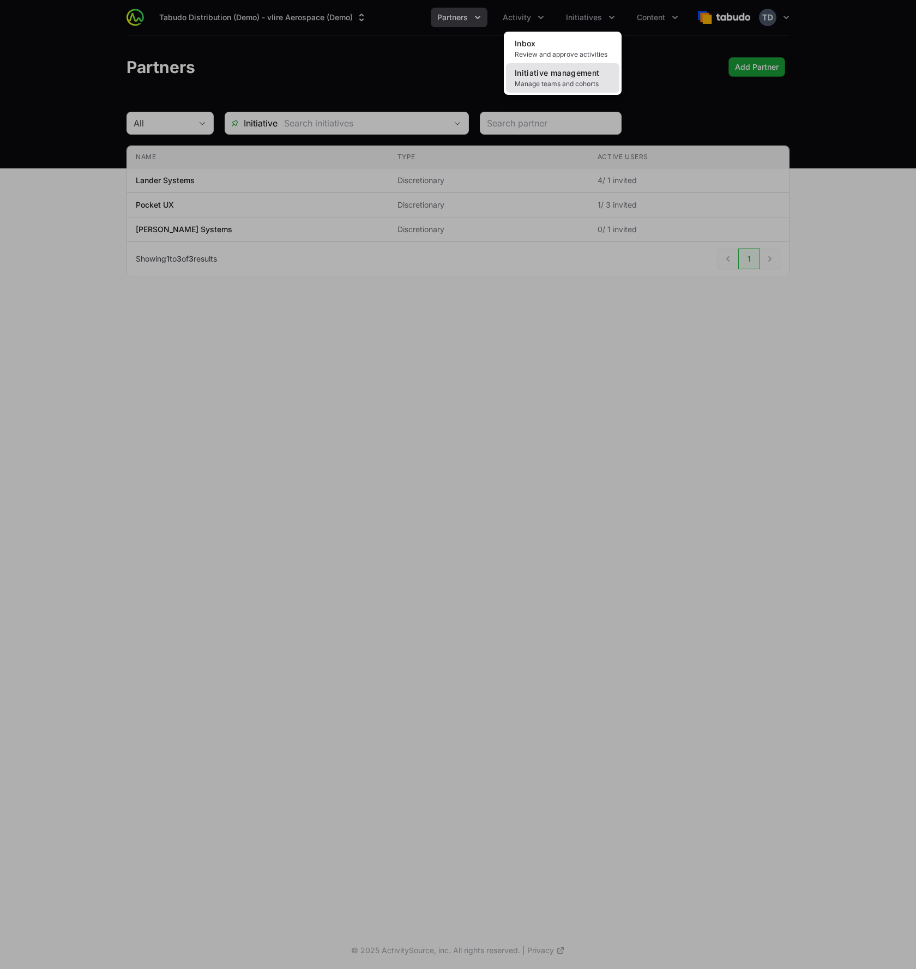
click at [569, 76] on span "Initiative management" at bounding box center [557, 72] width 84 height 9
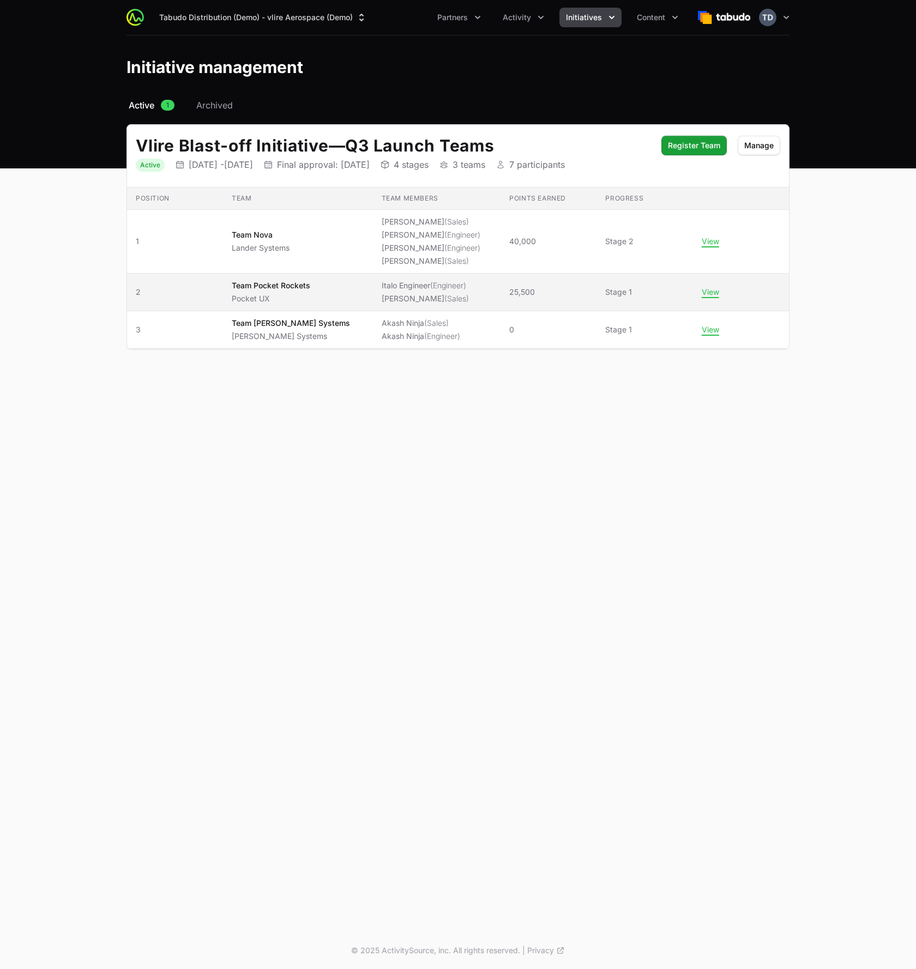
click at [328, 290] on span "Team Pocket Rockets Pocket UX" at bounding box center [298, 292] width 132 height 24
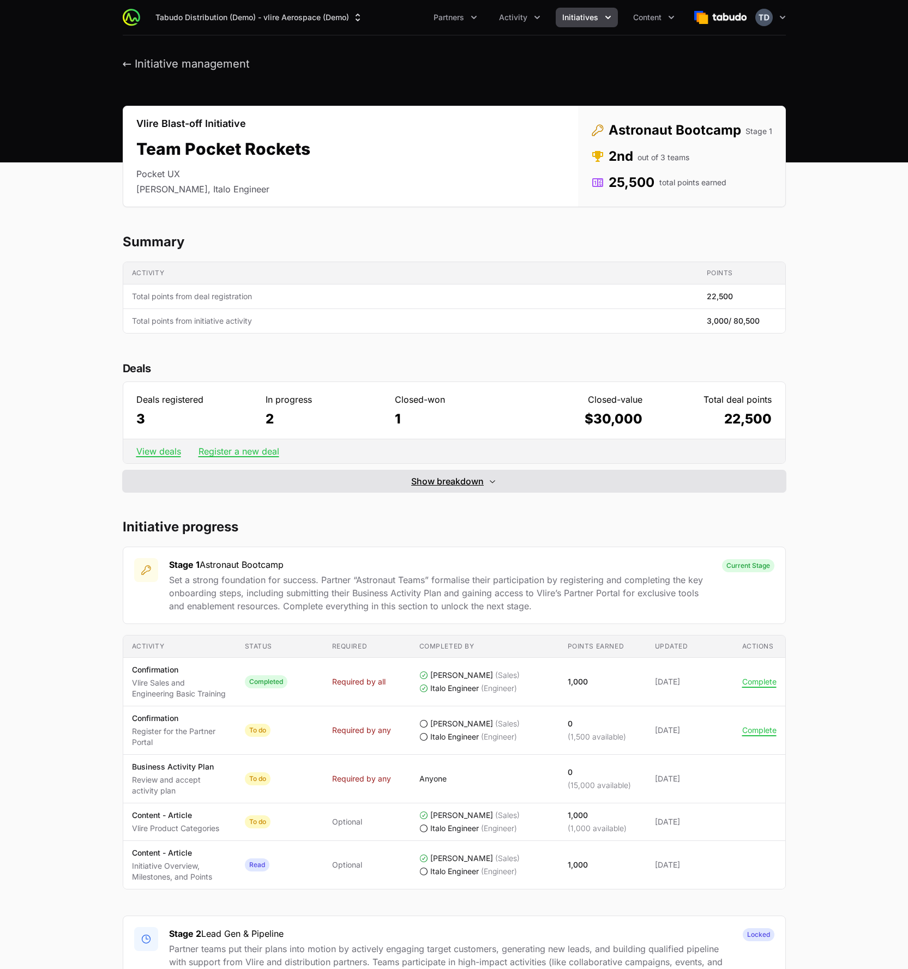
click at [461, 482] on span "Show breakdown" at bounding box center [447, 481] width 73 height 13
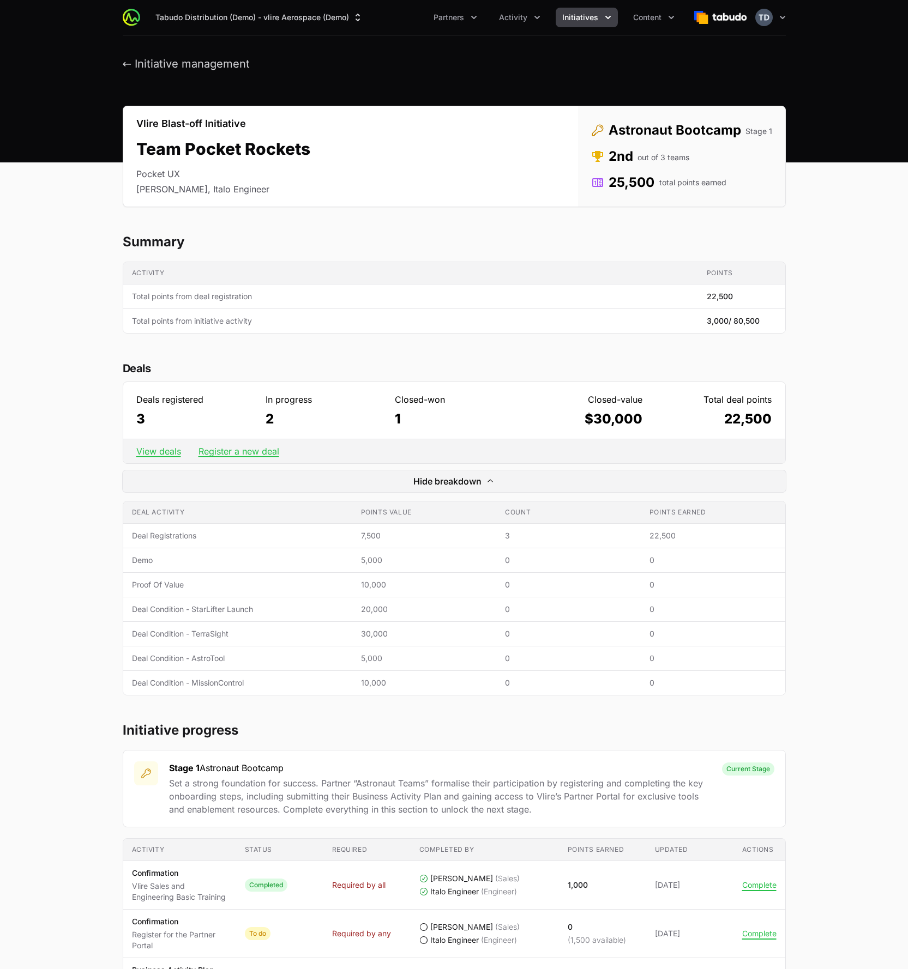
click at [765, 12] on img "button" at bounding box center [763, 17] width 17 height 17
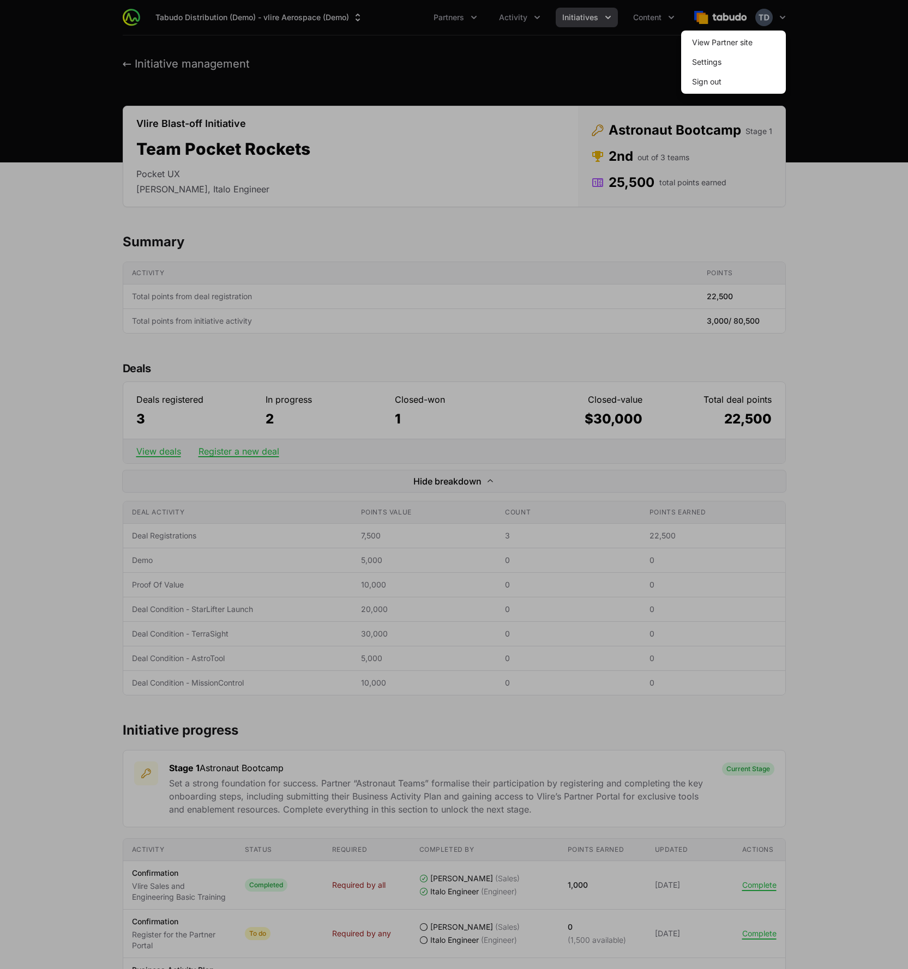
click at [758, 83] on span "Sign out" at bounding box center [733, 82] width 105 height 20
